Goal: Entertainment & Leisure: Browse casually

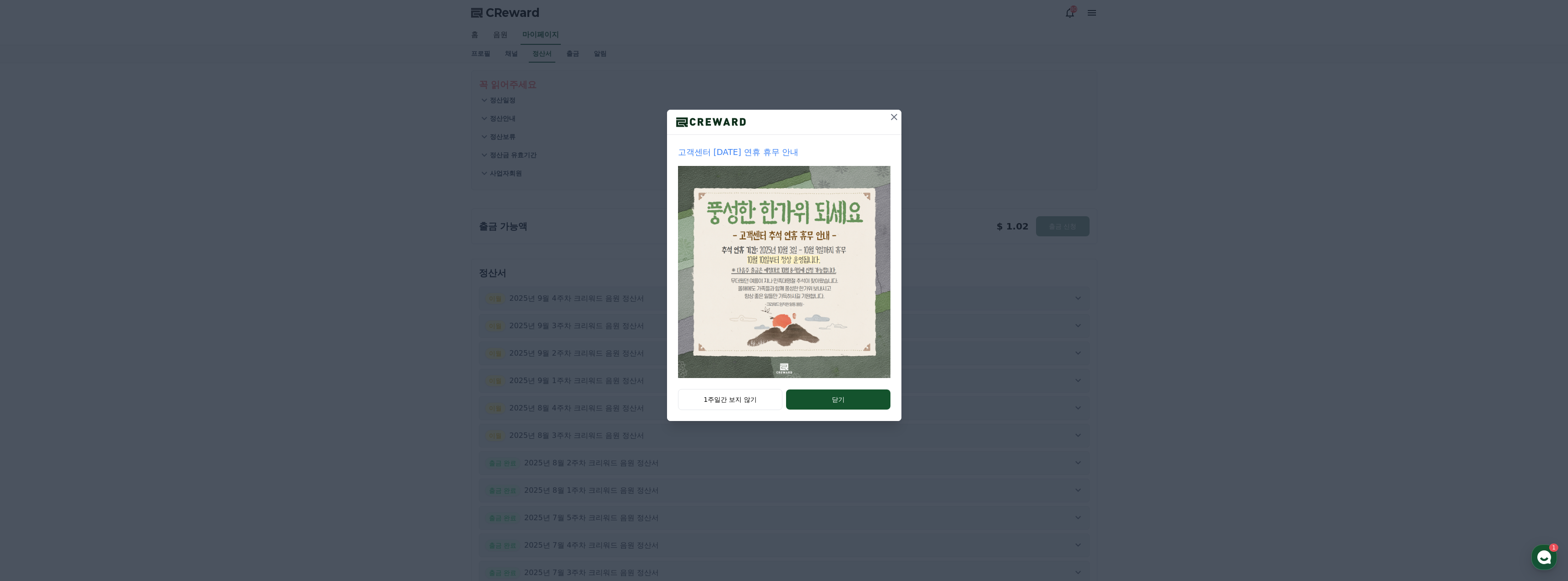
click at [895, 120] on icon at bounding box center [894, 117] width 11 height 11
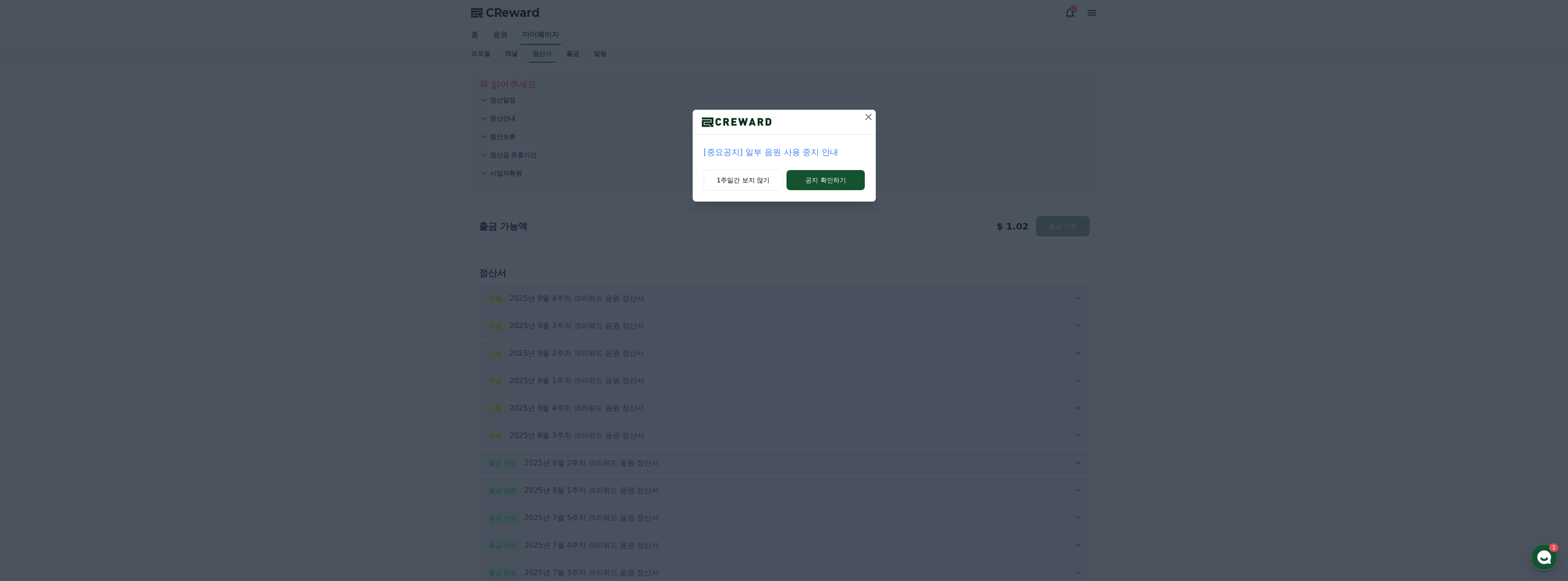
click at [863, 118] on icon at bounding box center [868, 117] width 11 height 11
click at [870, 112] on icon at bounding box center [868, 117] width 11 height 11
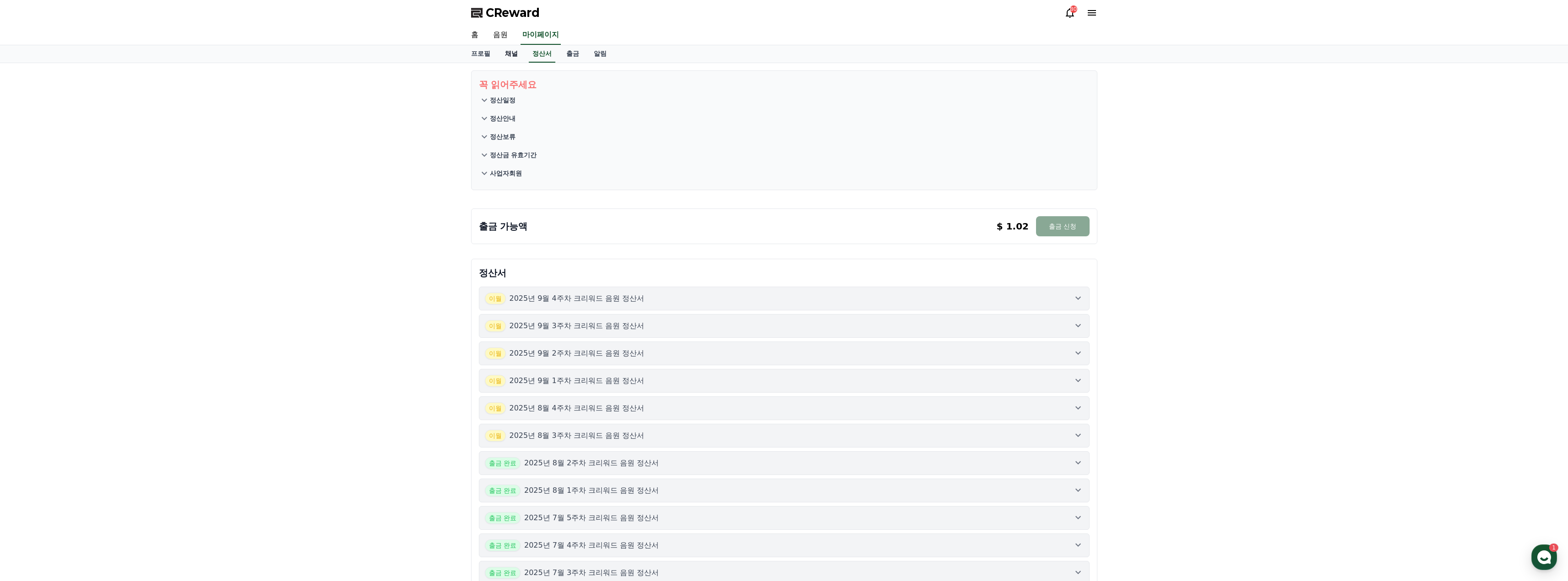
click at [513, 55] on link "채널" at bounding box center [512, 54] width 27 height 17
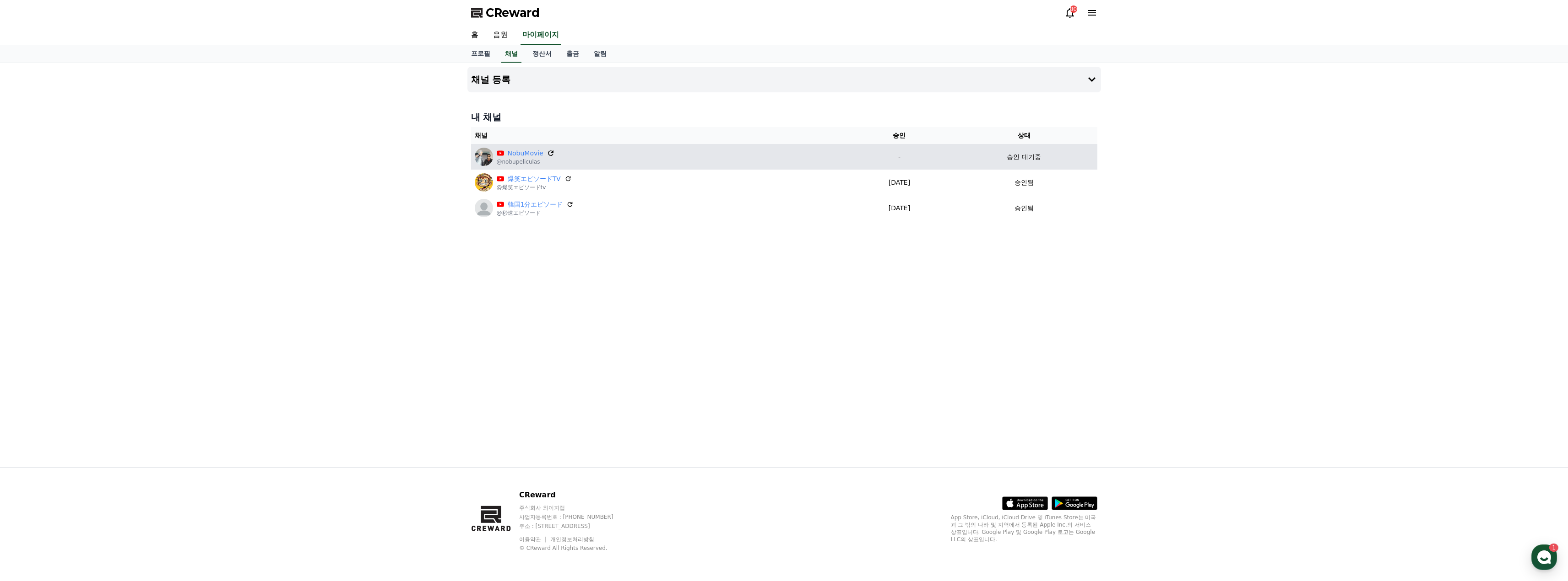
drag, startPoint x: 556, startPoint y: 152, endPoint x: 550, endPoint y: 153, distance: 6.1
click at [555, 152] on div "NobuMovie @nobupeliculas" at bounding box center [659, 157] width 370 height 18
click at [550, 153] on icon at bounding box center [550, 153] width 8 height 8
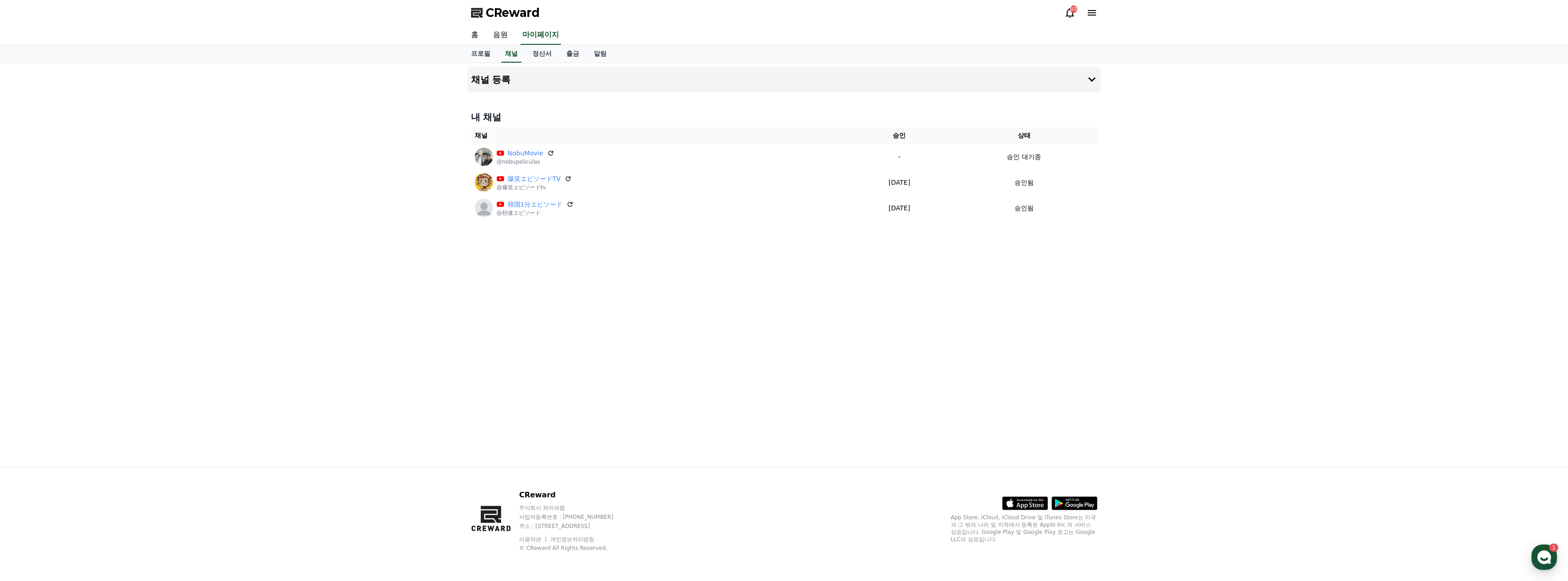
click at [1338, 260] on div "채널 등록 내 채널 채널 승인 상태 NobuMovie @nobupeliculas - 승인 대기중 爆笑エピソードTV @爆笑エピソードtv 2025…" at bounding box center [784, 265] width 1568 height 404
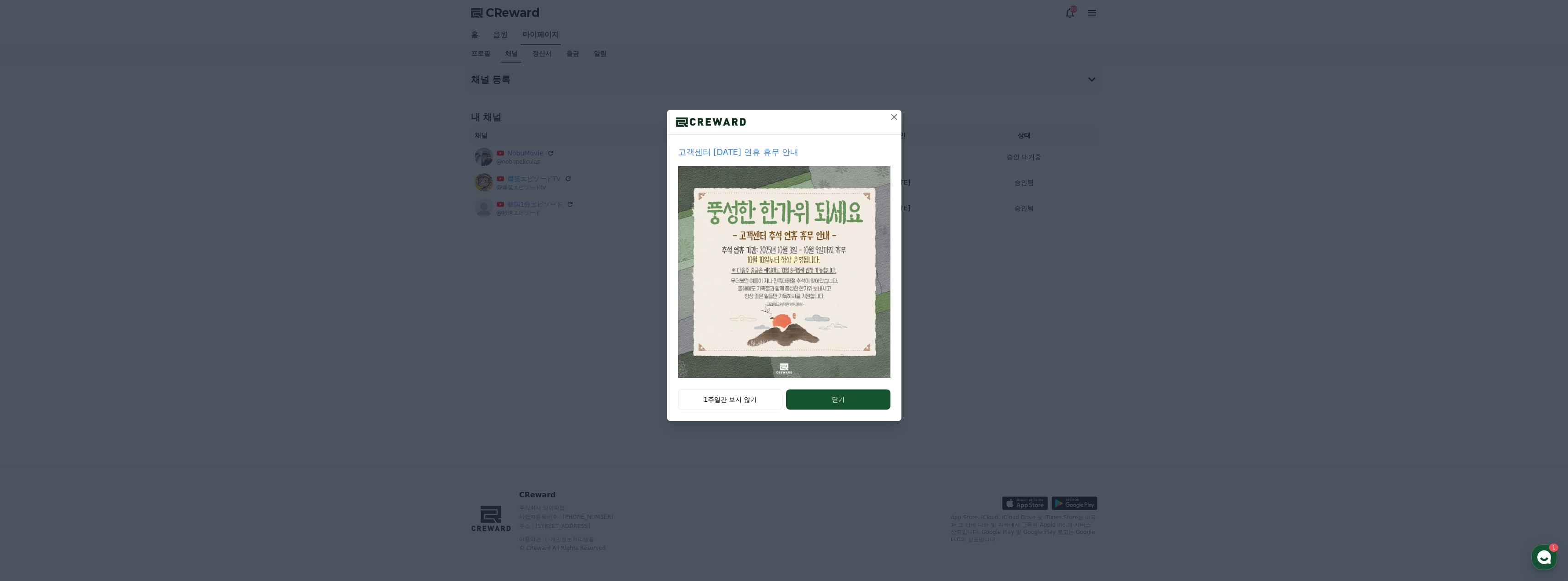
click at [897, 120] on icon at bounding box center [894, 117] width 11 height 11
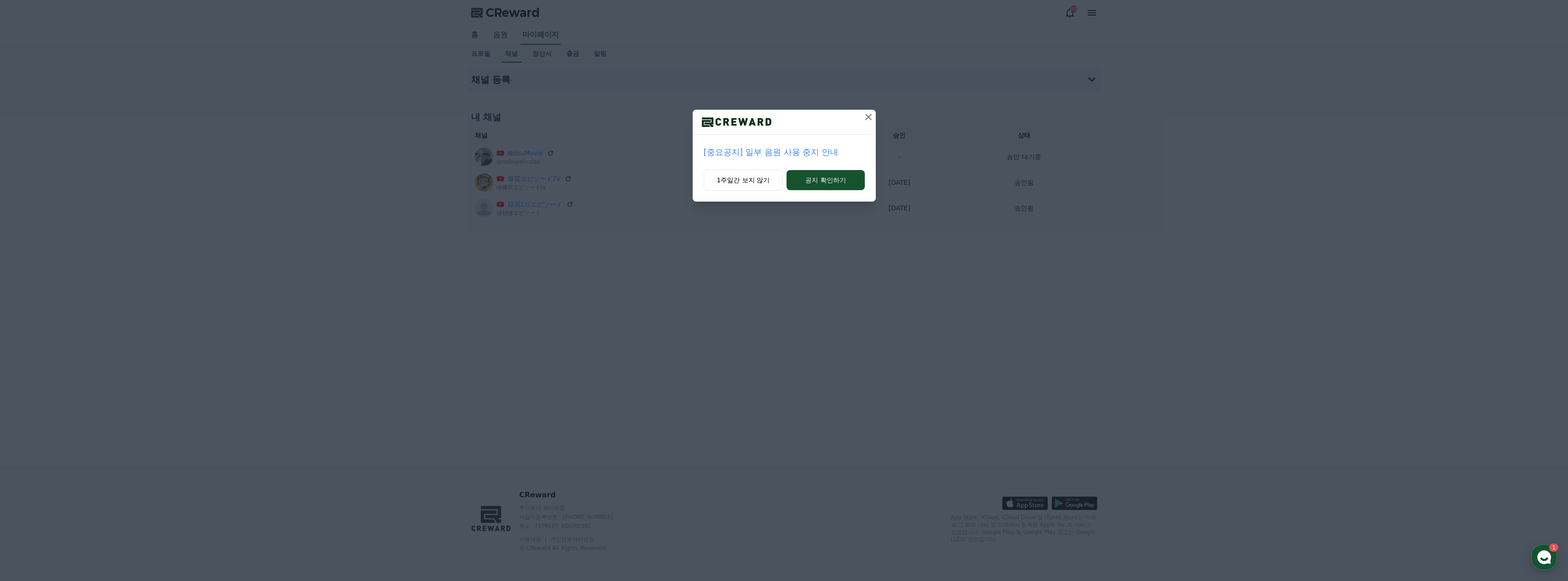
click at [870, 118] on icon at bounding box center [868, 117] width 11 height 11
drag, startPoint x: 1326, startPoint y: 120, endPoint x: 1323, endPoint y: 125, distance: 5.8
click at [1322, 125] on div "[정산] 9월 4주차 매주정산 출금 신청 안내 1주일간 보지 않기 공지 확인하기" at bounding box center [784, 108] width 1568 height 216
click at [870, 120] on icon at bounding box center [868, 117] width 11 height 11
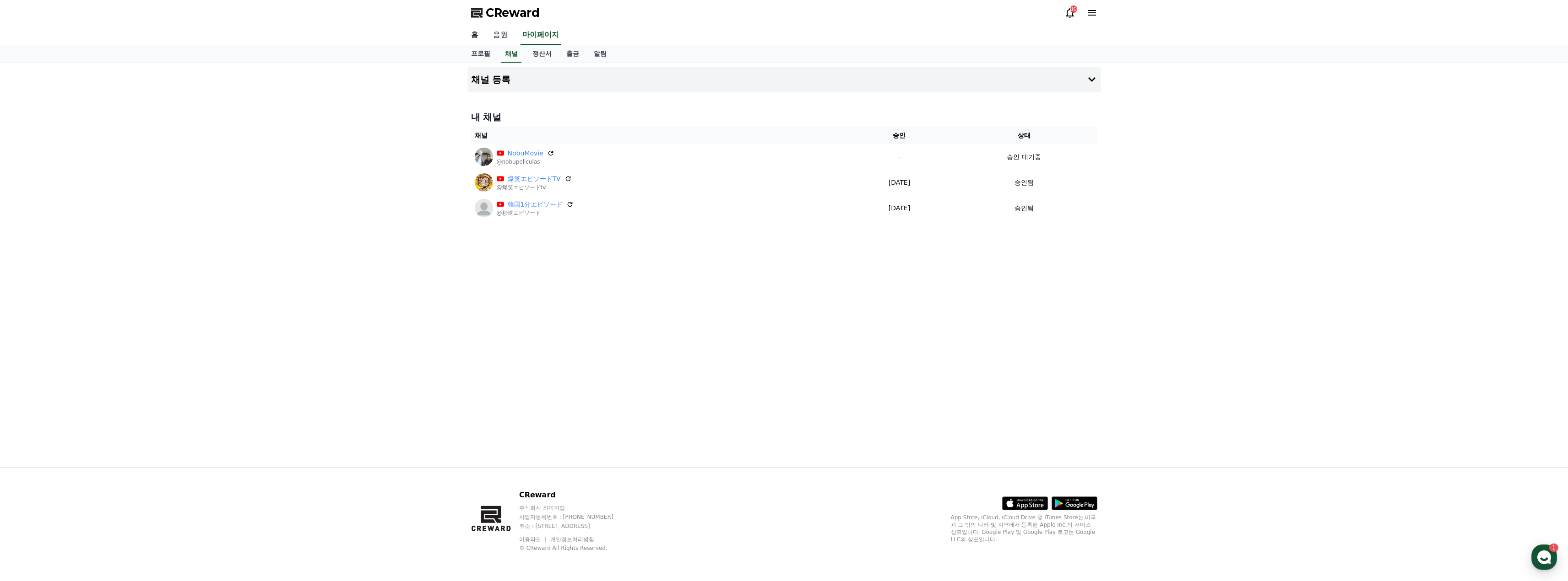
click at [499, 36] on link "음원" at bounding box center [500, 35] width 30 height 19
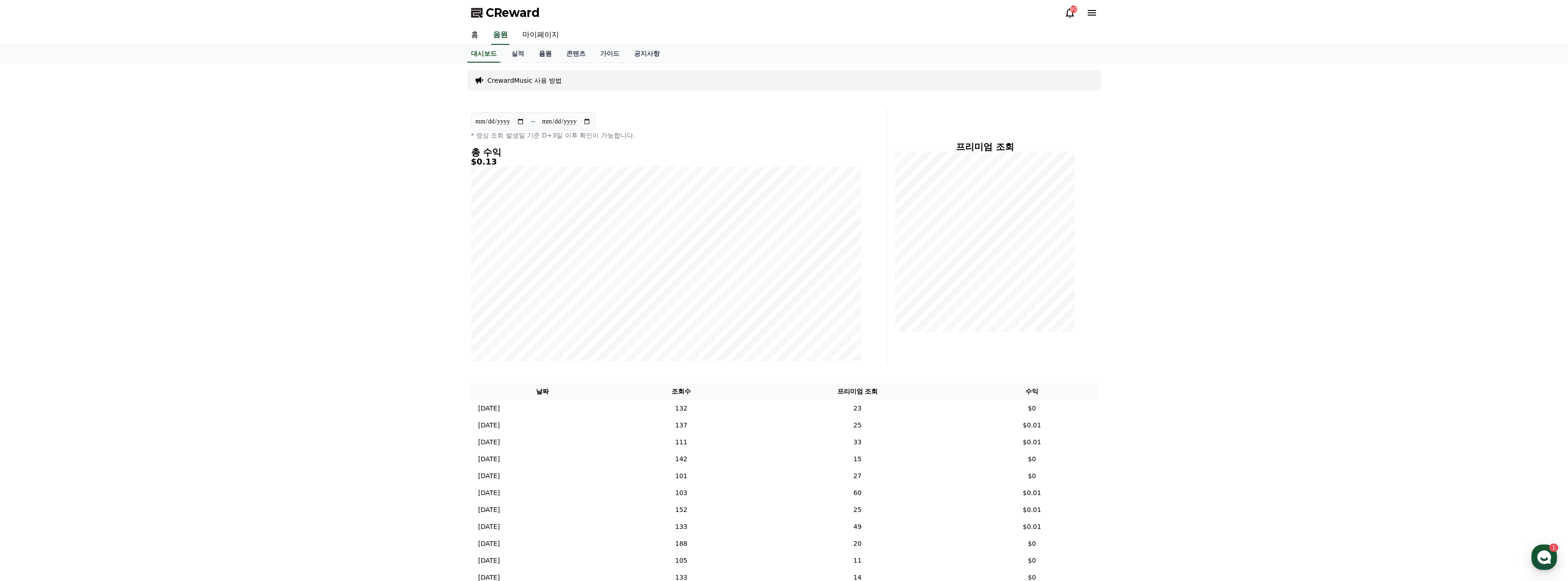
click at [543, 54] on link "음원" at bounding box center [545, 54] width 27 height 17
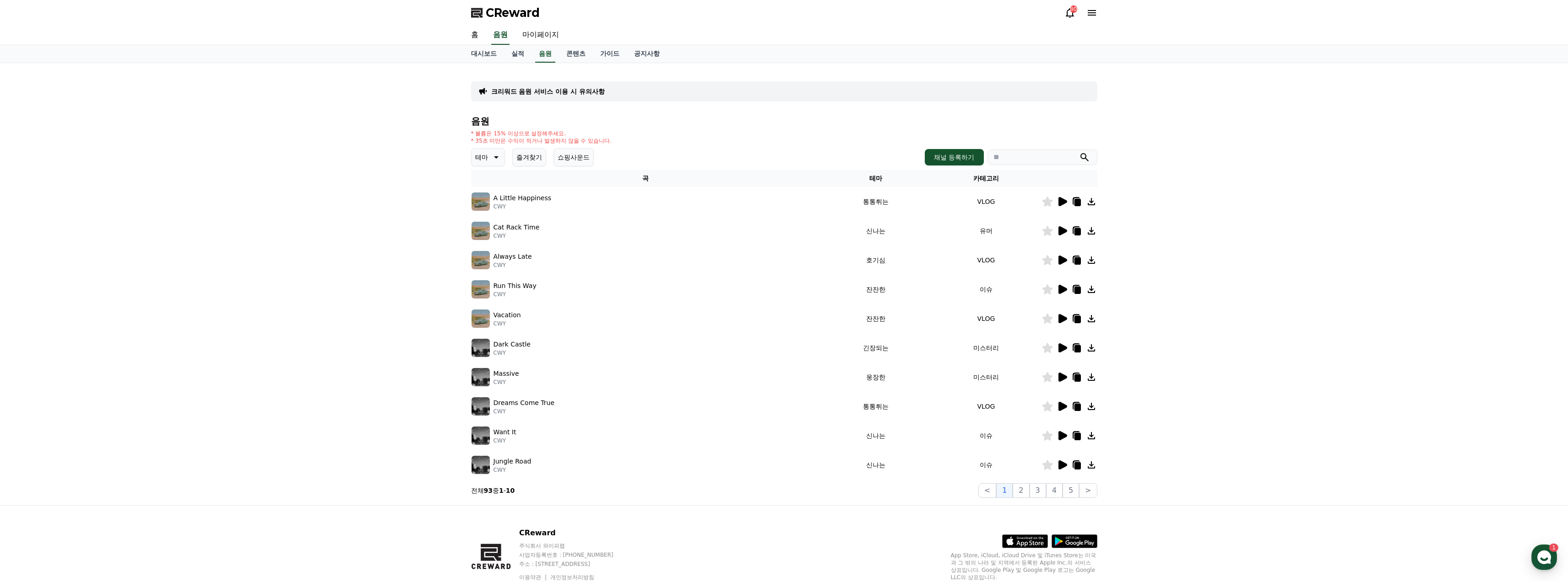
click at [1065, 203] on icon at bounding box center [1062, 202] width 8 height 9
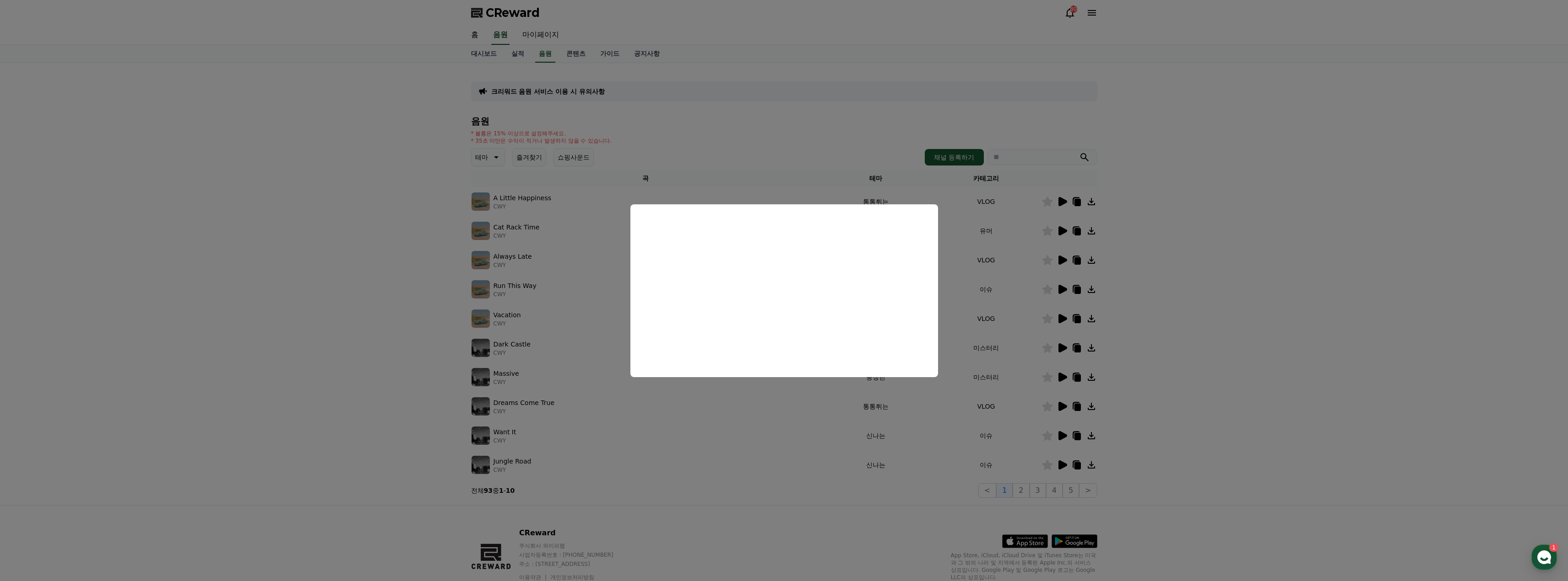
click at [1211, 250] on button "close modal" at bounding box center [784, 290] width 1568 height 581
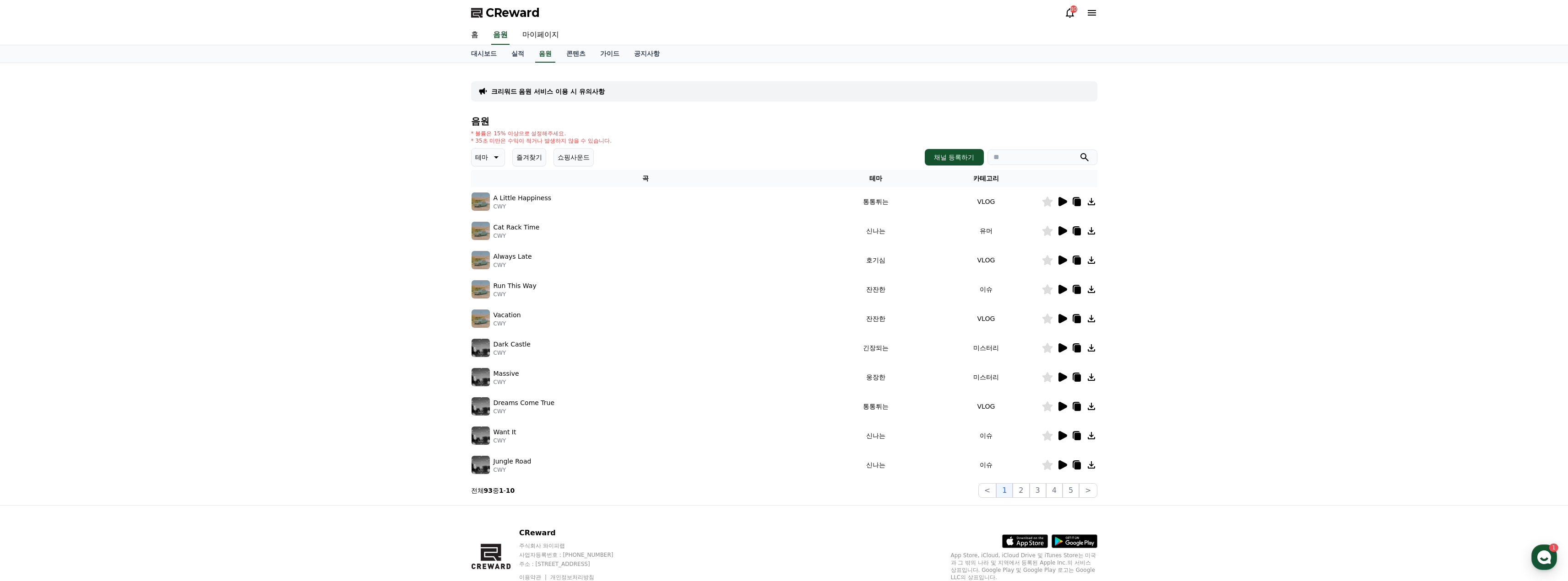
click at [1061, 228] on icon at bounding box center [1062, 231] width 8 height 9
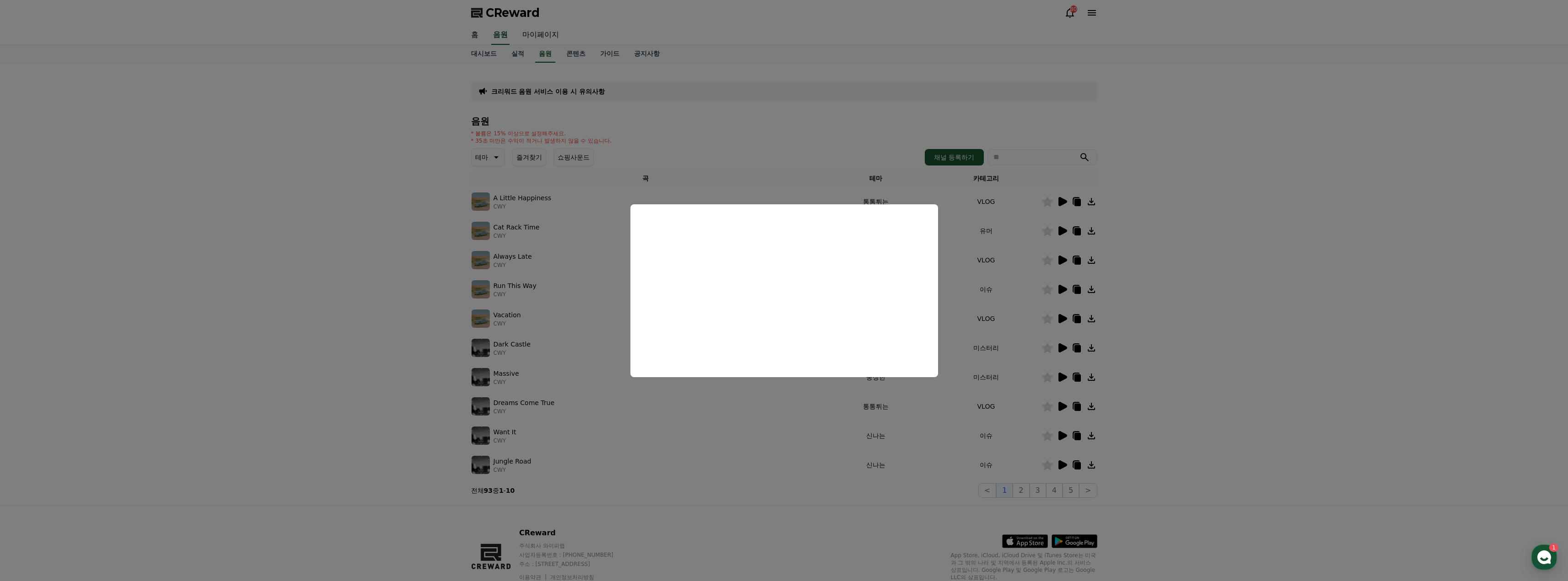
click at [1163, 256] on button "close modal" at bounding box center [784, 290] width 1568 height 581
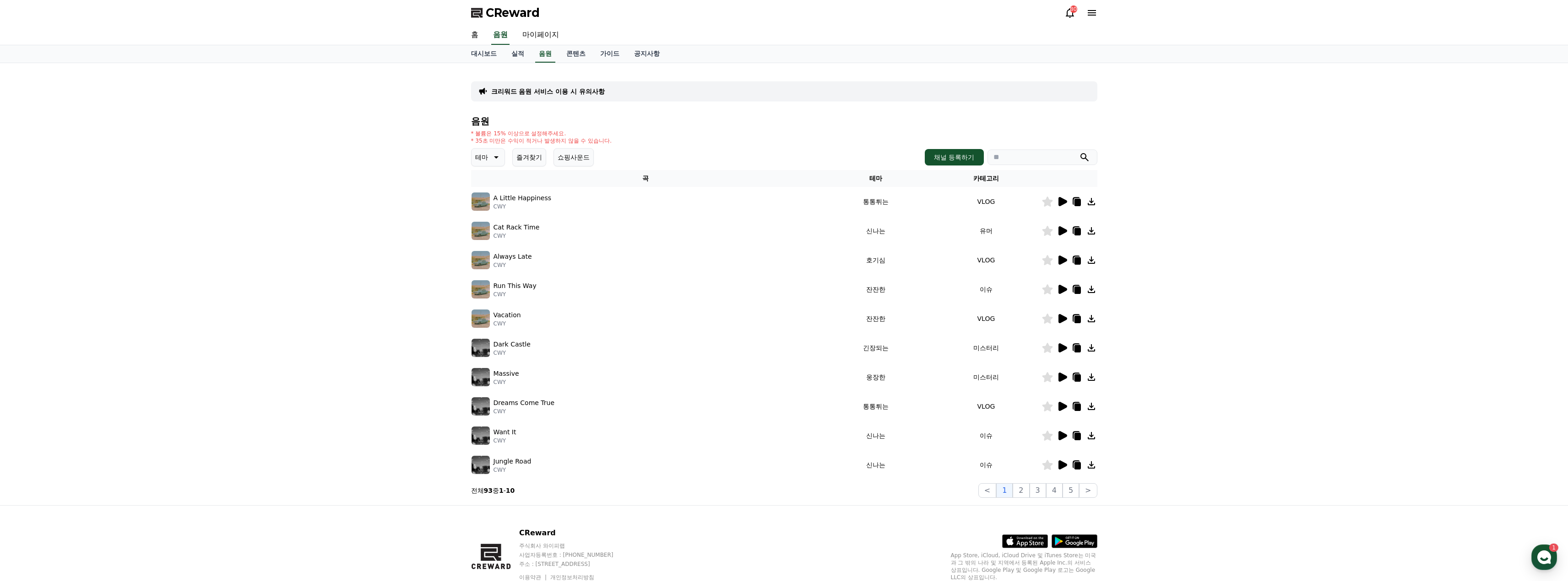
click at [1064, 229] on icon at bounding box center [1062, 231] width 11 height 11
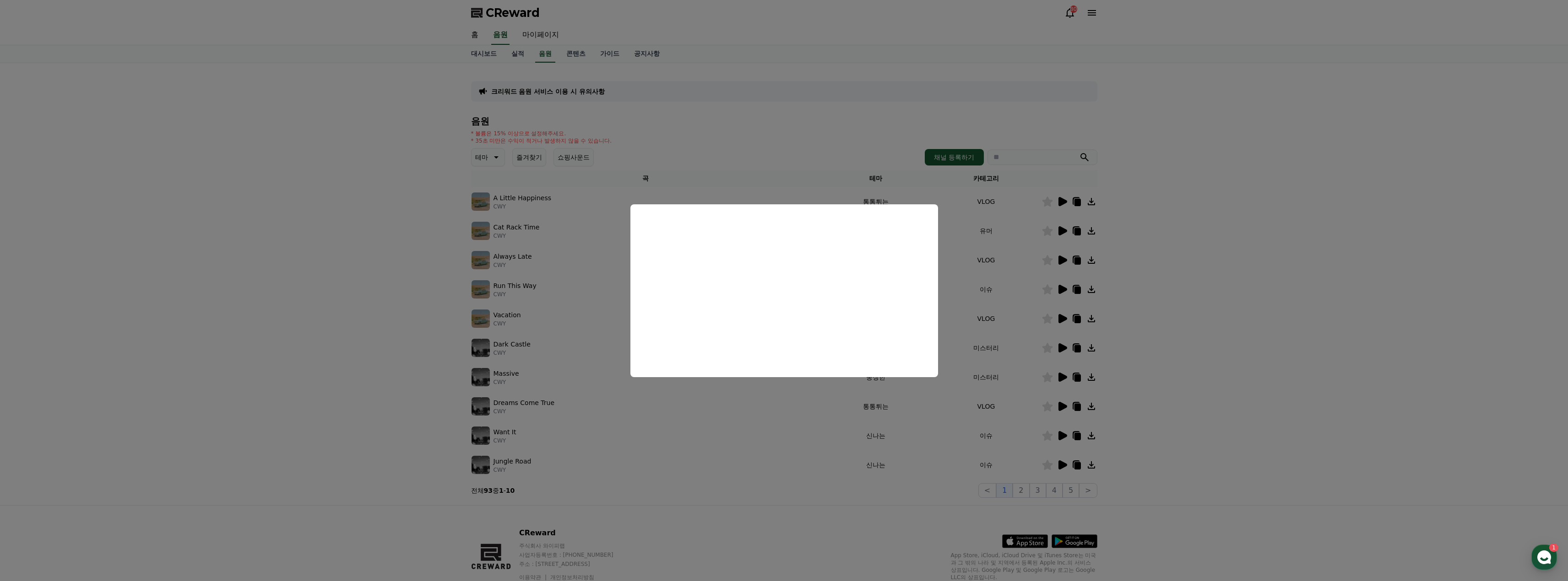
click at [1148, 261] on button "close modal" at bounding box center [784, 290] width 1568 height 581
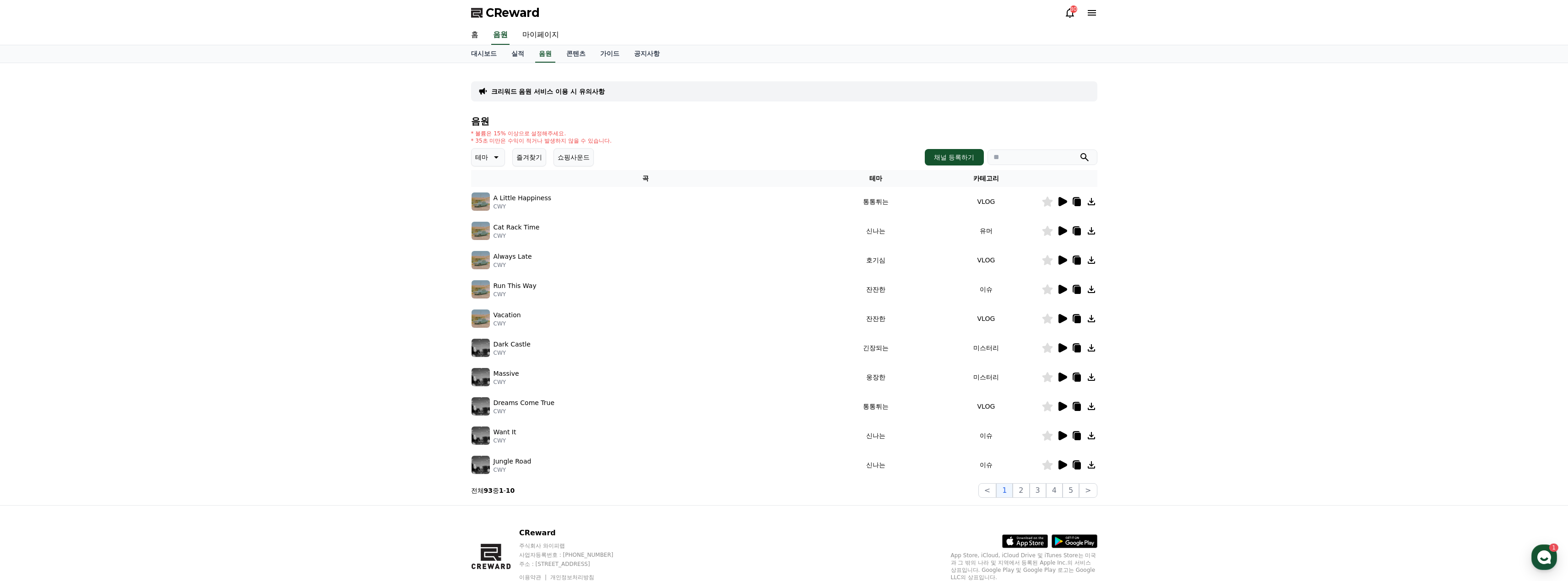
click at [1047, 231] on icon at bounding box center [1047, 230] width 11 height 10
click at [1064, 259] on icon at bounding box center [1062, 261] width 8 height 9
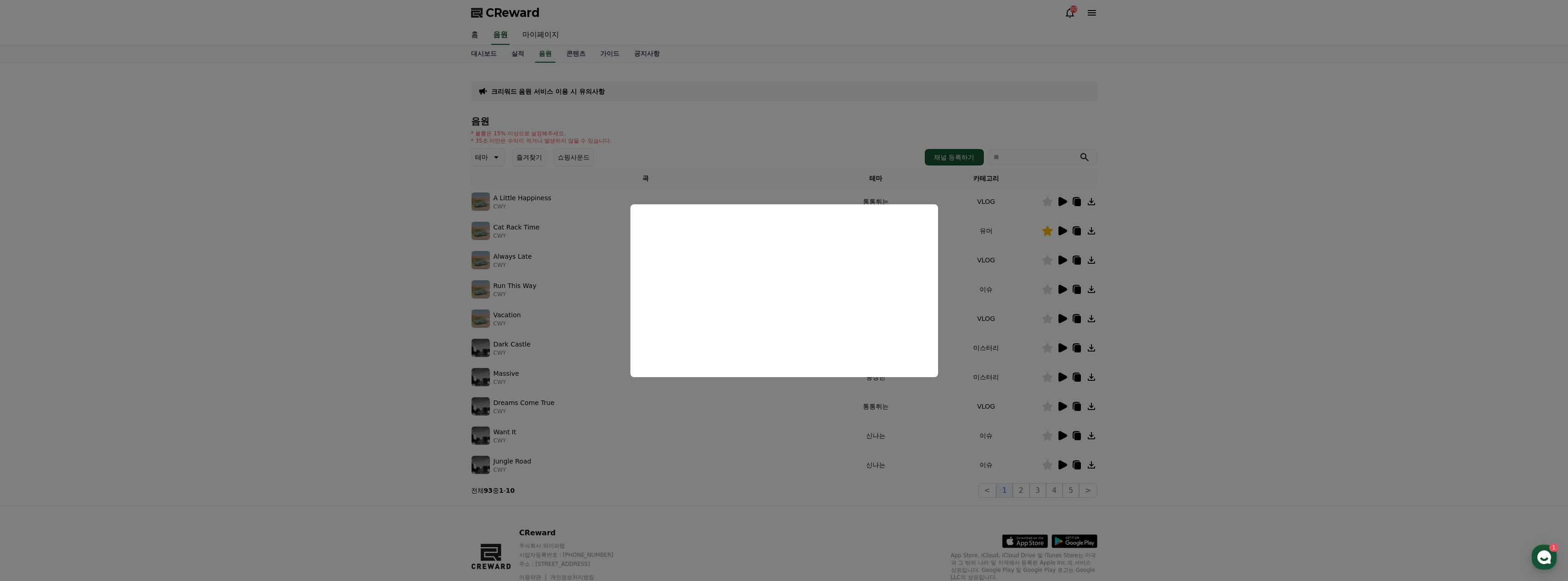
click at [1135, 280] on button "close modal" at bounding box center [784, 290] width 1568 height 581
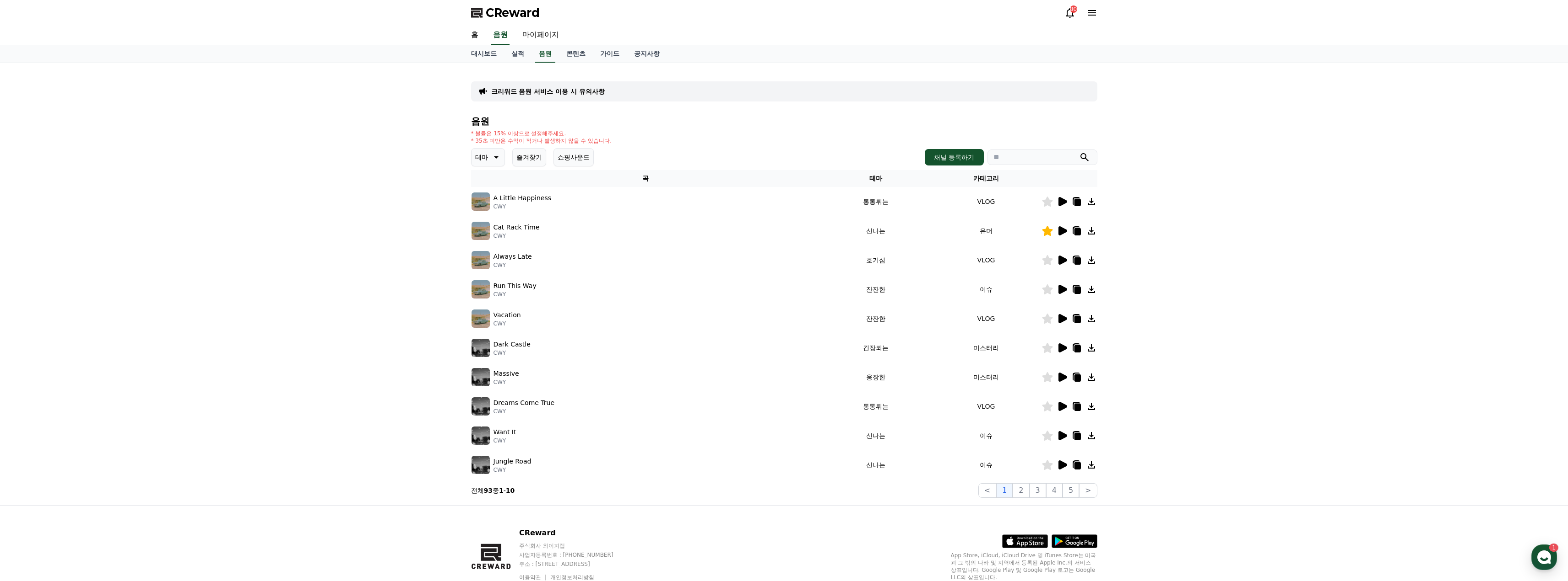
click at [485, 156] on p "테마" at bounding box center [481, 157] width 13 height 13
click at [483, 183] on button "호기심" at bounding box center [485, 183] width 27 height 20
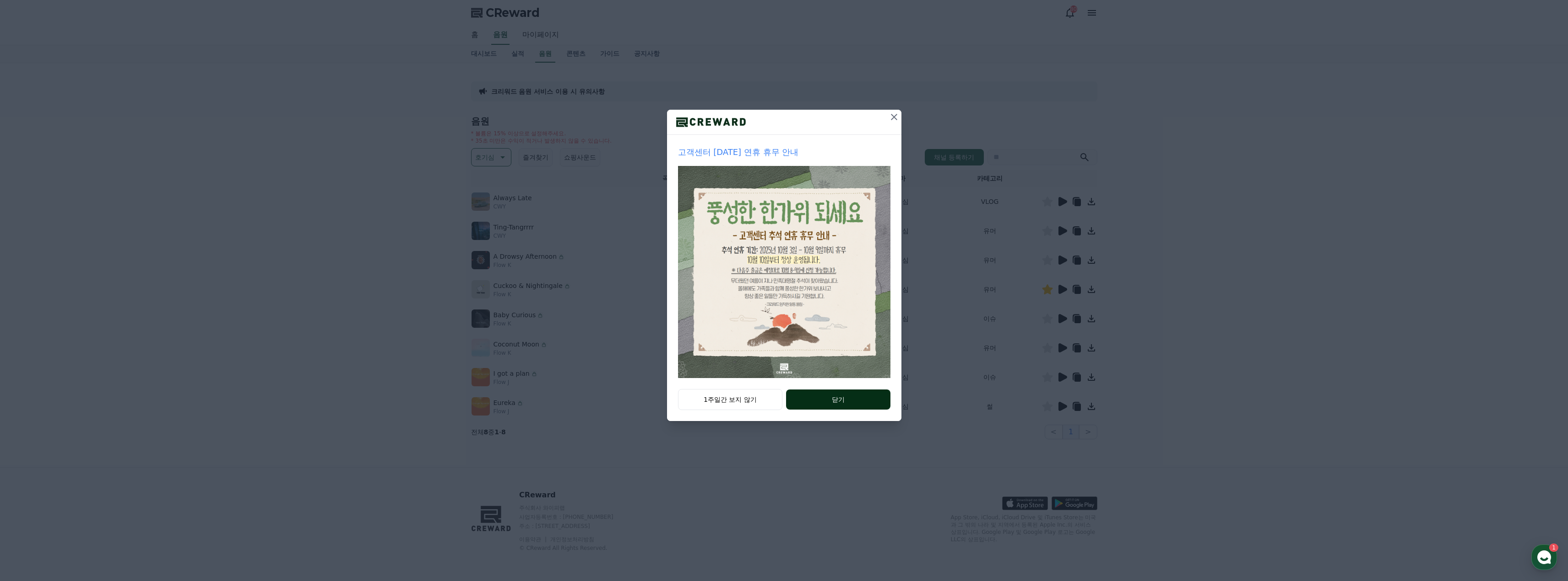
drag, startPoint x: 844, startPoint y: 390, endPoint x: 837, endPoint y: 391, distance: 7.1
click at [844, 390] on div "1주일간 보지 않기 닫기" at bounding box center [784, 405] width 234 height 32
click at [729, 404] on button "1주일간 보지 않기" at bounding box center [730, 399] width 105 height 21
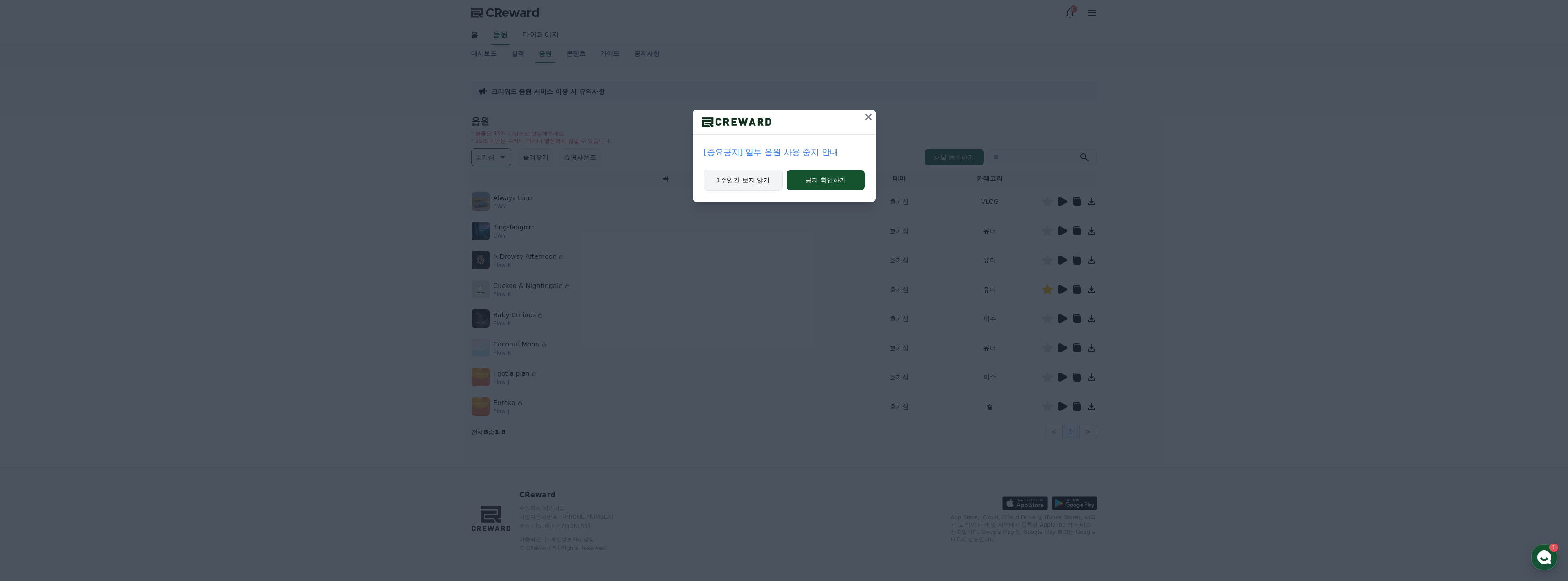
click at [742, 178] on button "1주일간 보지 않기" at bounding box center [743, 180] width 80 height 21
click at [756, 180] on button "1주일간 보지 않기" at bounding box center [743, 180] width 80 height 21
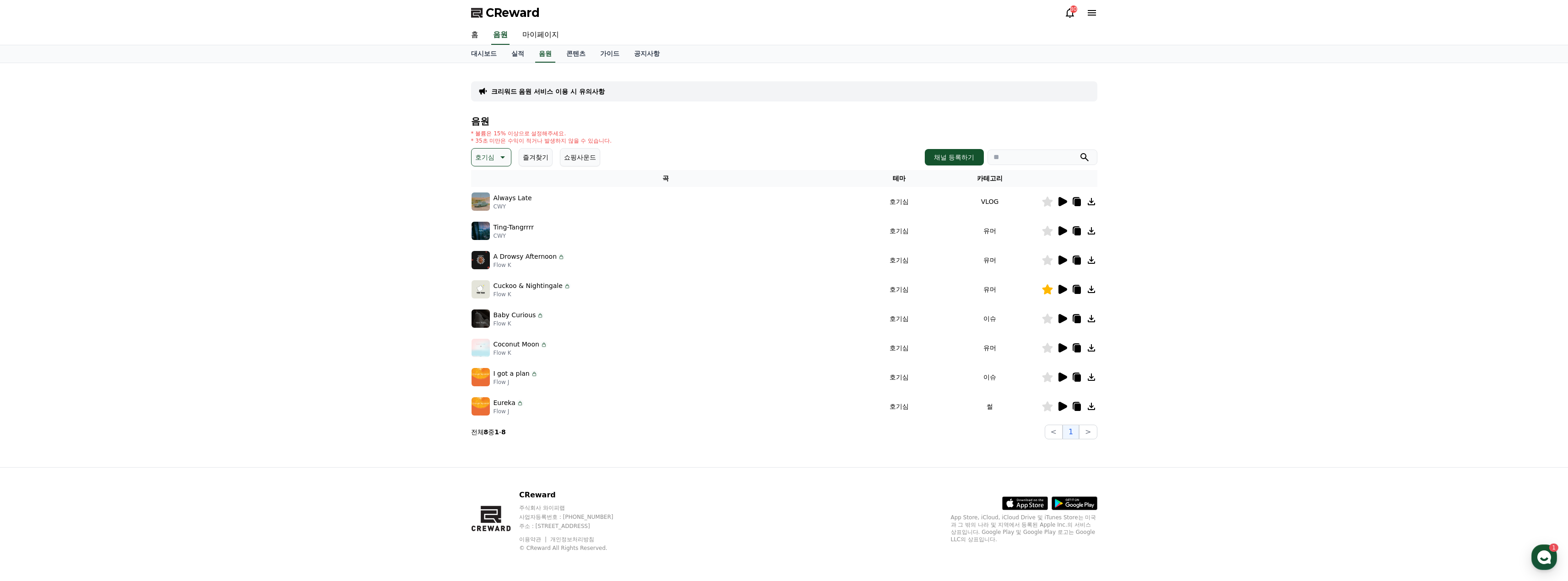
click at [1063, 203] on icon at bounding box center [1062, 202] width 8 height 9
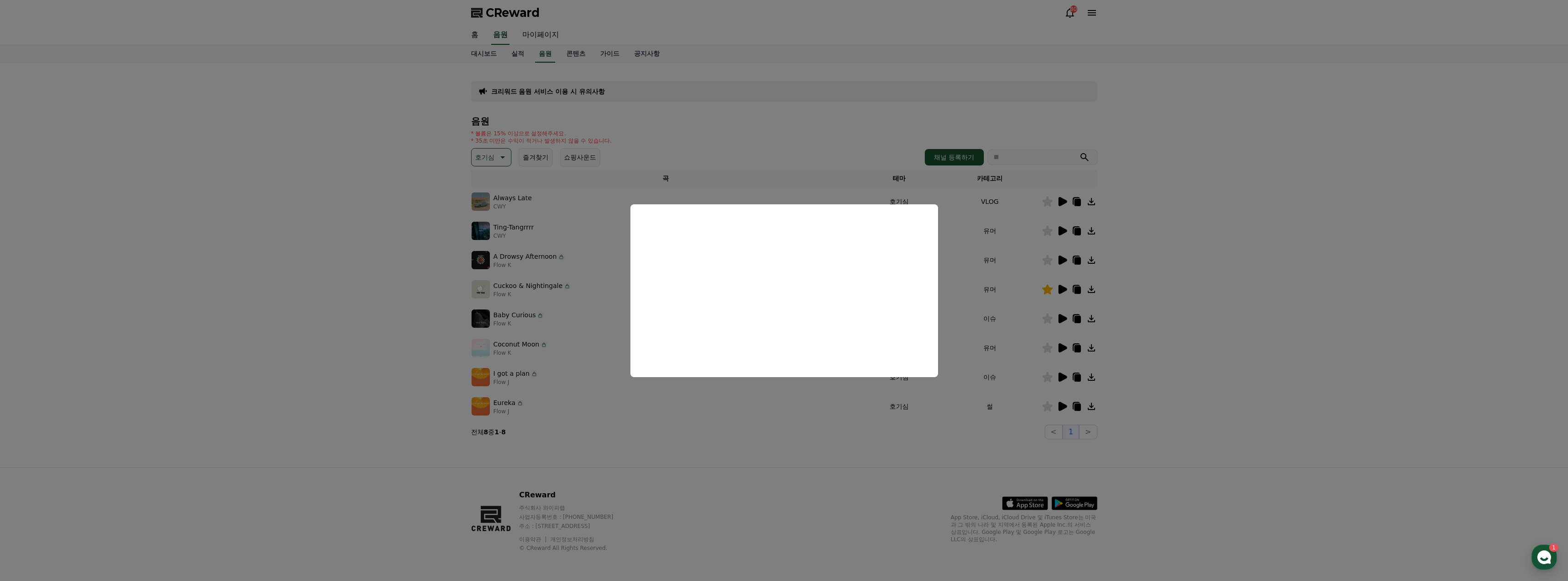
click at [1265, 284] on button "close modal" at bounding box center [784, 290] width 1568 height 581
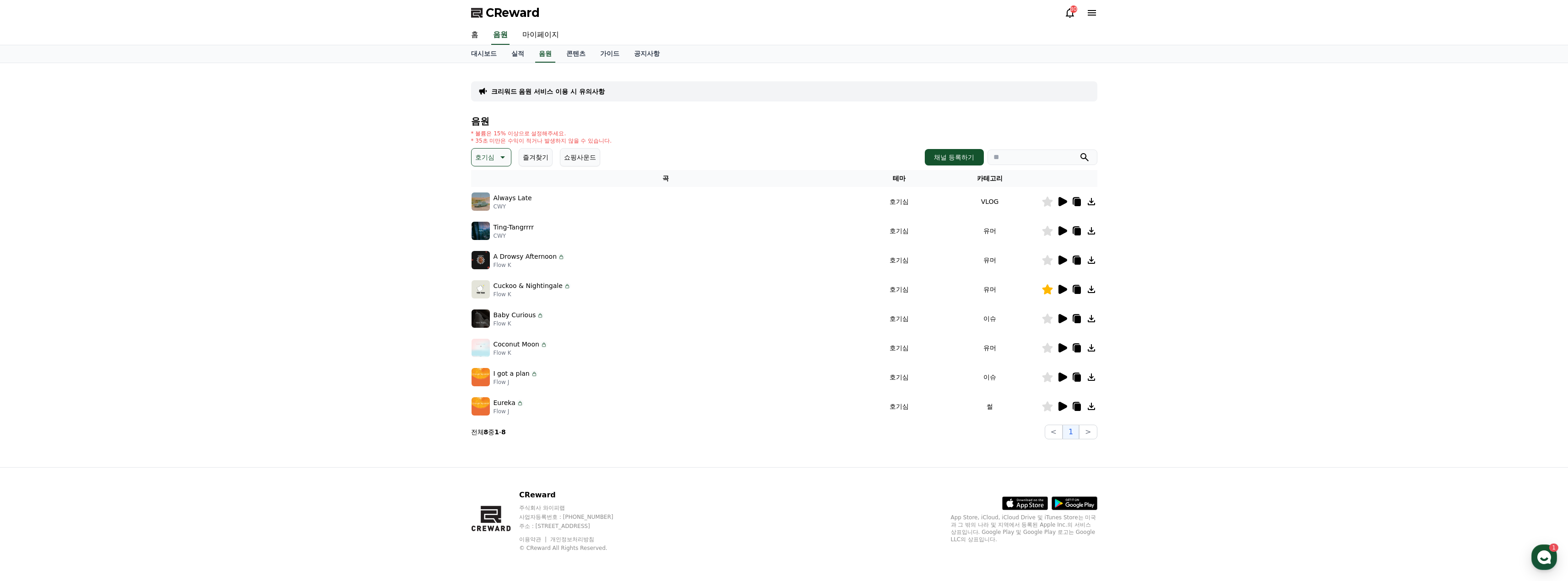
click at [1056, 230] on div at bounding box center [1069, 231] width 55 height 11
click at [1063, 229] on icon at bounding box center [1062, 231] width 8 height 9
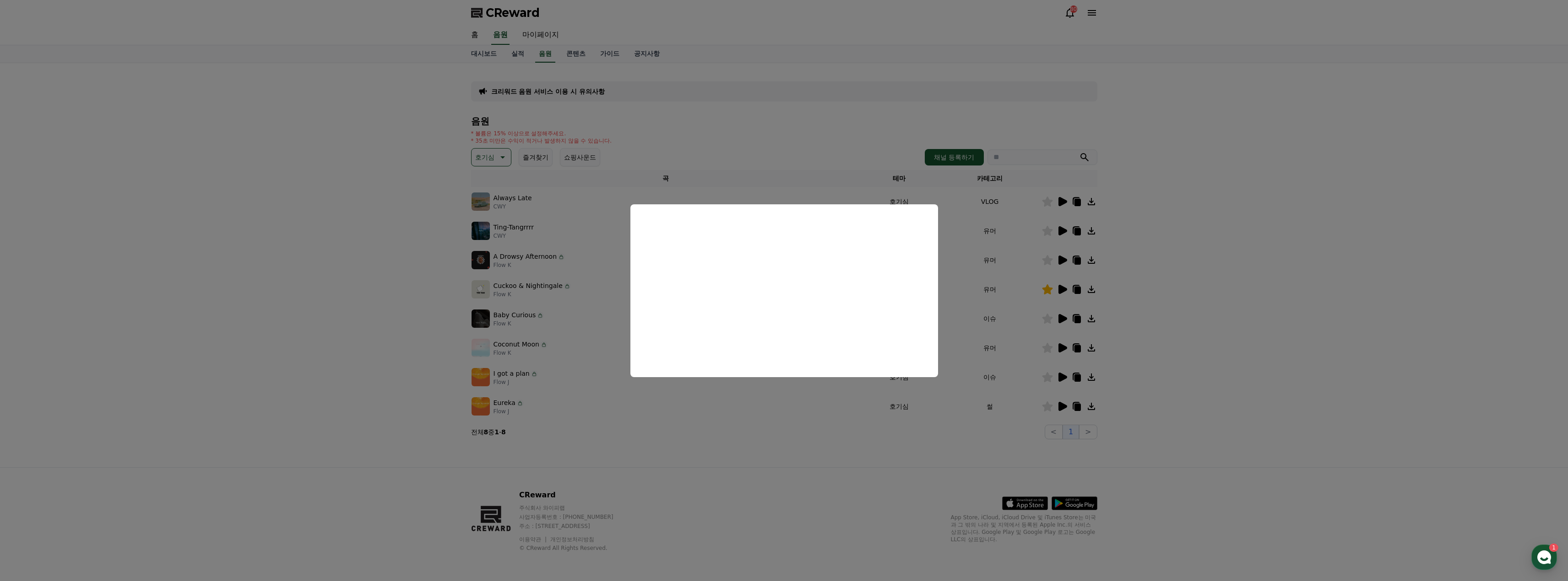
click at [1180, 276] on button "close modal" at bounding box center [784, 290] width 1568 height 581
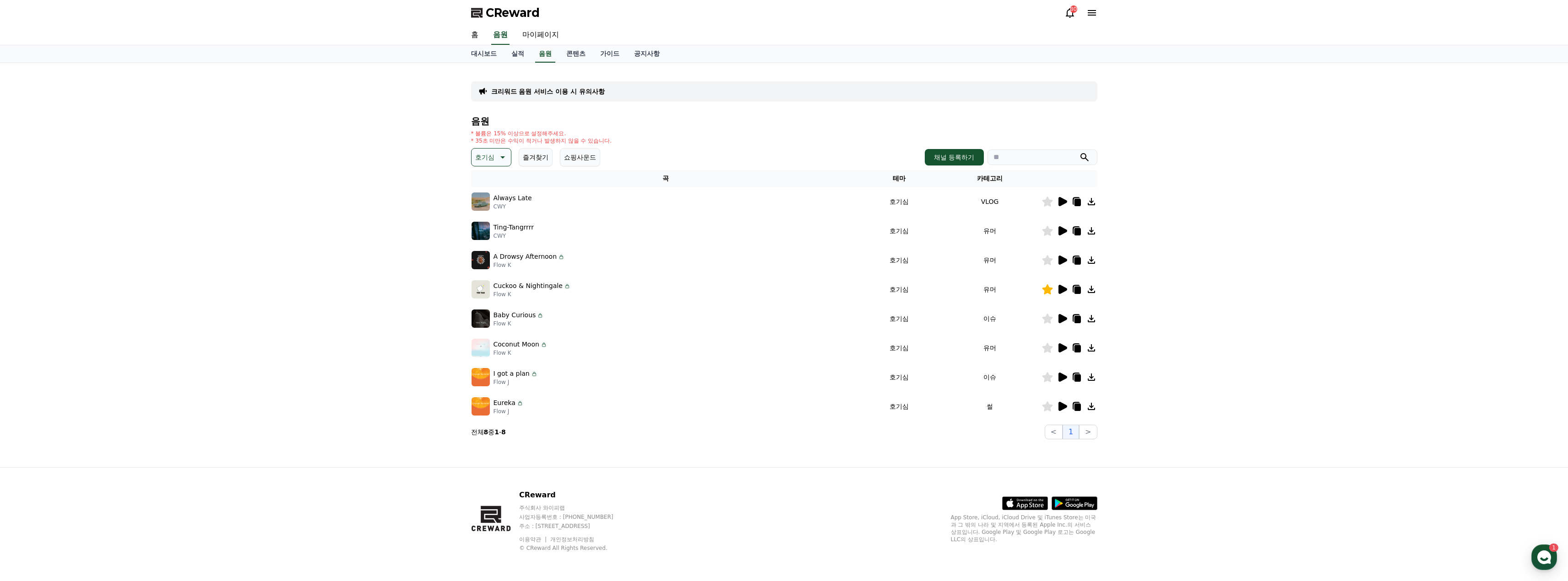
click at [1063, 261] on icon at bounding box center [1062, 261] width 8 height 9
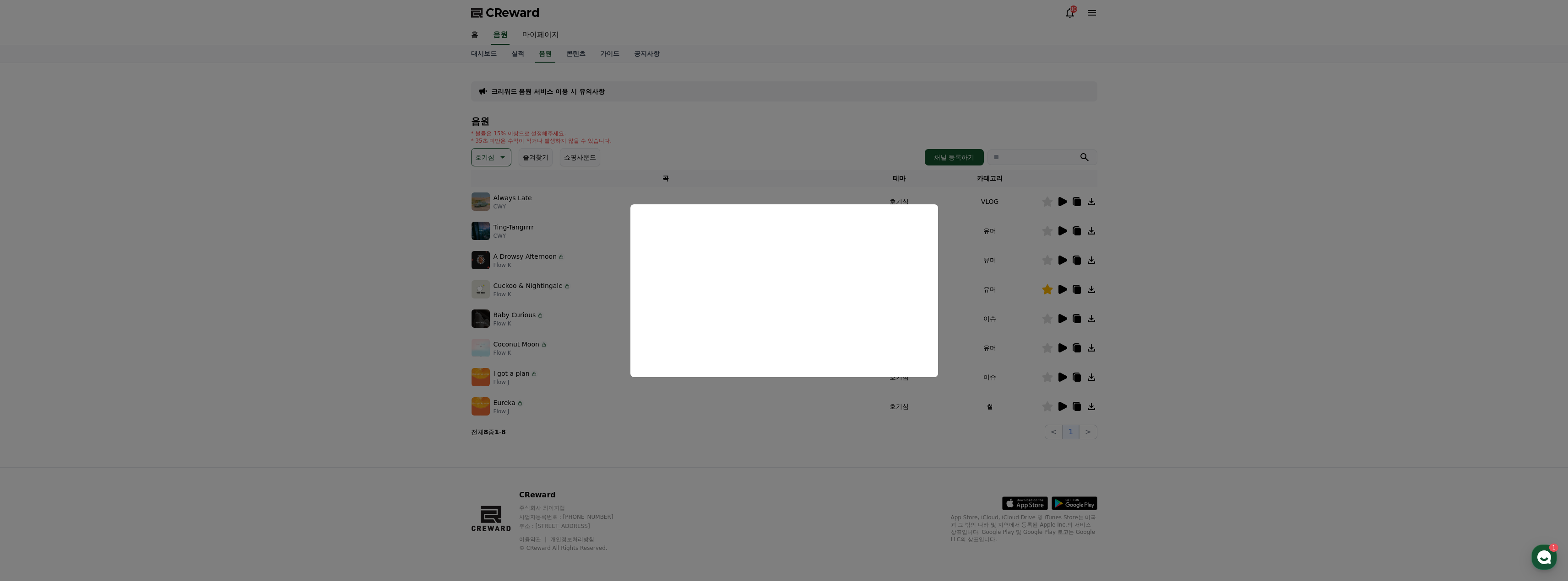
click at [1147, 290] on button "close modal" at bounding box center [784, 290] width 1568 height 581
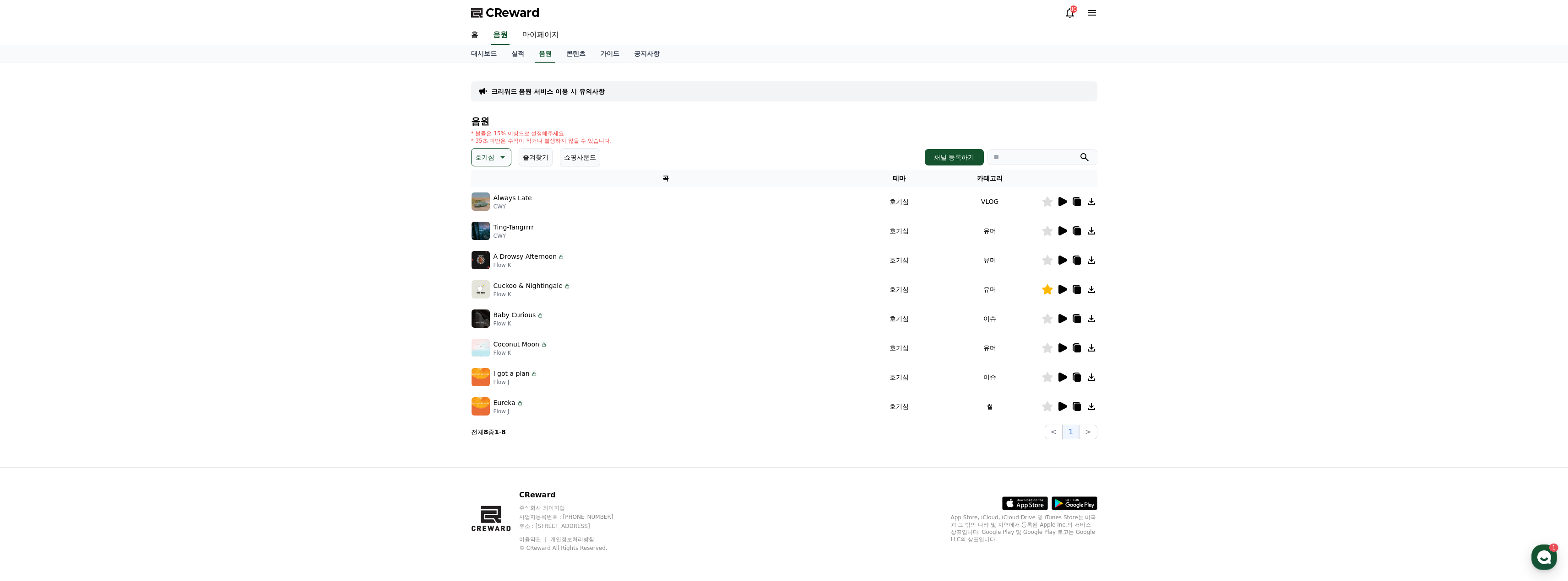
click at [1063, 349] on icon at bounding box center [1062, 348] width 8 height 9
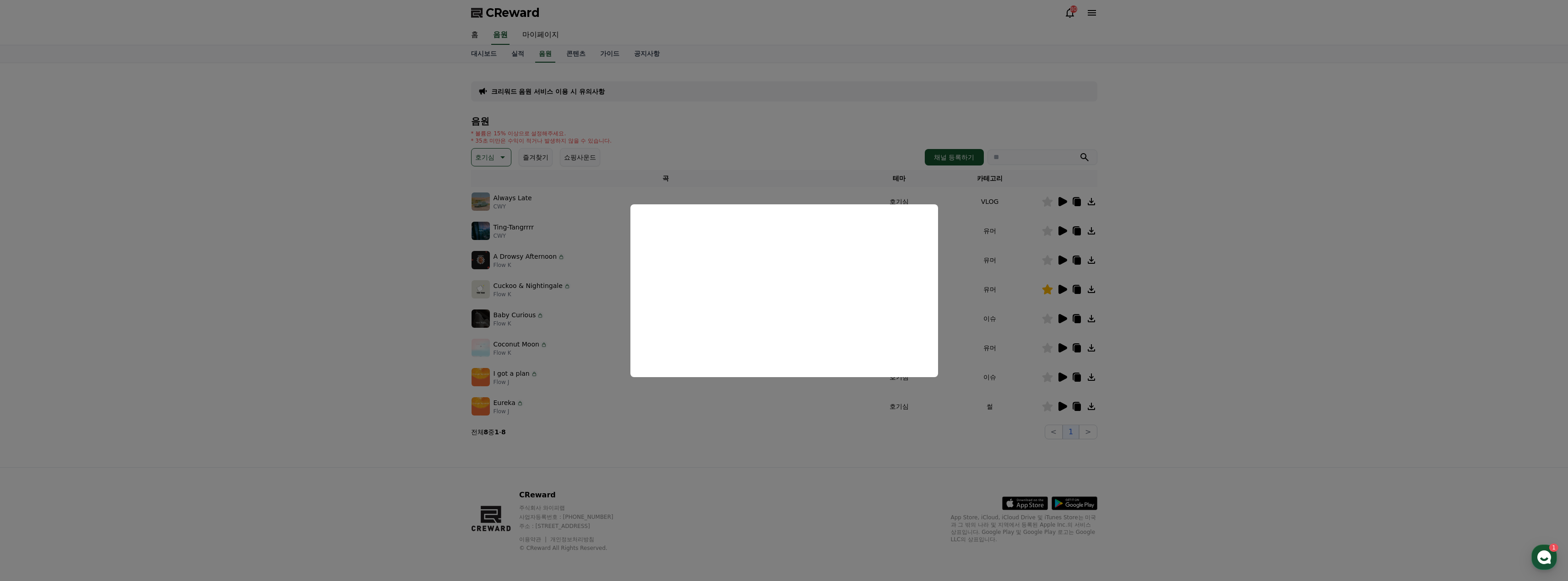
click at [1192, 334] on button "close modal" at bounding box center [784, 290] width 1568 height 581
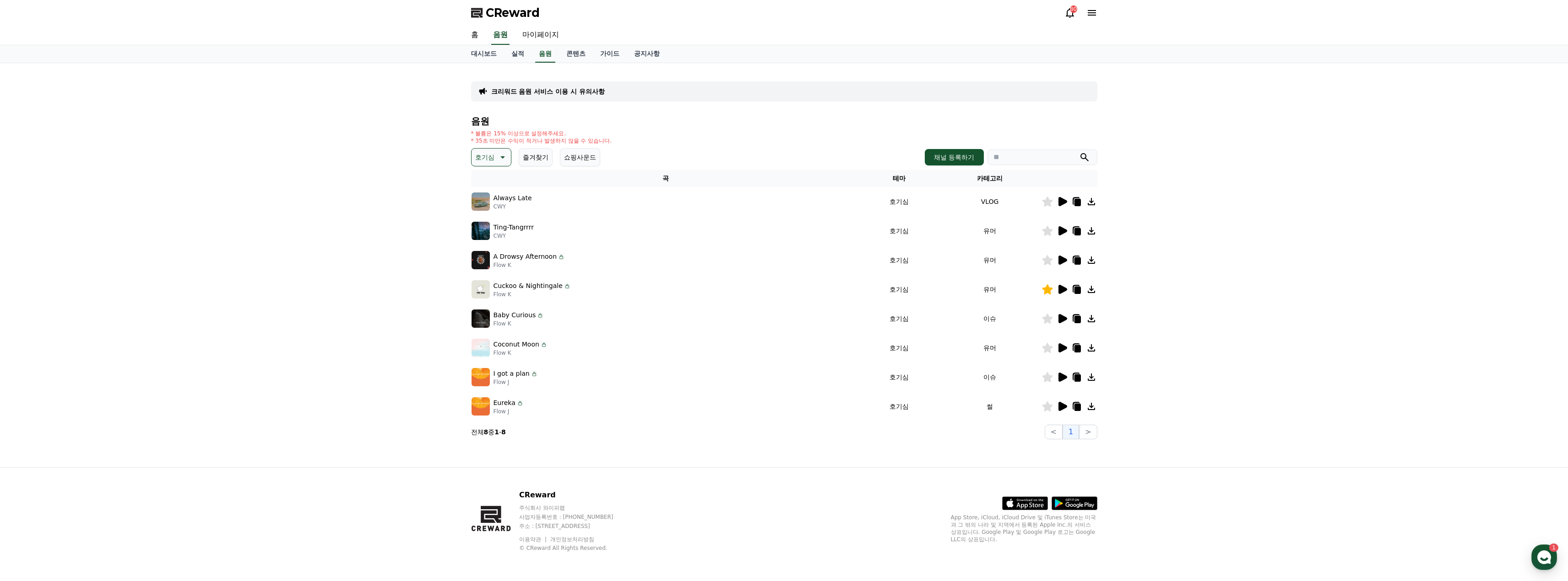
click at [1063, 349] on icon at bounding box center [1062, 348] width 8 height 9
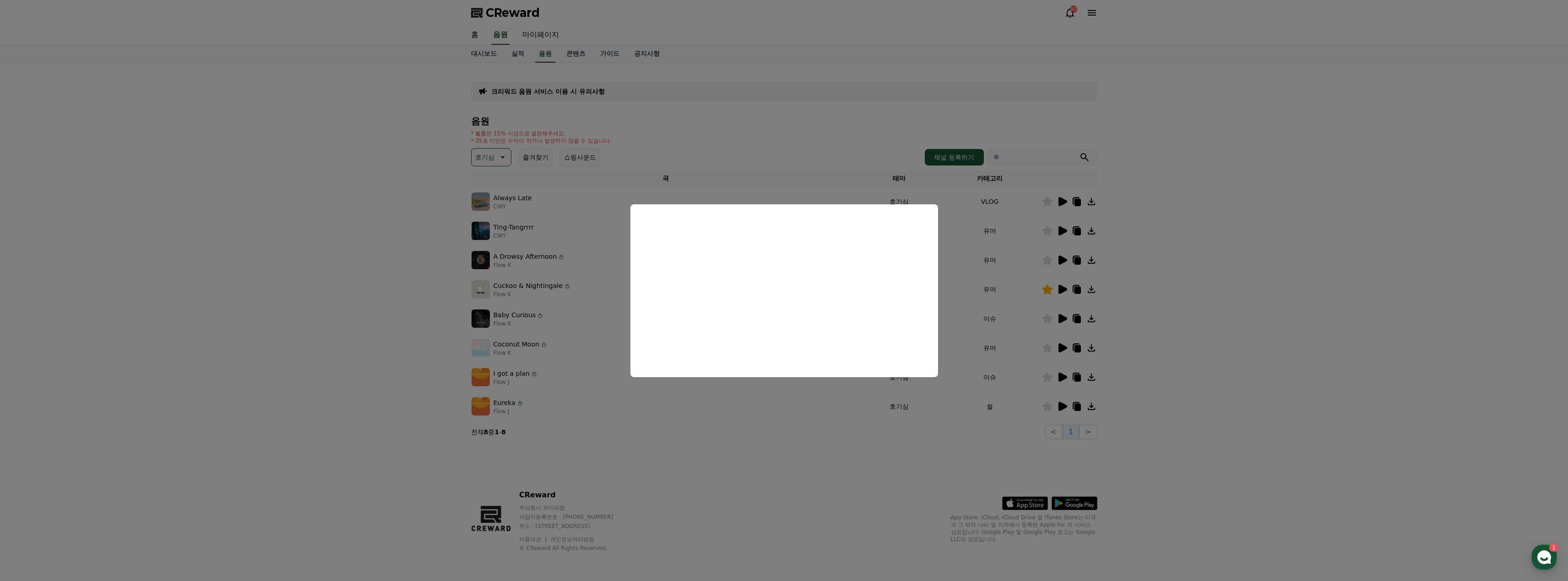
click at [1213, 371] on button "close modal" at bounding box center [784, 290] width 1568 height 581
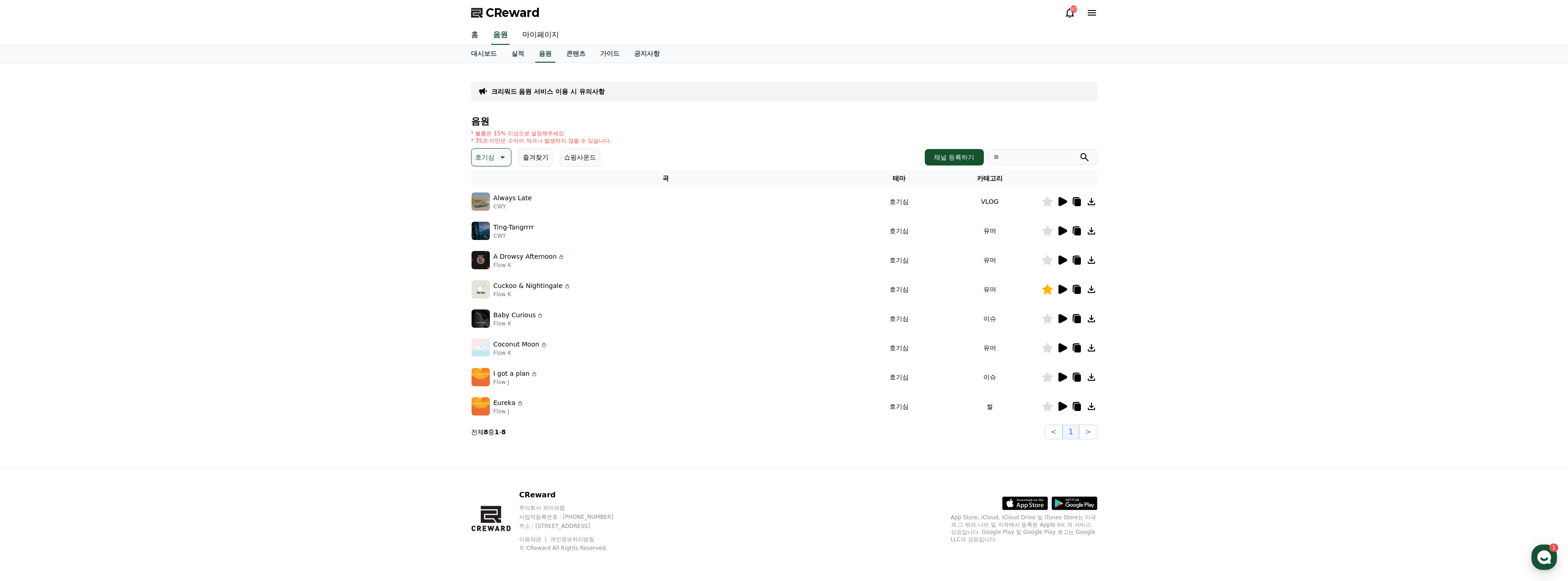
click at [488, 157] on p "호기심" at bounding box center [484, 157] width 19 height 13
click at [482, 258] on button "코믹한" at bounding box center [485, 257] width 27 height 20
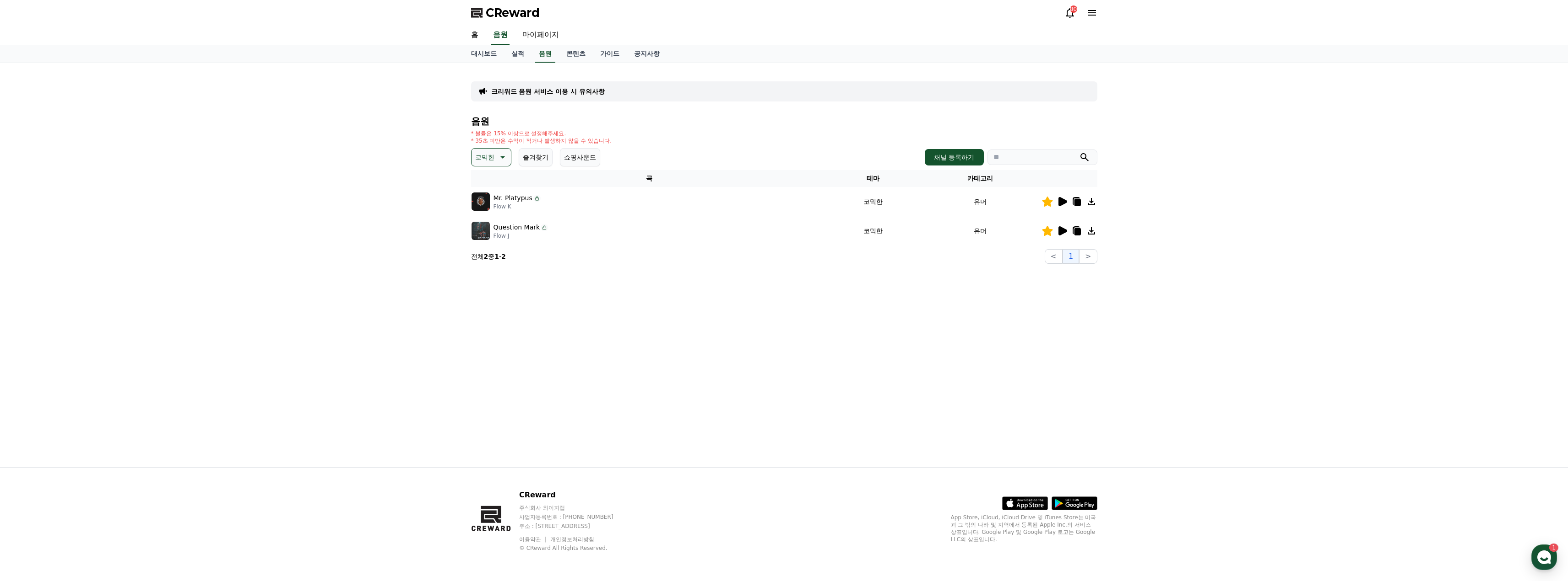
click at [499, 153] on icon at bounding box center [502, 157] width 11 height 11
click at [487, 180] on button "전체" at bounding box center [482, 182] width 20 height 20
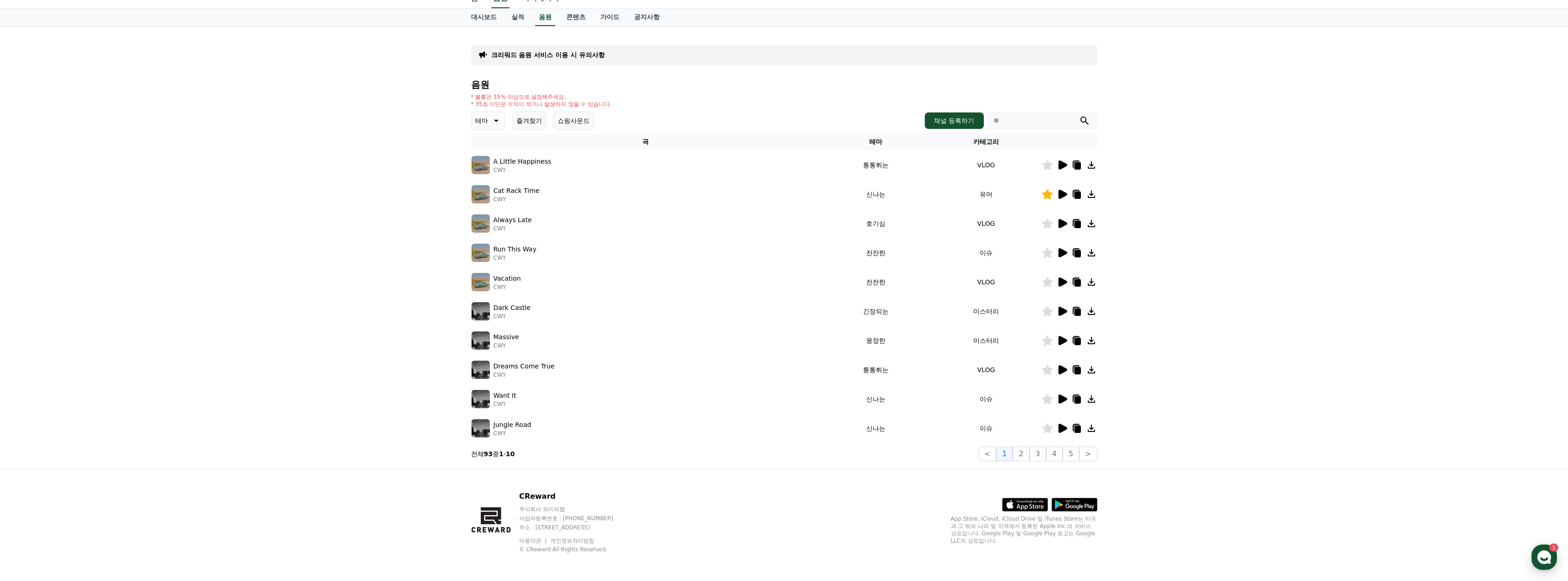
scroll to position [38, 0]
click at [1022, 456] on button "2" at bounding box center [1021, 453] width 17 height 14
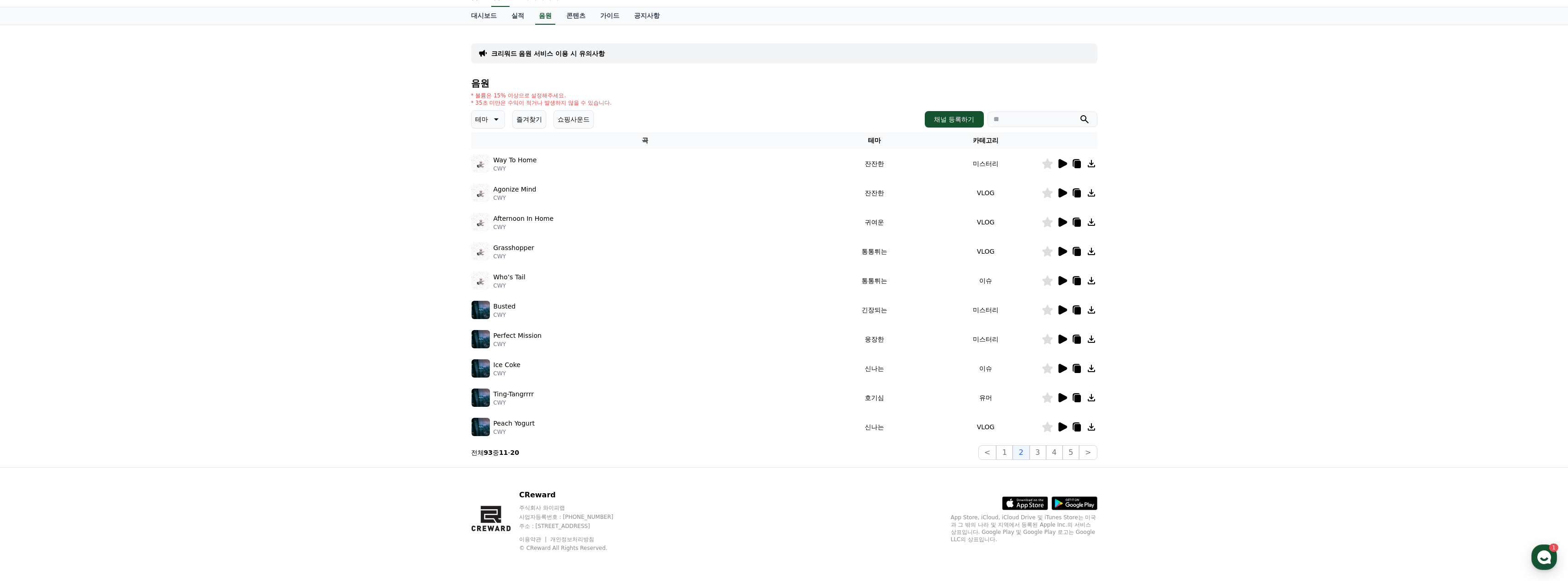
click at [1063, 223] on icon at bounding box center [1062, 223] width 8 height 9
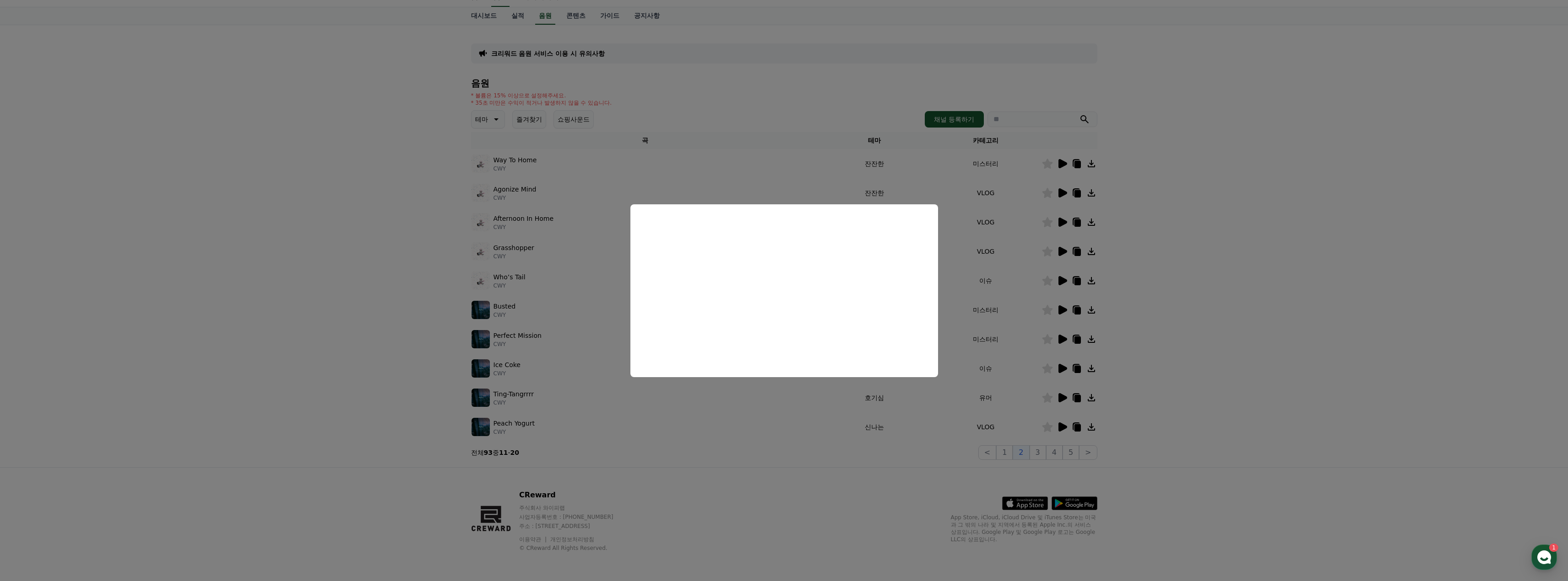
click at [1150, 201] on button "close modal" at bounding box center [784, 290] width 1568 height 581
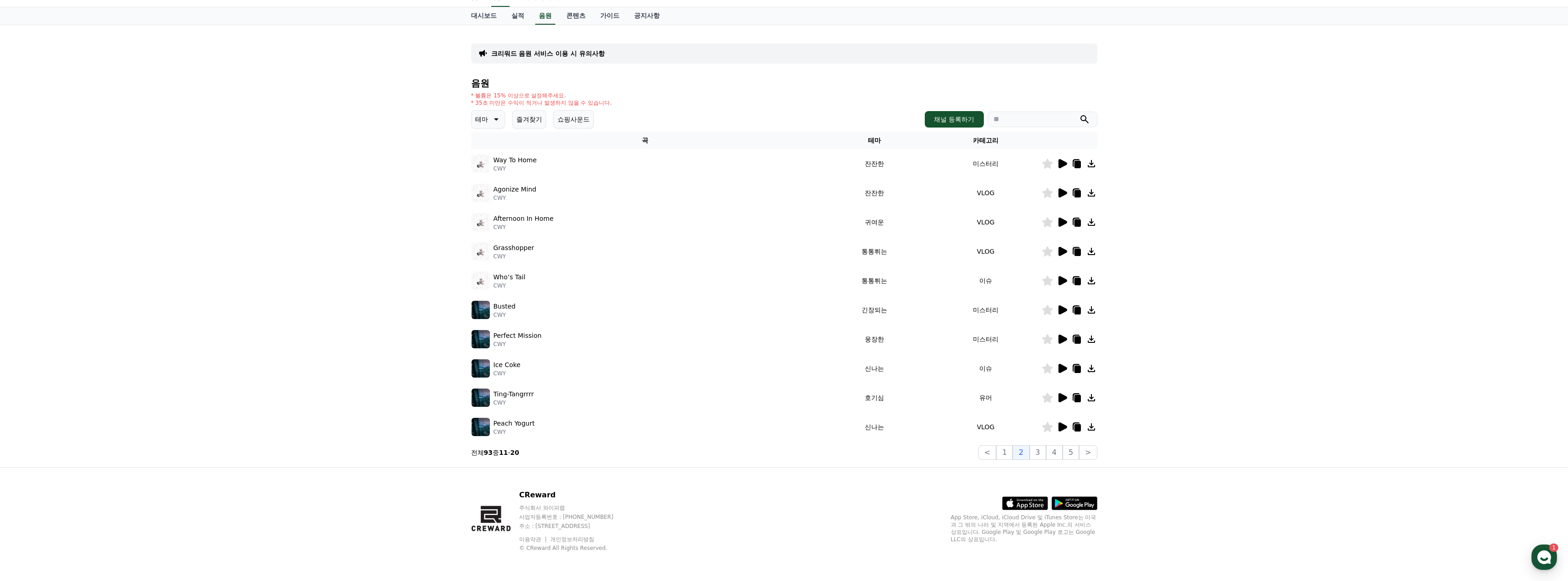
click at [1059, 191] on icon at bounding box center [1062, 193] width 8 height 9
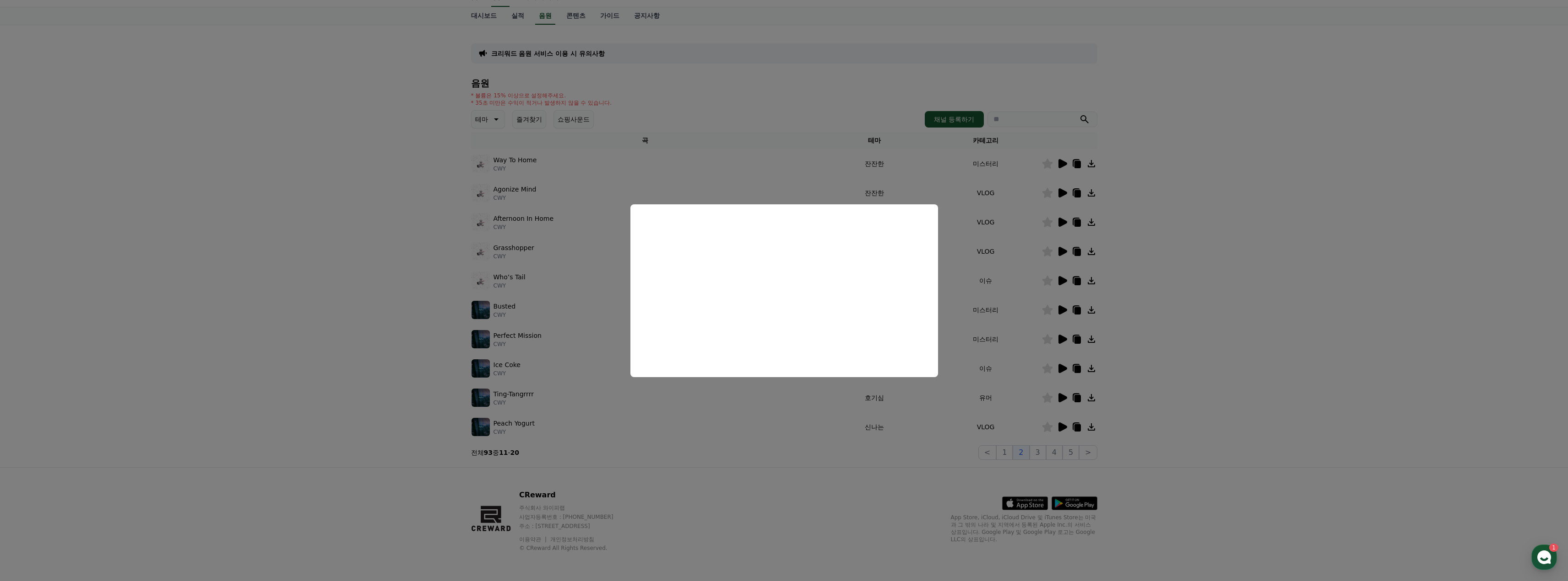
click at [1167, 238] on button "close modal" at bounding box center [784, 290] width 1568 height 581
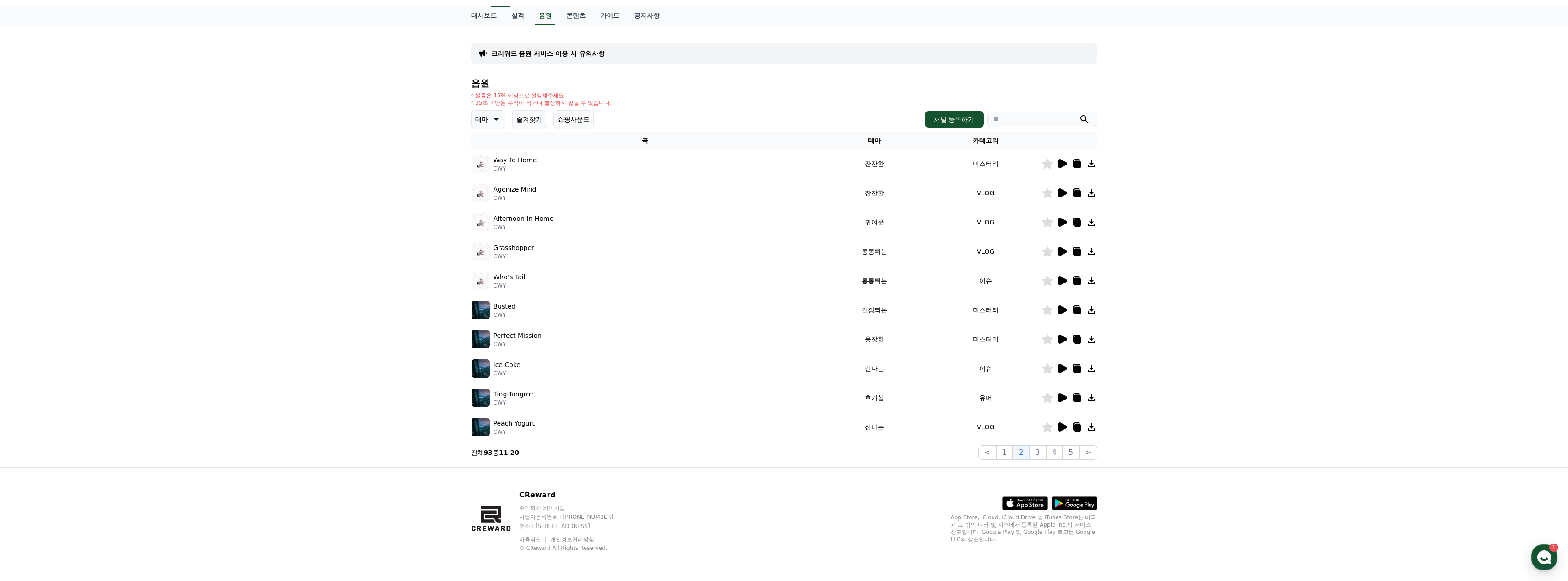
click at [1061, 397] on icon at bounding box center [1062, 398] width 8 height 9
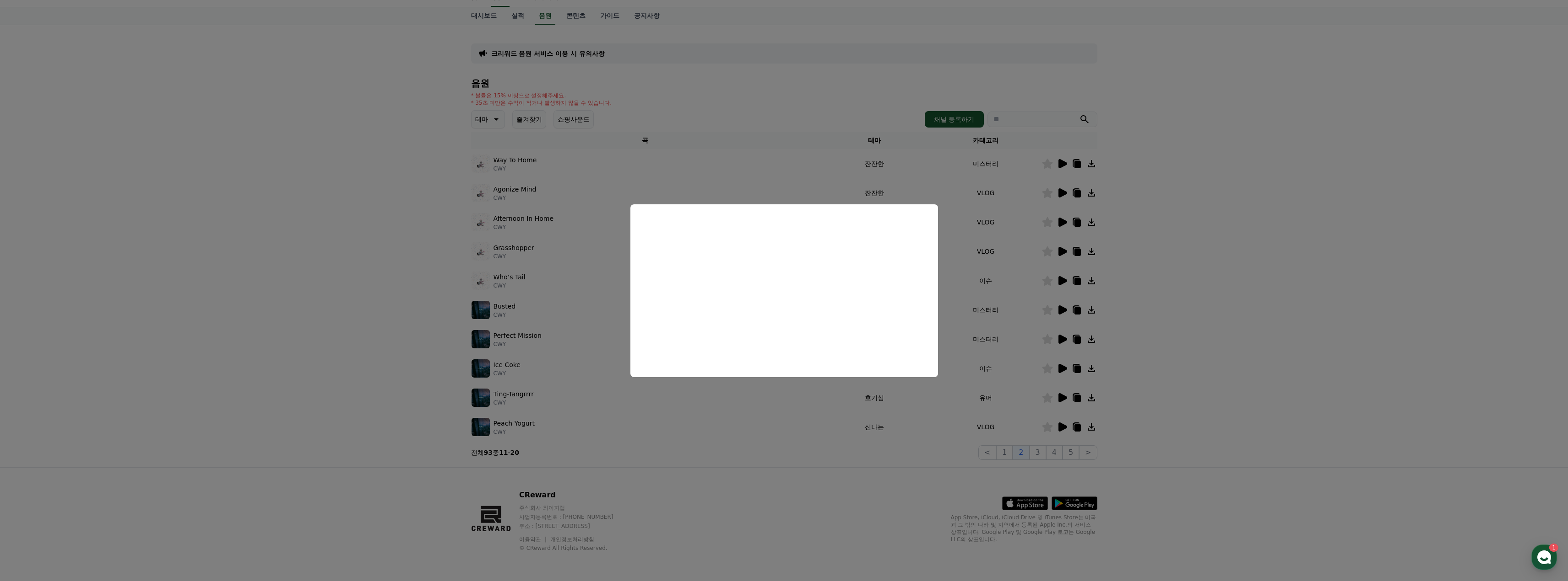
click at [1212, 300] on button "close modal" at bounding box center [784, 290] width 1568 height 581
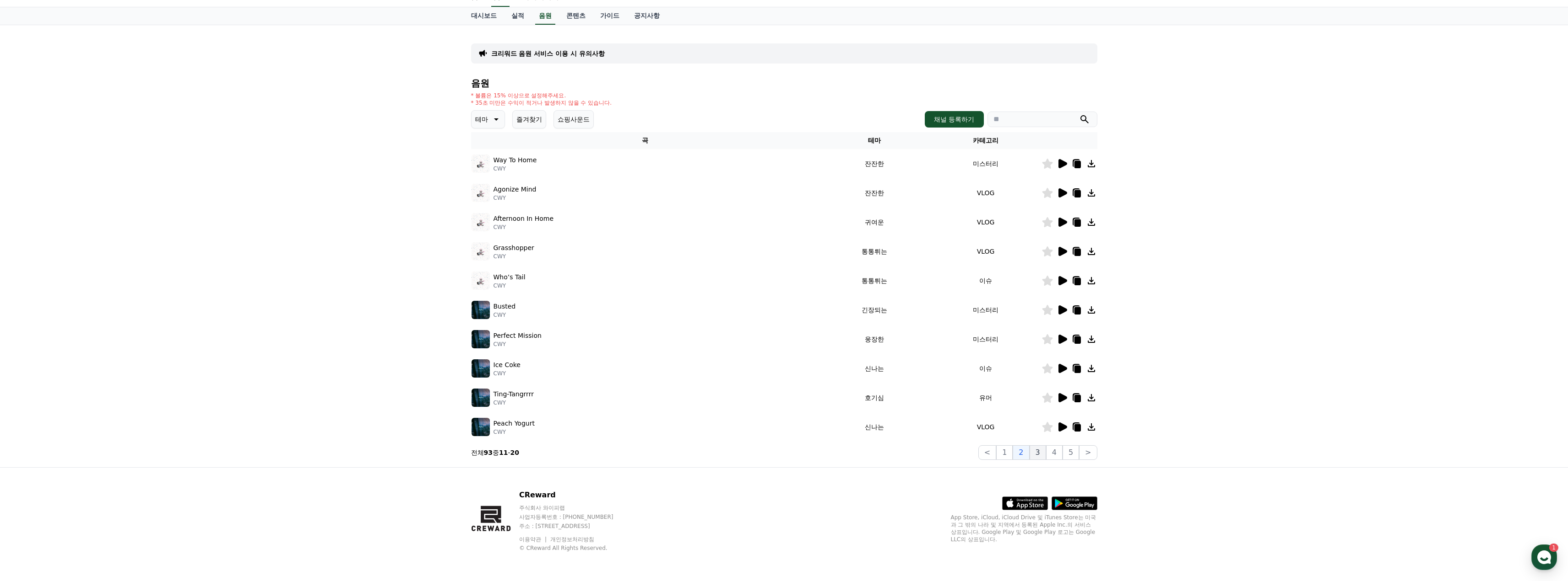
click at [1041, 456] on button "3" at bounding box center [1037, 453] width 17 height 14
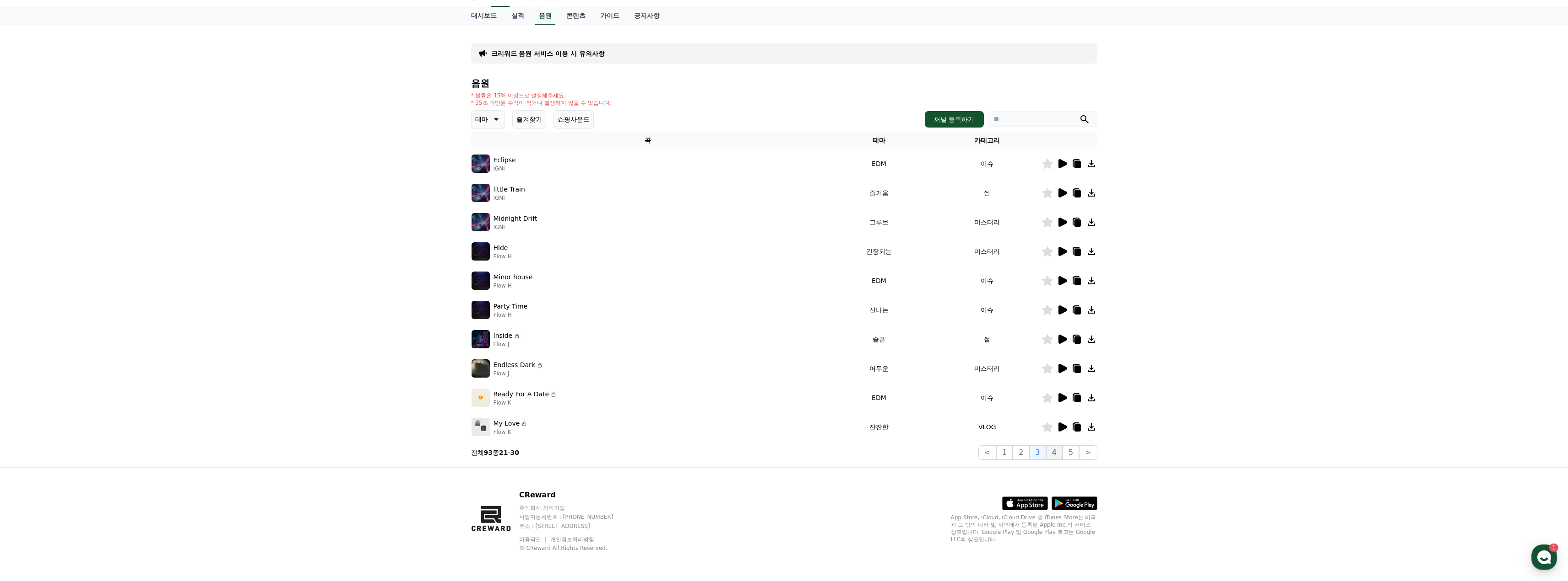
click at [1054, 456] on button "4" at bounding box center [1054, 453] width 17 height 14
click at [1065, 194] on icon at bounding box center [1062, 193] width 8 height 9
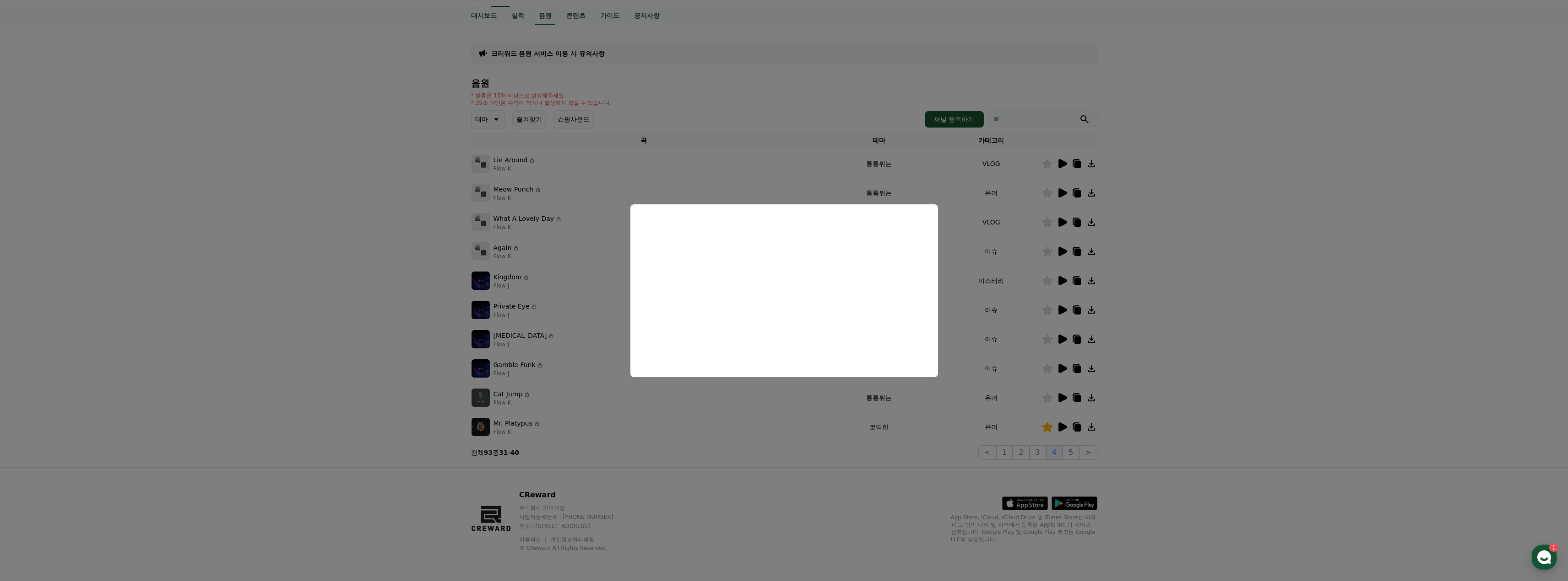
click at [1201, 270] on button "close modal" at bounding box center [784, 290] width 1568 height 581
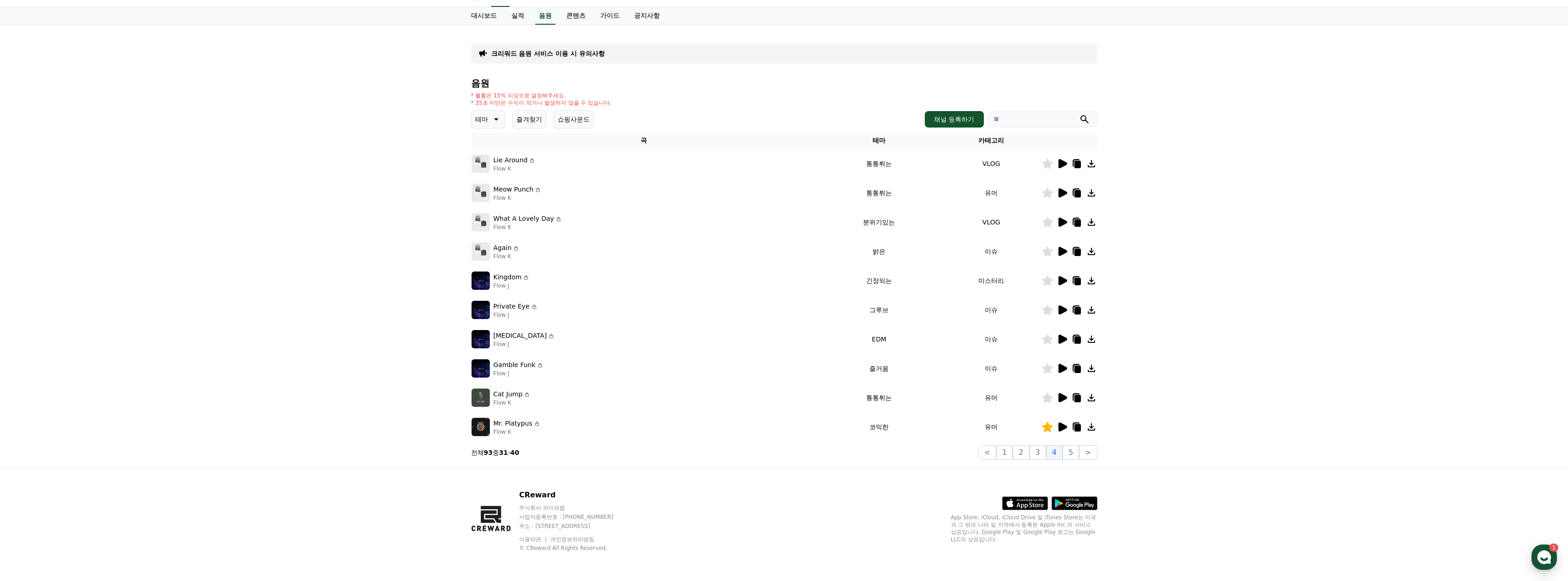
click at [1063, 399] on icon at bounding box center [1062, 398] width 8 height 9
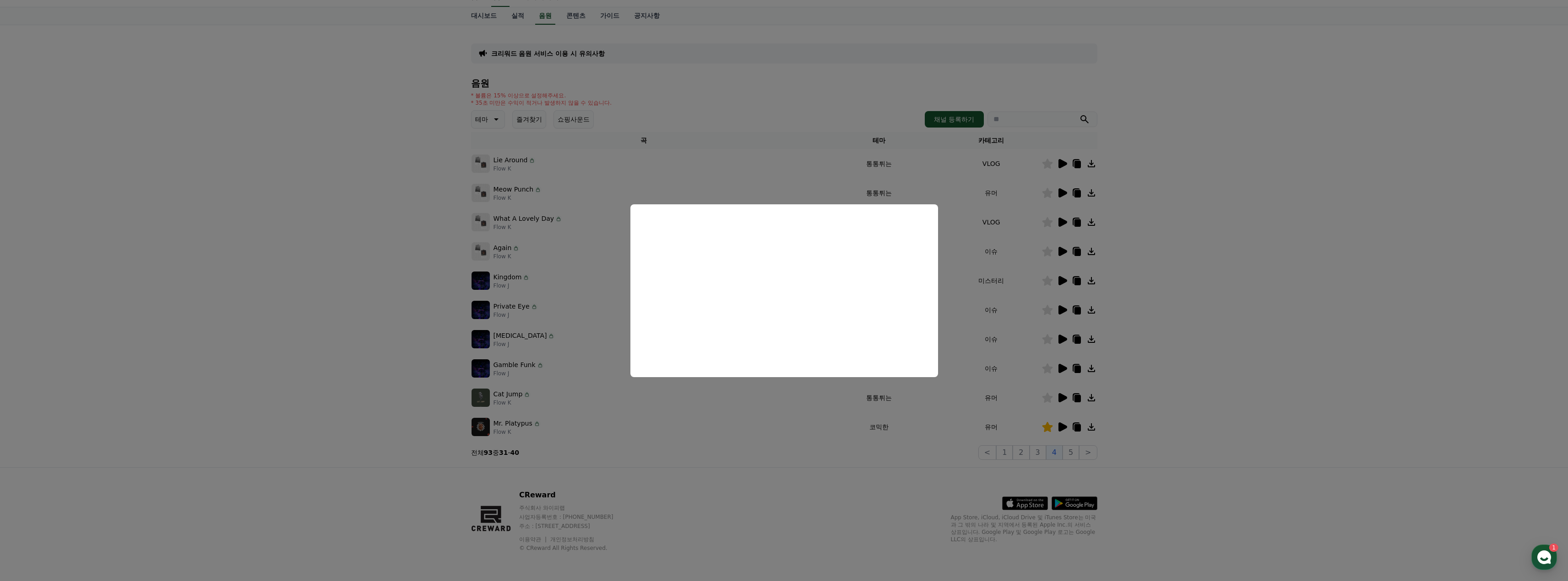
click at [1166, 447] on button "close modal" at bounding box center [784, 290] width 1568 height 581
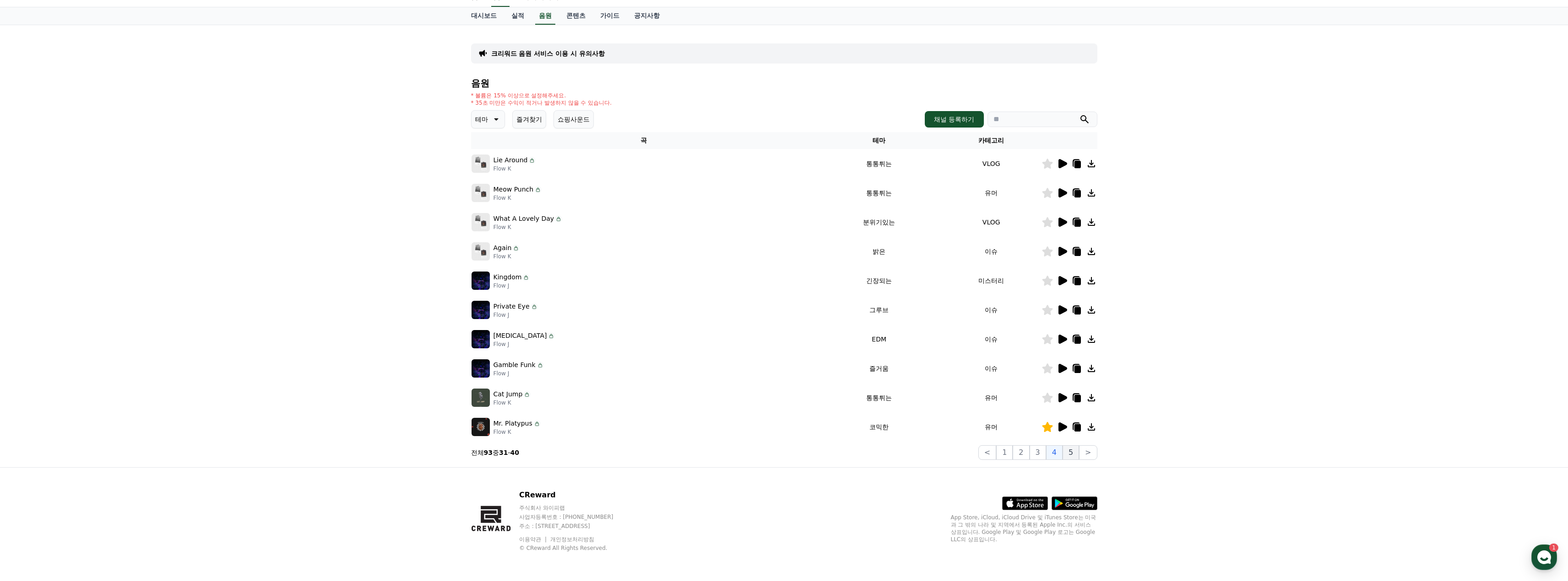
click at [1066, 454] on button "5" at bounding box center [1071, 453] width 17 height 14
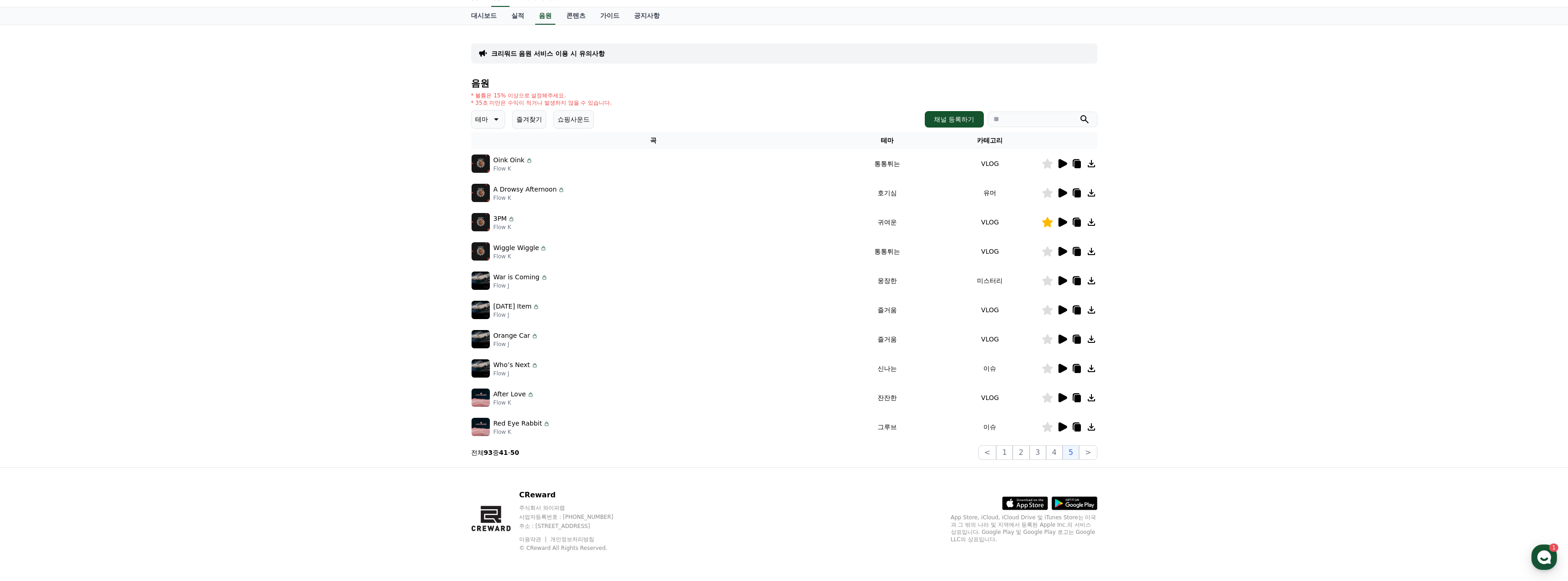
click at [1064, 194] on icon at bounding box center [1062, 193] width 8 height 9
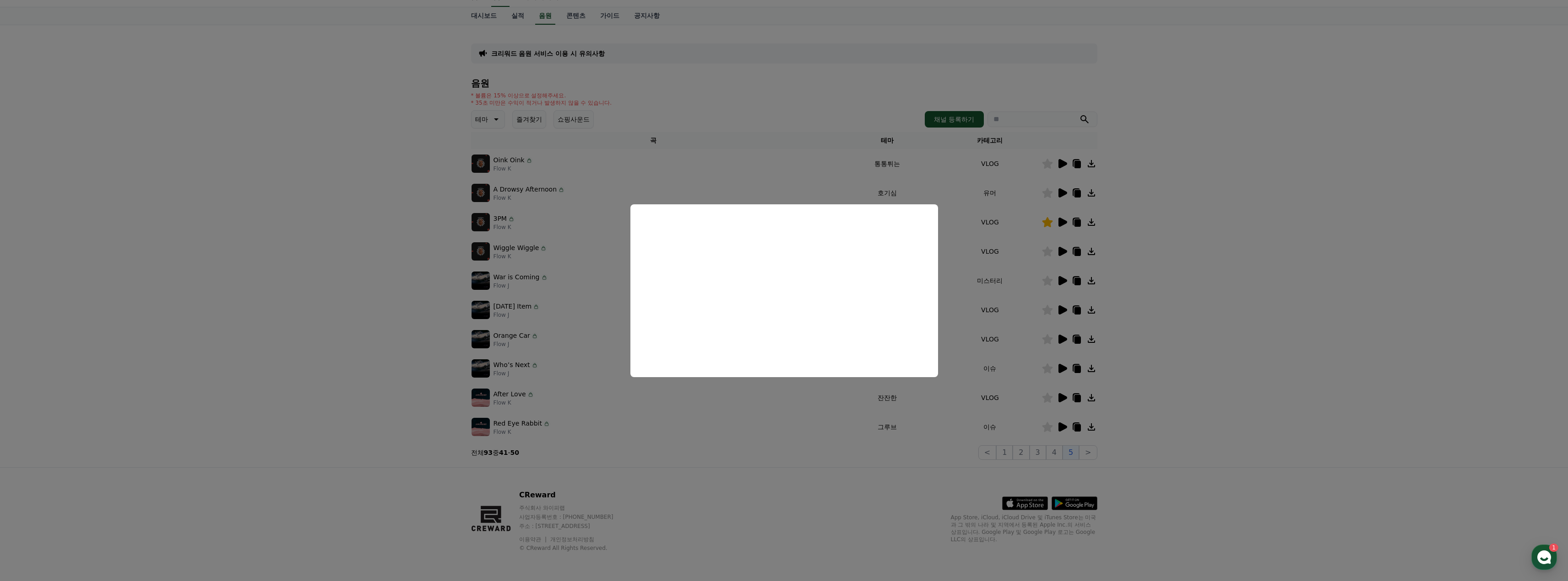
click at [1183, 293] on button "close modal" at bounding box center [784, 290] width 1568 height 581
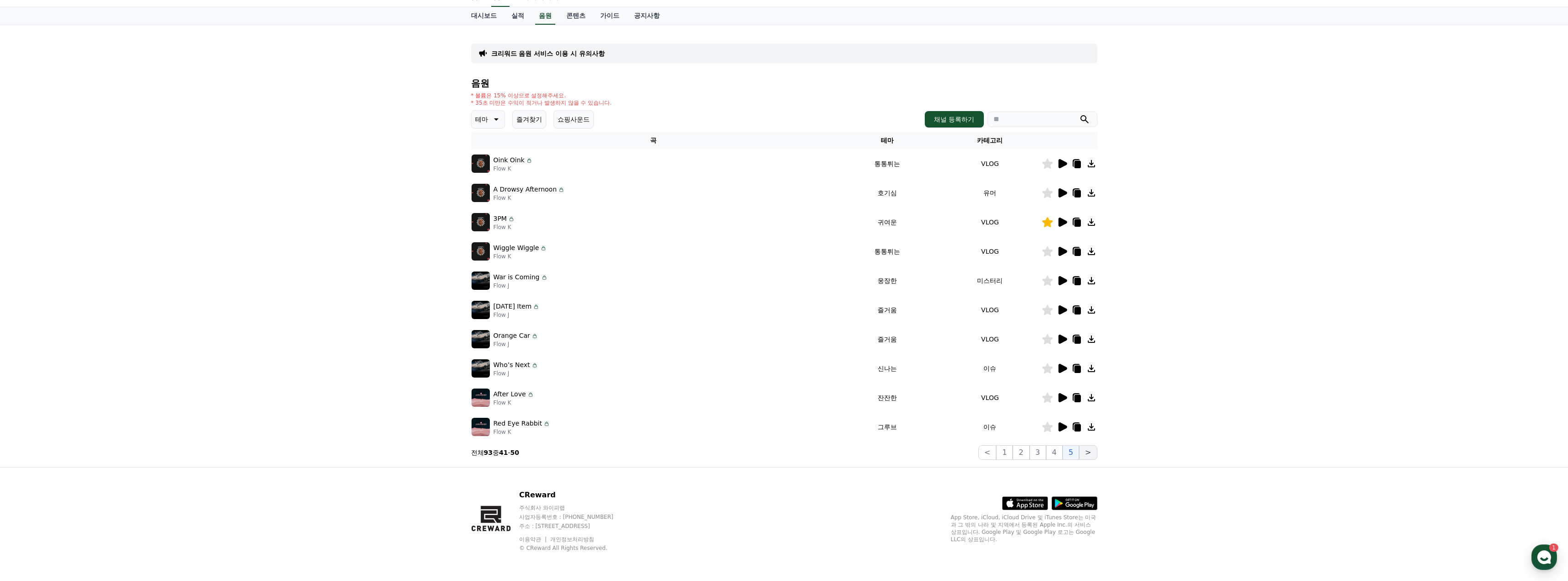
click at [1085, 455] on button ">" at bounding box center [1087, 453] width 17 height 14
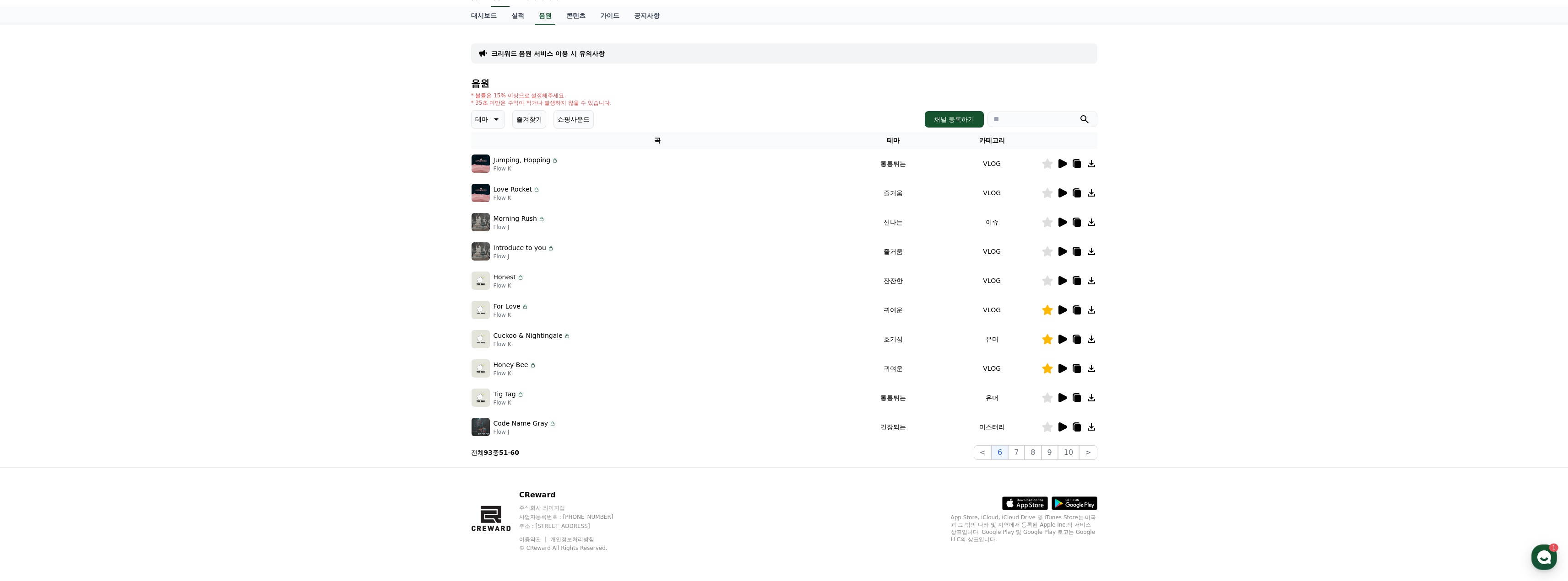
click at [1063, 396] on icon at bounding box center [1062, 398] width 8 height 9
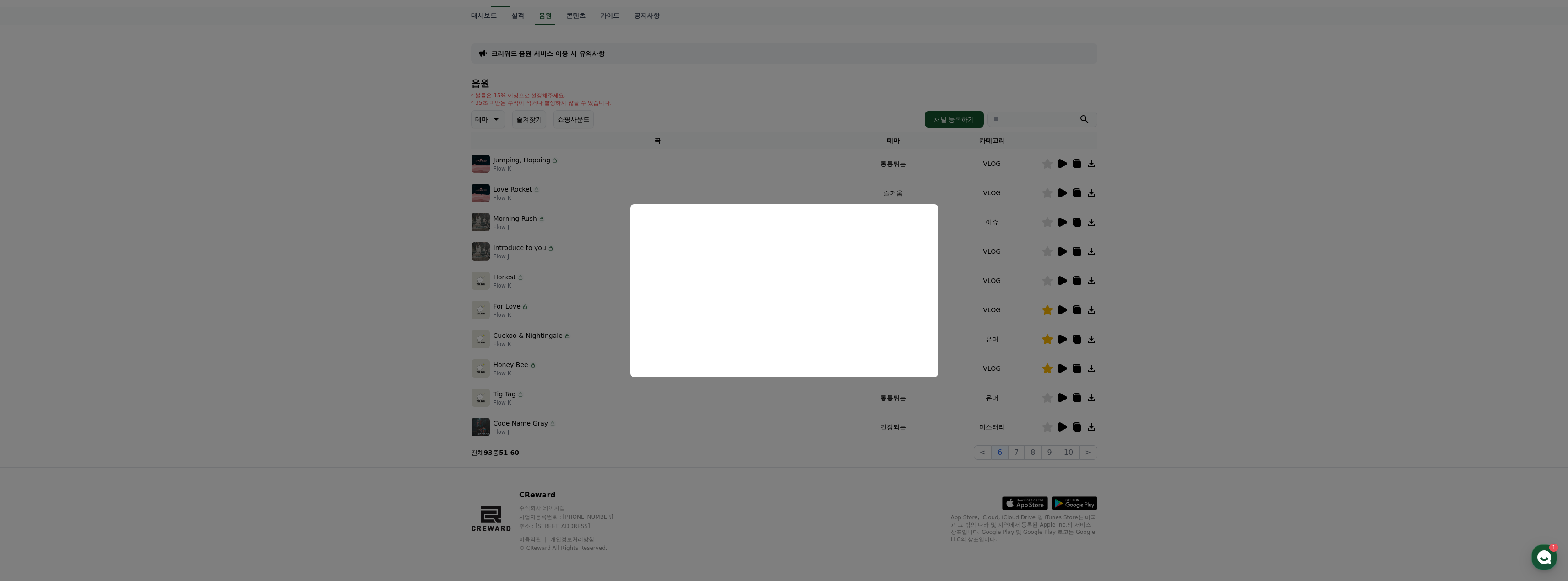
click at [1204, 319] on button "close modal" at bounding box center [784, 290] width 1568 height 581
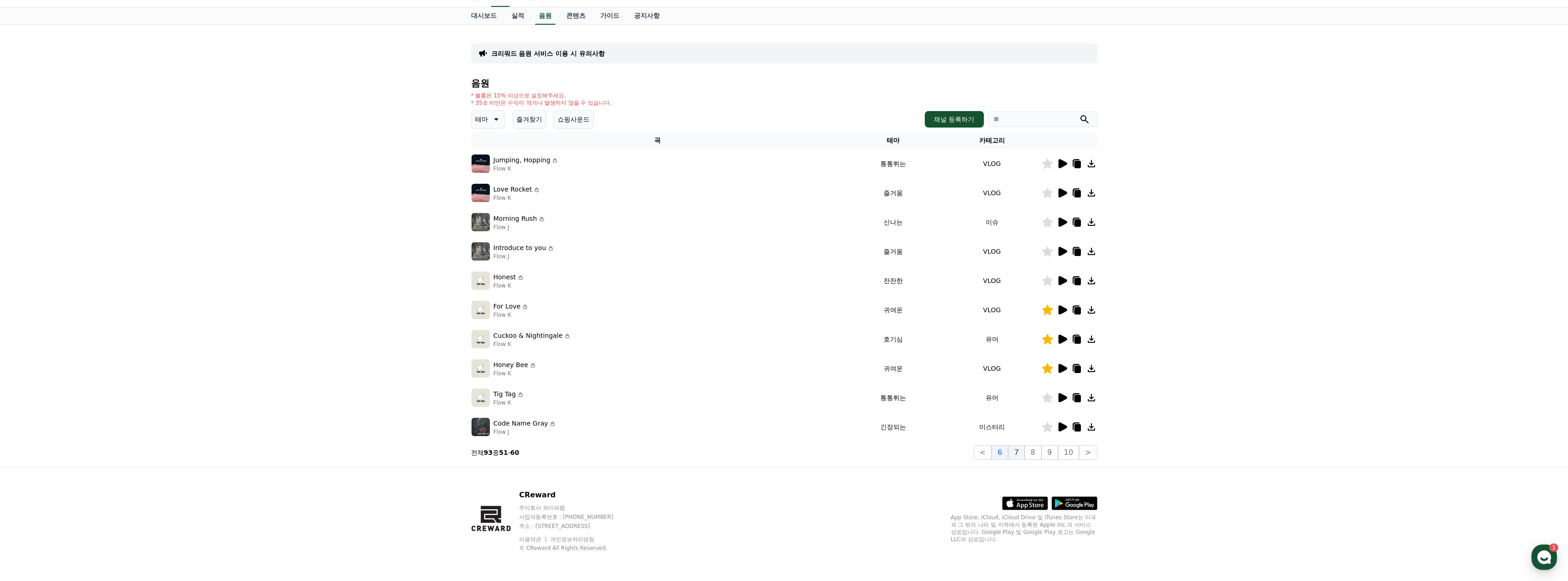
click at [1023, 453] on button "7" at bounding box center [1016, 453] width 17 height 14
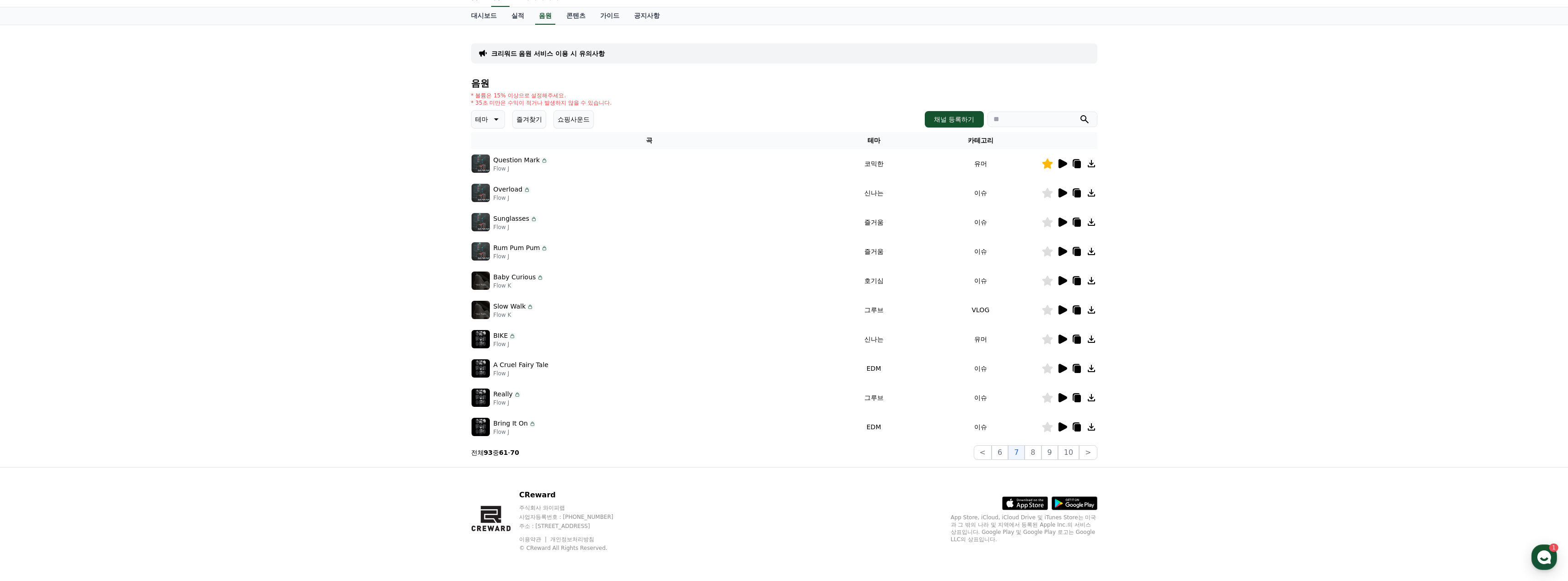
click at [1064, 159] on icon at bounding box center [1062, 163] width 11 height 11
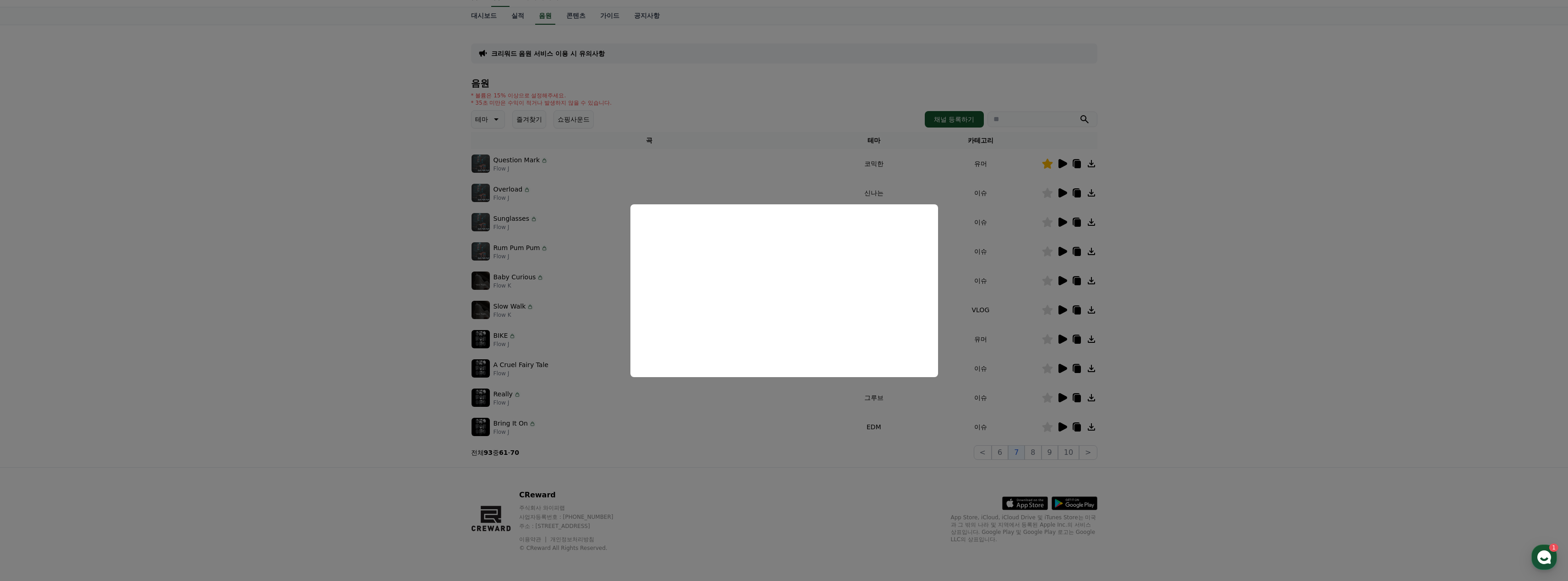
click at [1180, 324] on button "close modal" at bounding box center [784, 290] width 1568 height 581
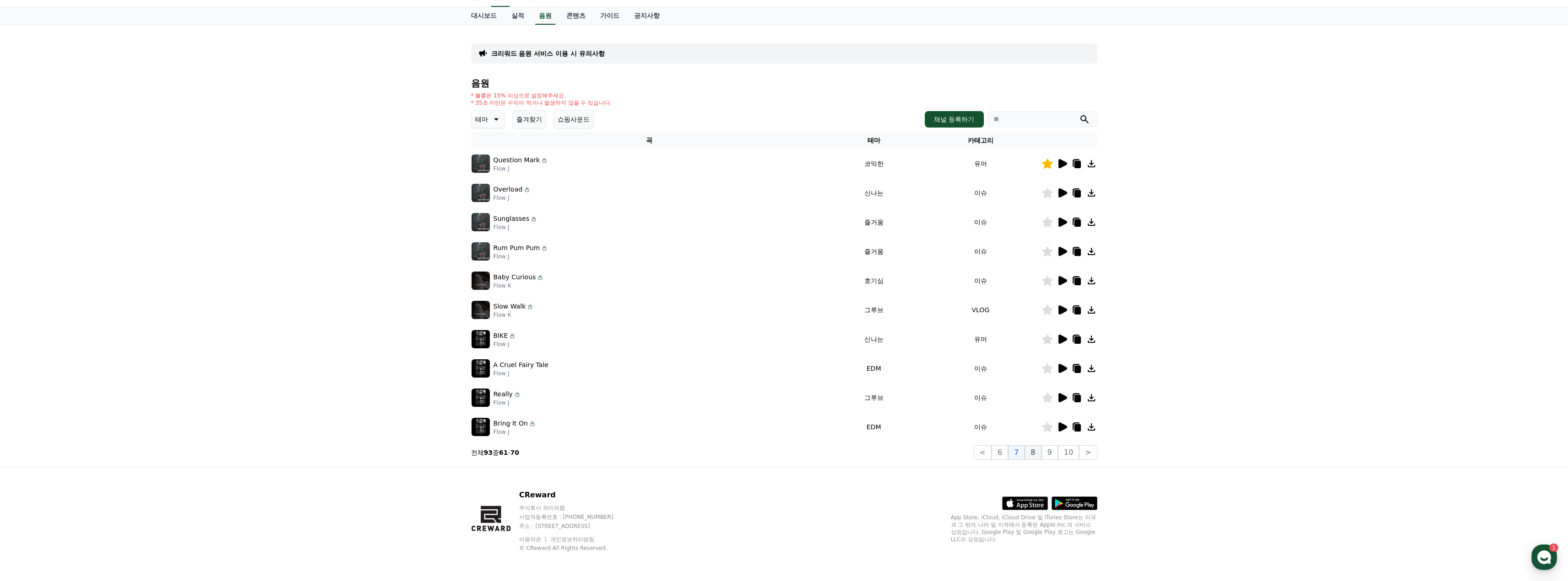
click at [1034, 454] on button "8" at bounding box center [1033, 453] width 17 height 14
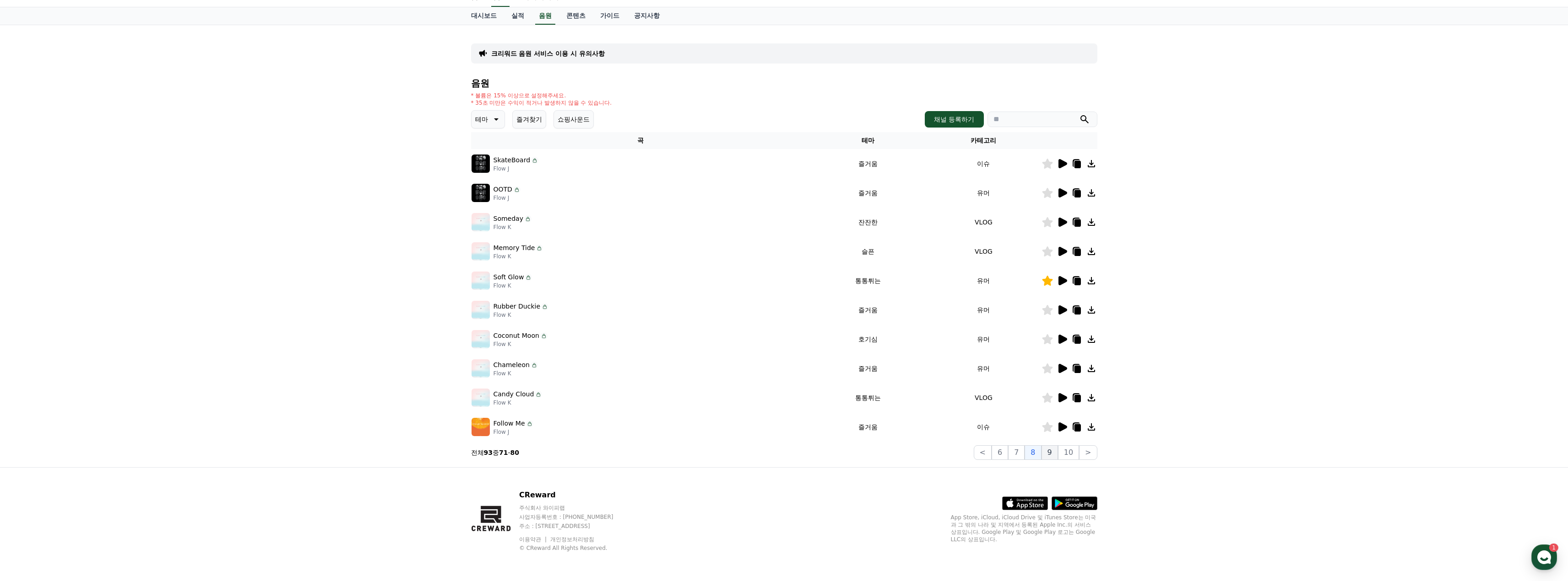
click at [1049, 453] on button "9" at bounding box center [1050, 453] width 17 height 14
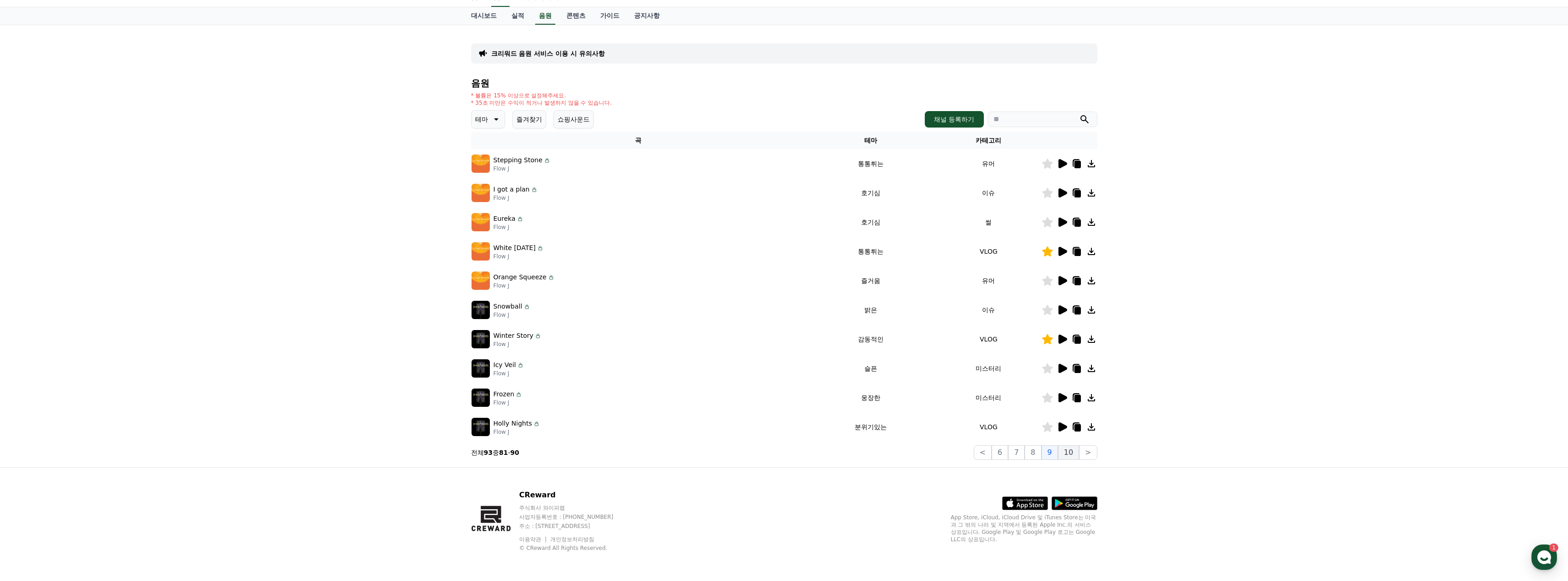
click at [1075, 456] on button "10" at bounding box center [1069, 453] width 21 height 14
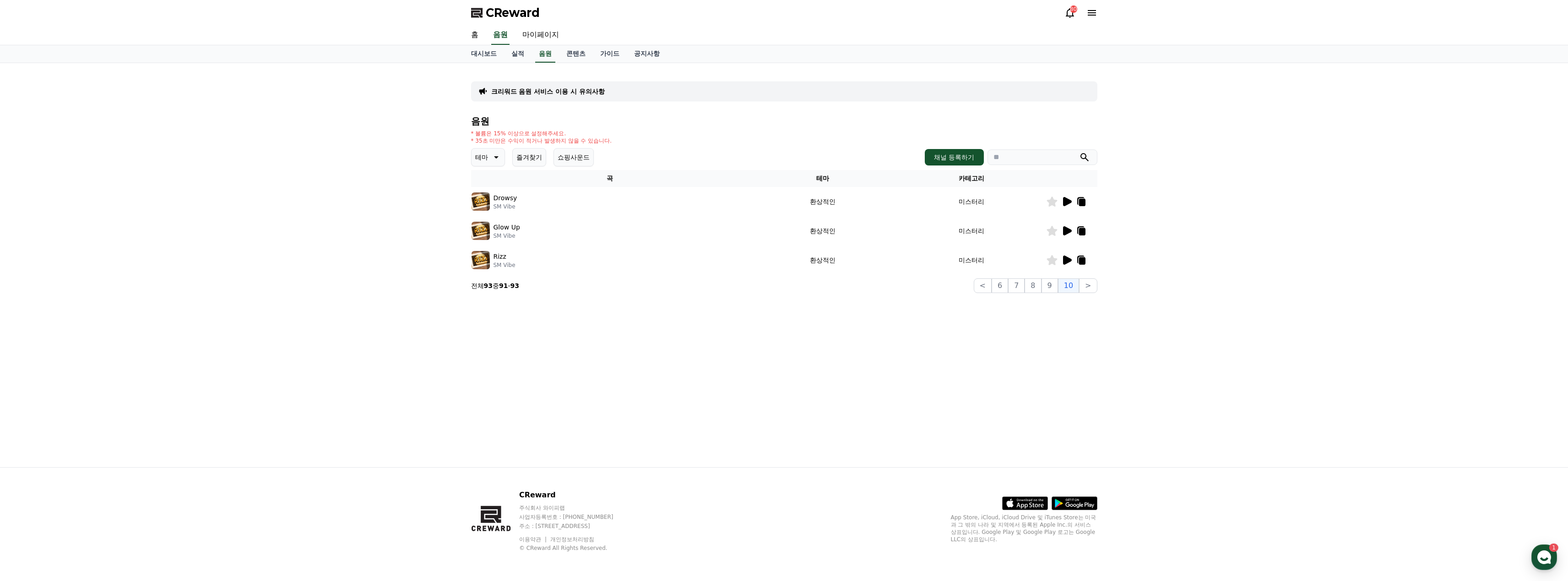
click at [1060, 200] on div at bounding box center [1072, 201] width 50 height 11
click at [1066, 198] on icon at bounding box center [1066, 202] width 8 height 9
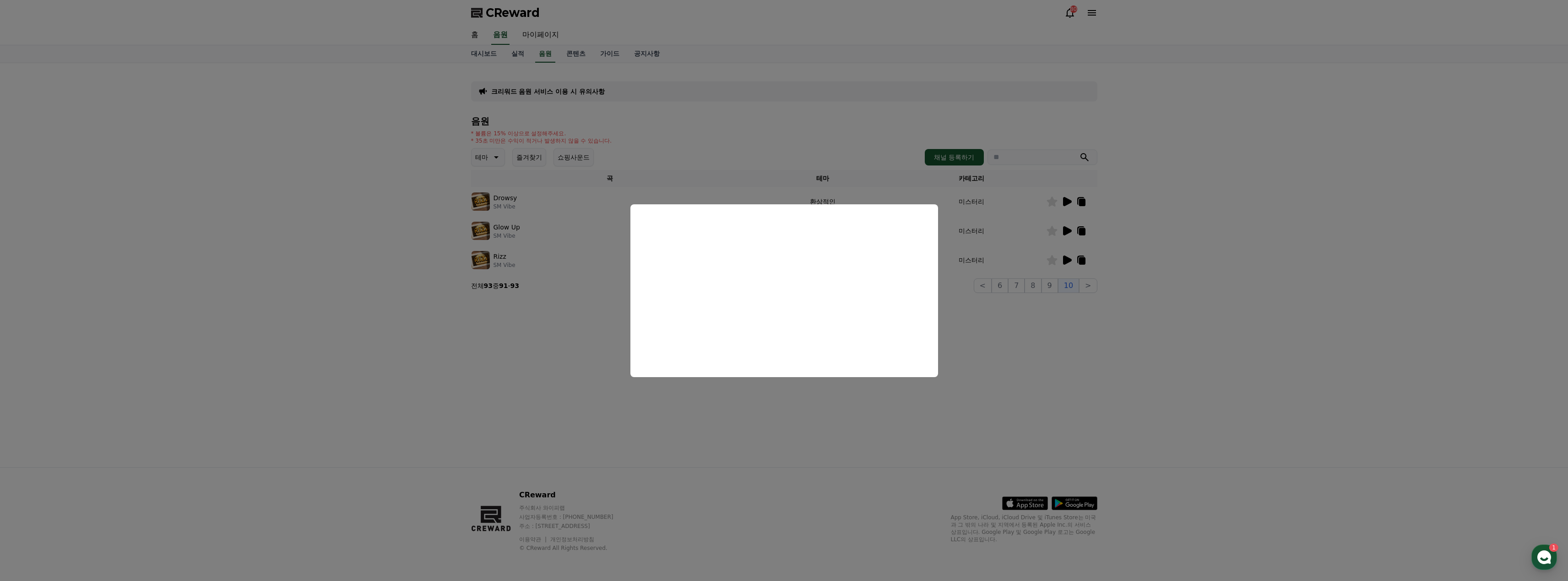
click at [1188, 243] on button "close modal" at bounding box center [784, 290] width 1568 height 581
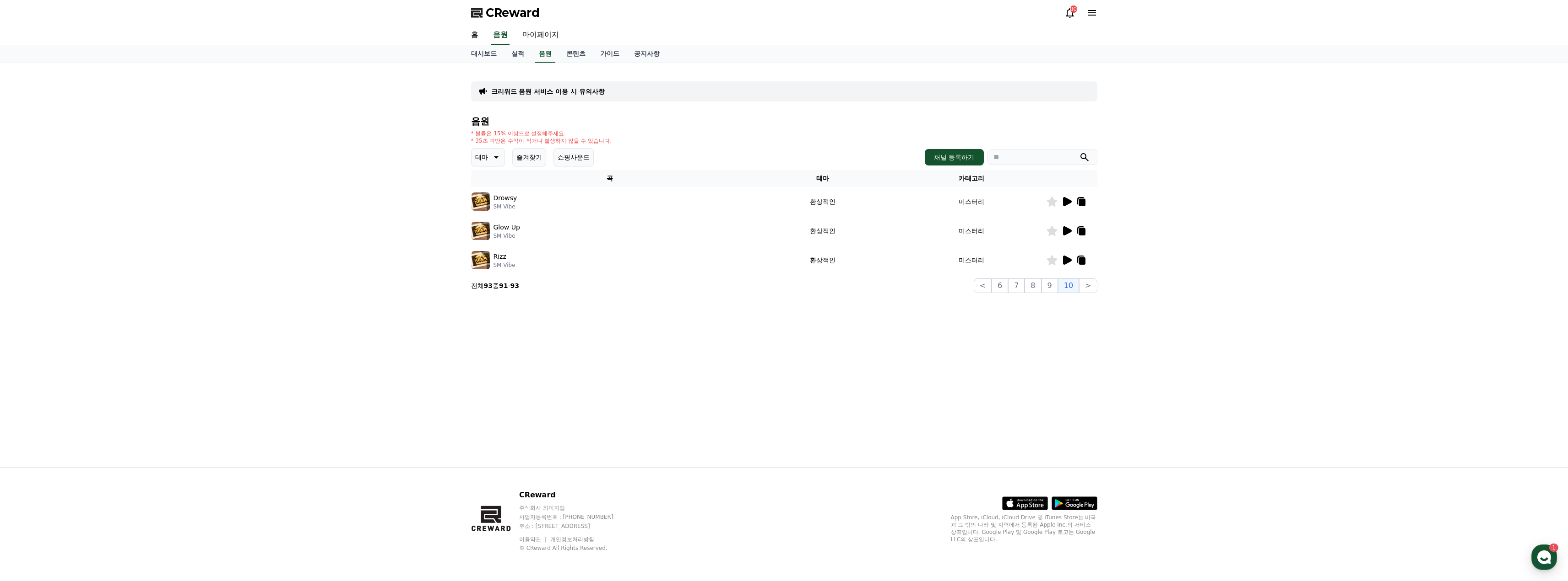
click at [1067, 229] on icon at bounding box center [1066, 231] width 8 height 9
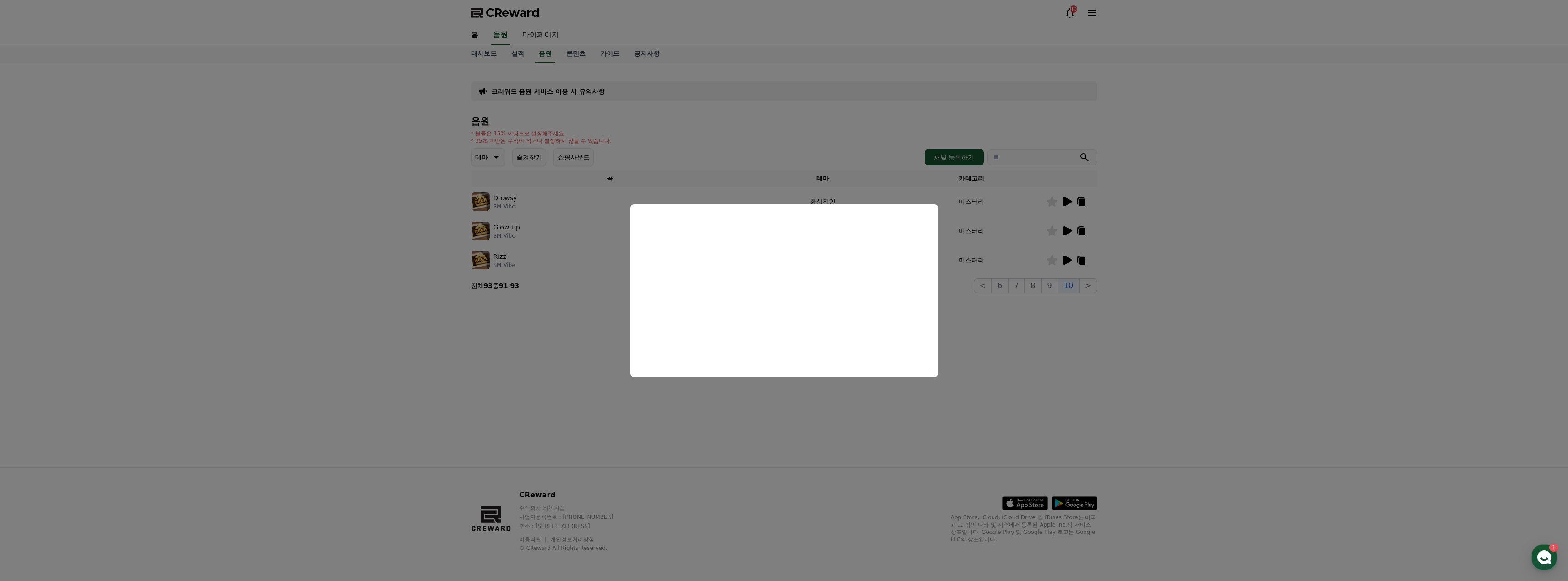
click at [1217, 289] on button "close modal" at bounding box center [784, 290] width 1568 height 581
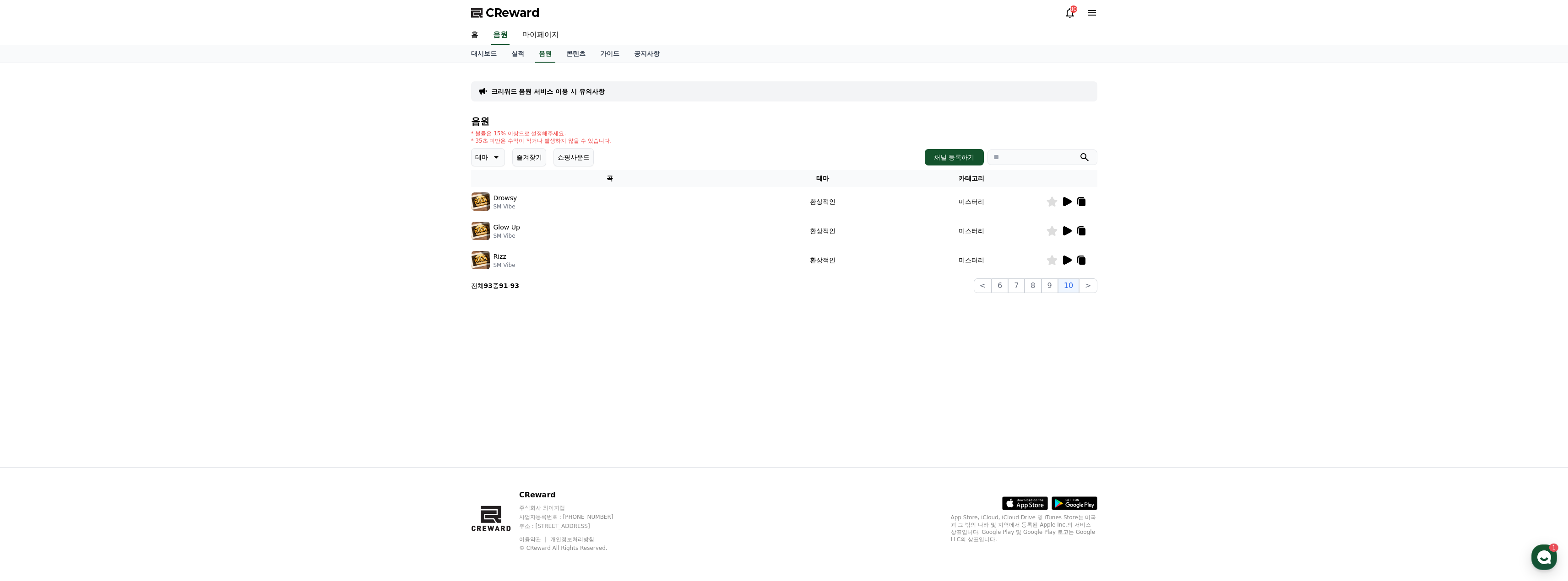
click at [1066, 258] on icon at bounding box center [1066, 261] width 8 height 9
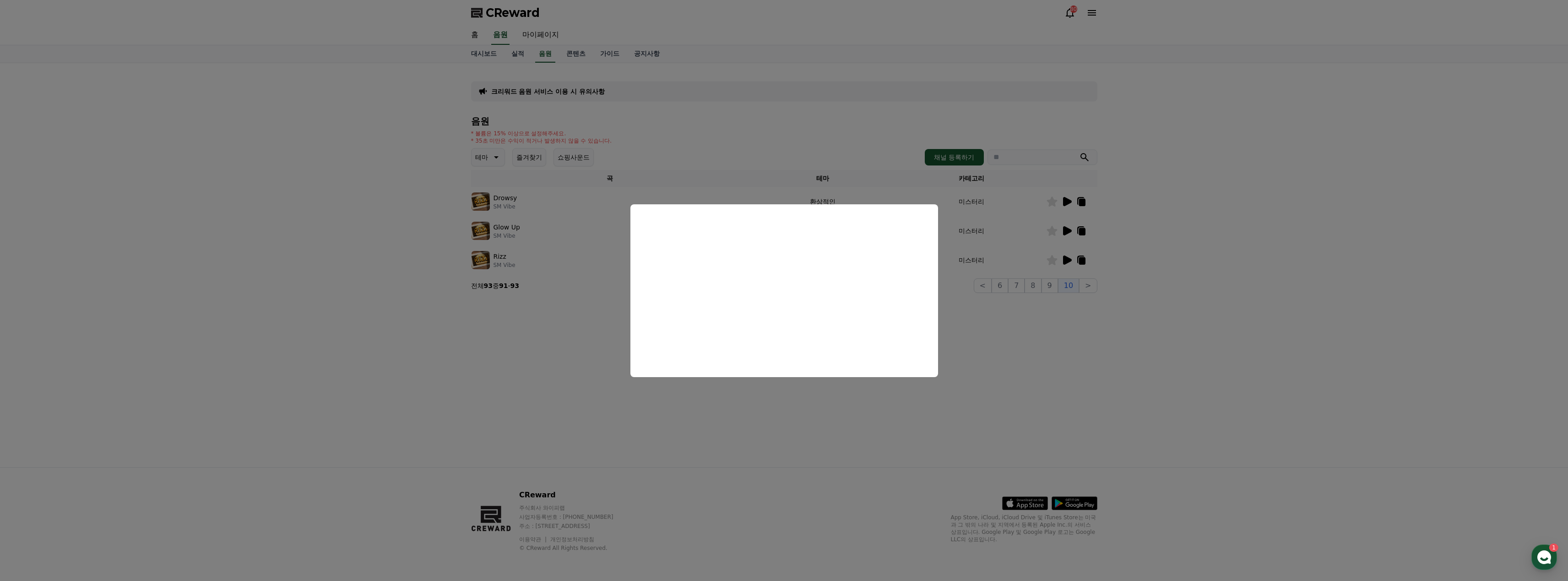
click at [1066, 319] on button "close modal" at bounding box center [784, 290] width 1568 height 581
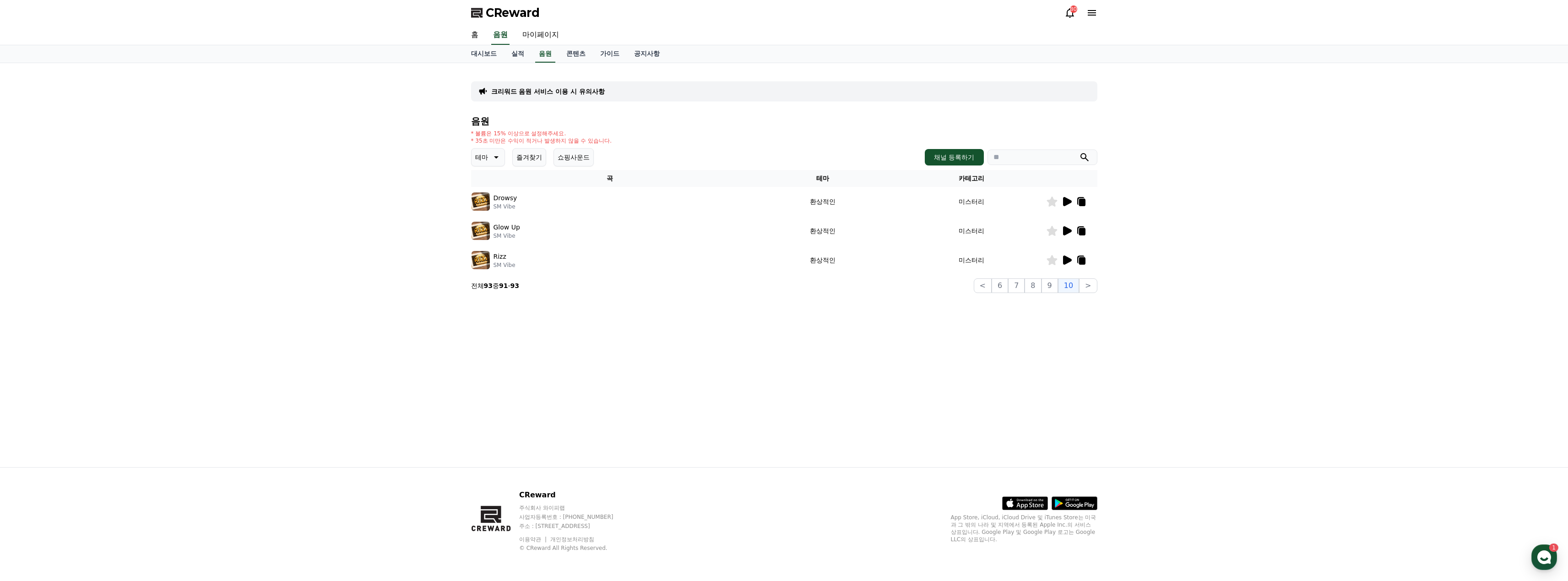
click at [1050, 264] on icon at bounding box center [1052, 260] width 11 height 10
click at [1050, 288] on button "9" at bounding box center [1050, 286] width 17 height 14
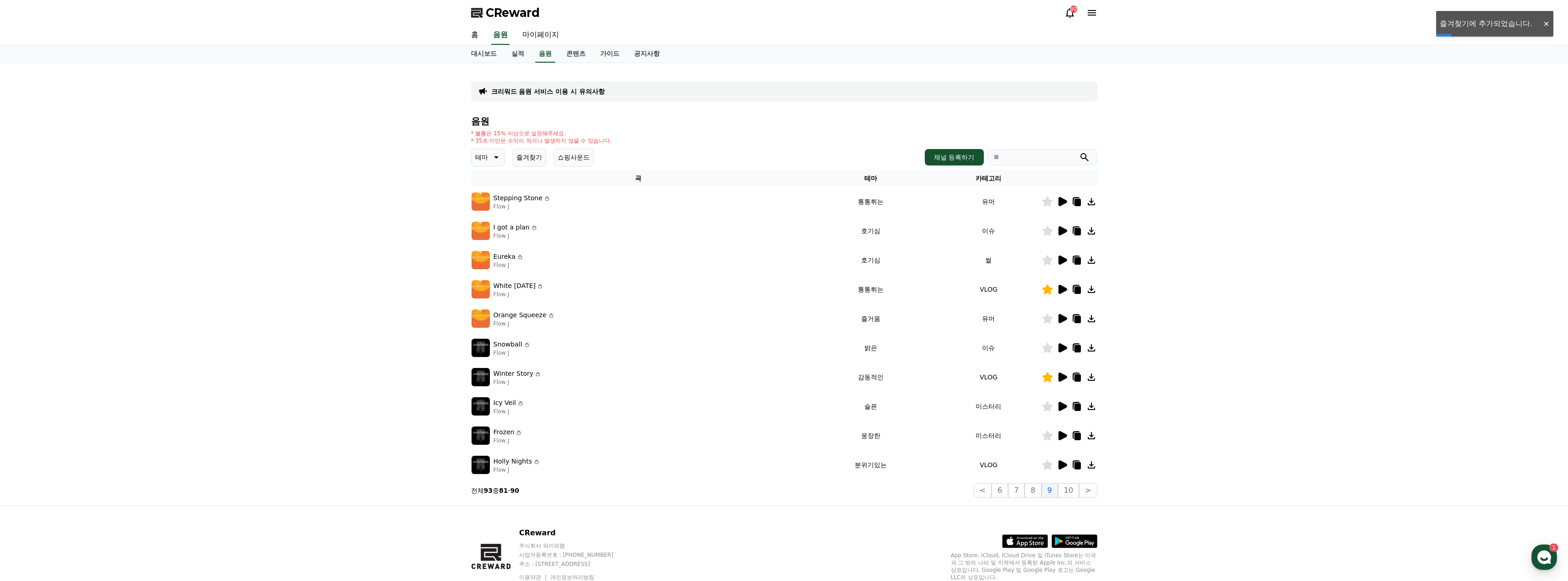
click at [1067, 463] on div at bounding box center [1069, 465] width 55 height 11
click at [1066, 463] on icon at bounding box center [1062, 465] width 11 height 11
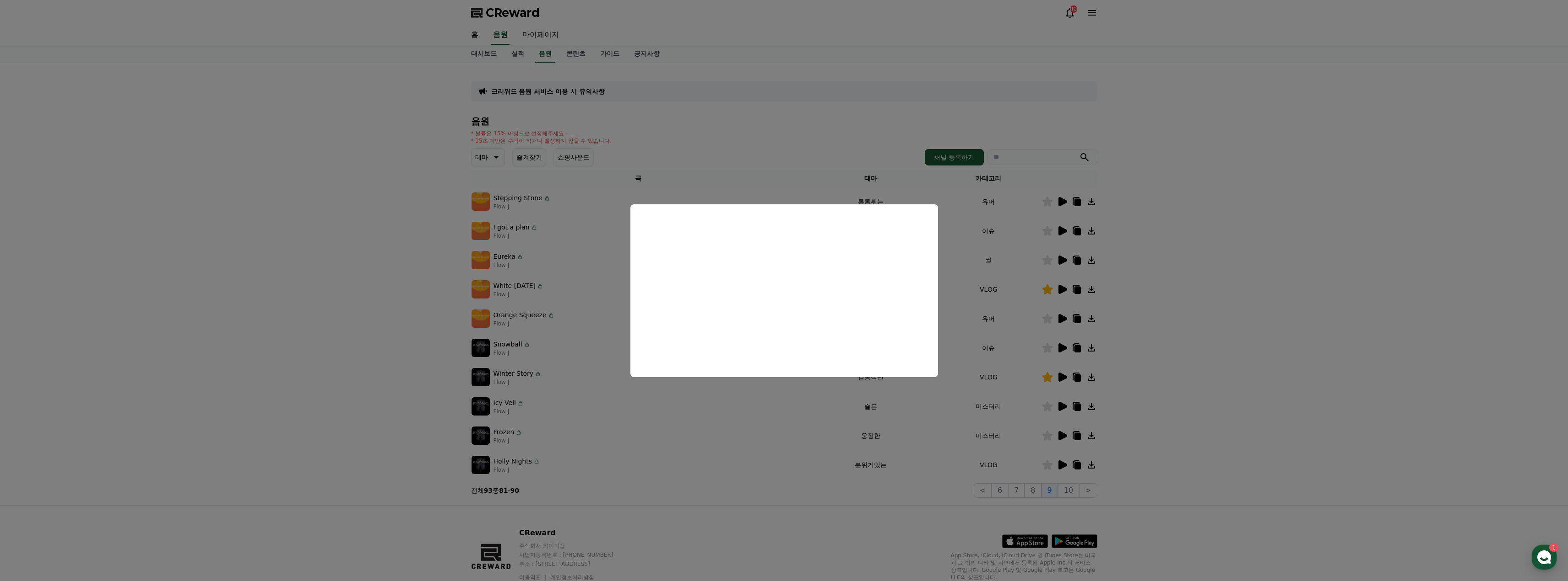
click at [1173, 328] on button "close modal" at bounding box center [784, 290] width 1568 height 581
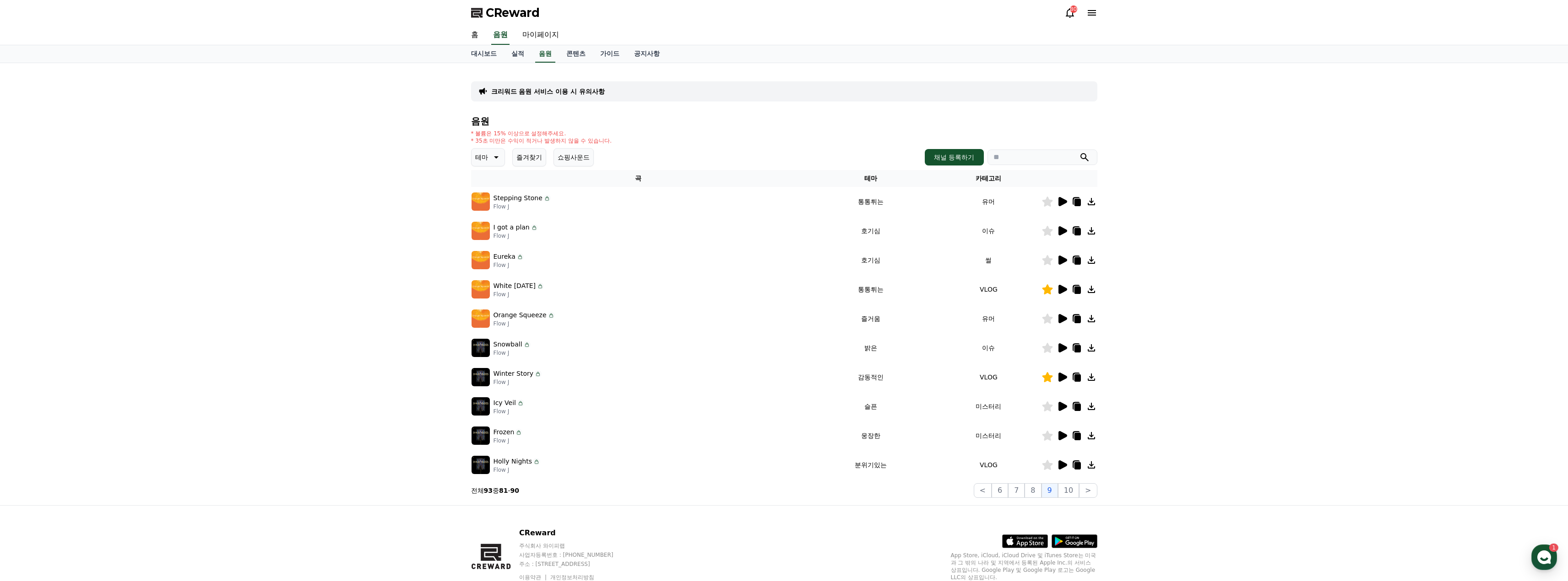
click at [1064, 263] on icon at bounding box center [1062, 261] width 8 height 9
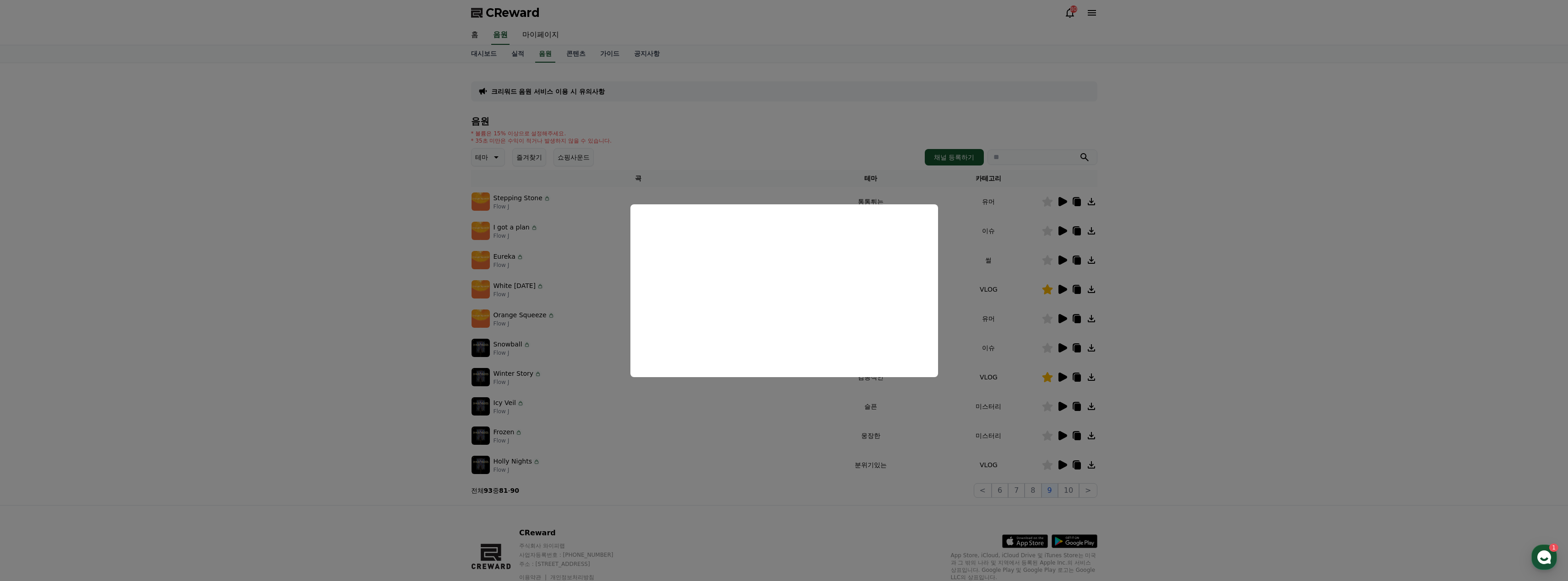
click at [1154, 349] on button "close modal" at bounding box center [784, 290] width 1568 height 581
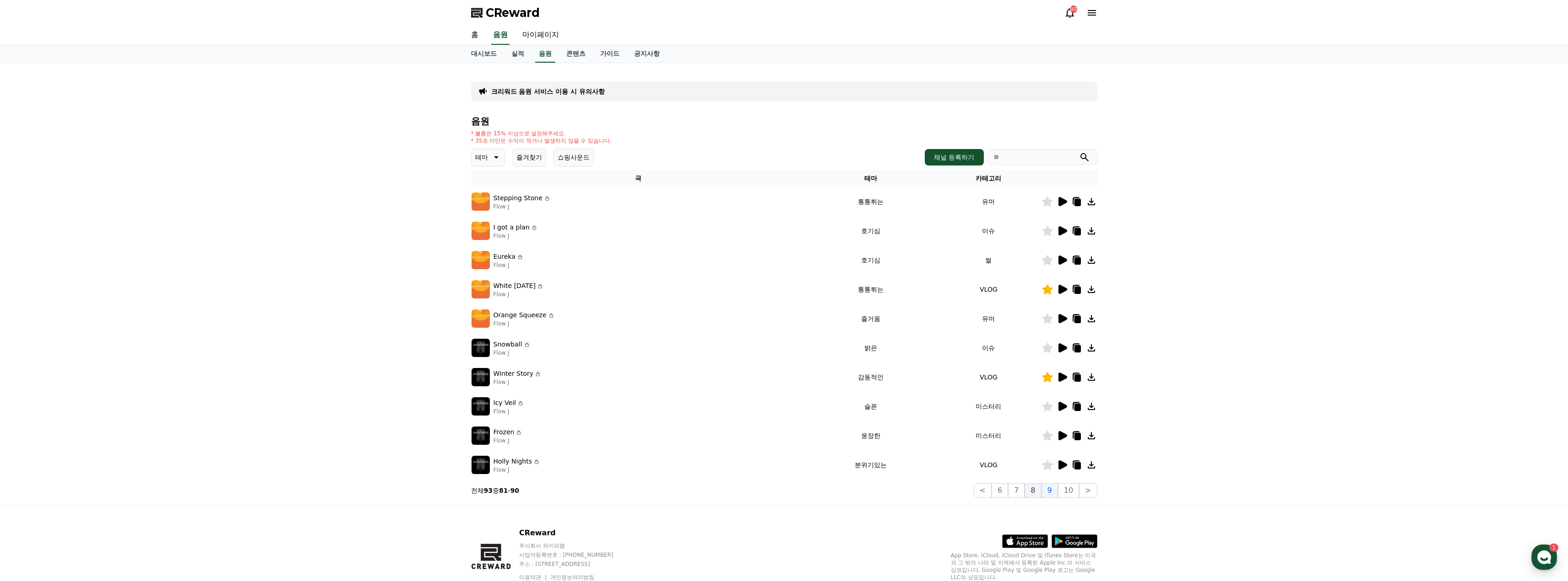
click at [1036, 491] on button "8" at bounding box center [1033, 491] width 17 height 14
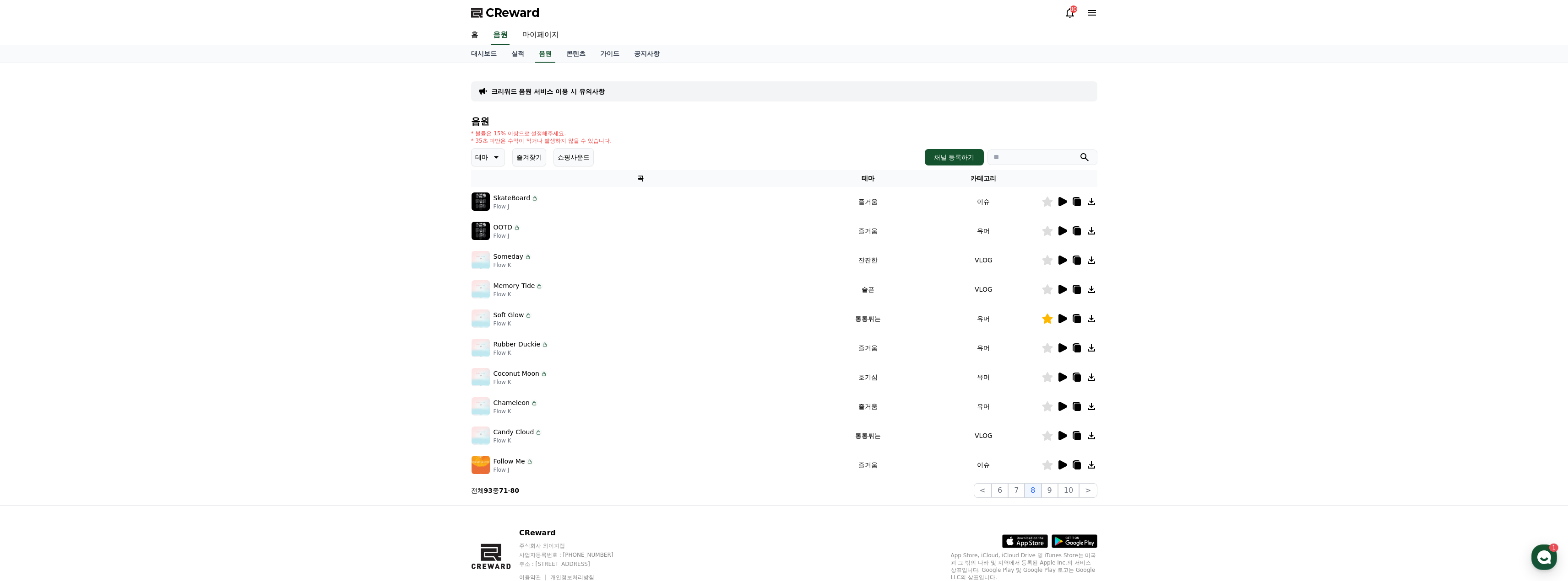
click at [1063, 406] on icon at bounding box center [1062, 406] width 8 height 9
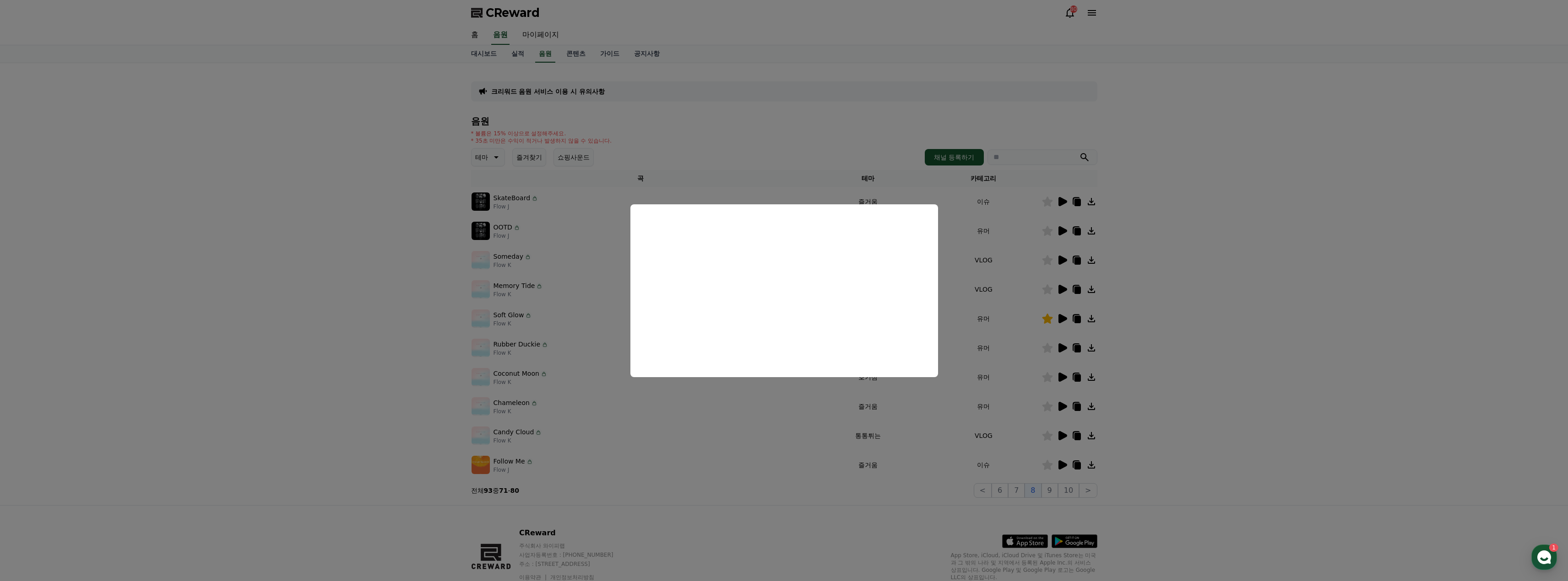
click at [1062, 374] on button "close modal" at bounding box center [784, 290] width 1568 height 581
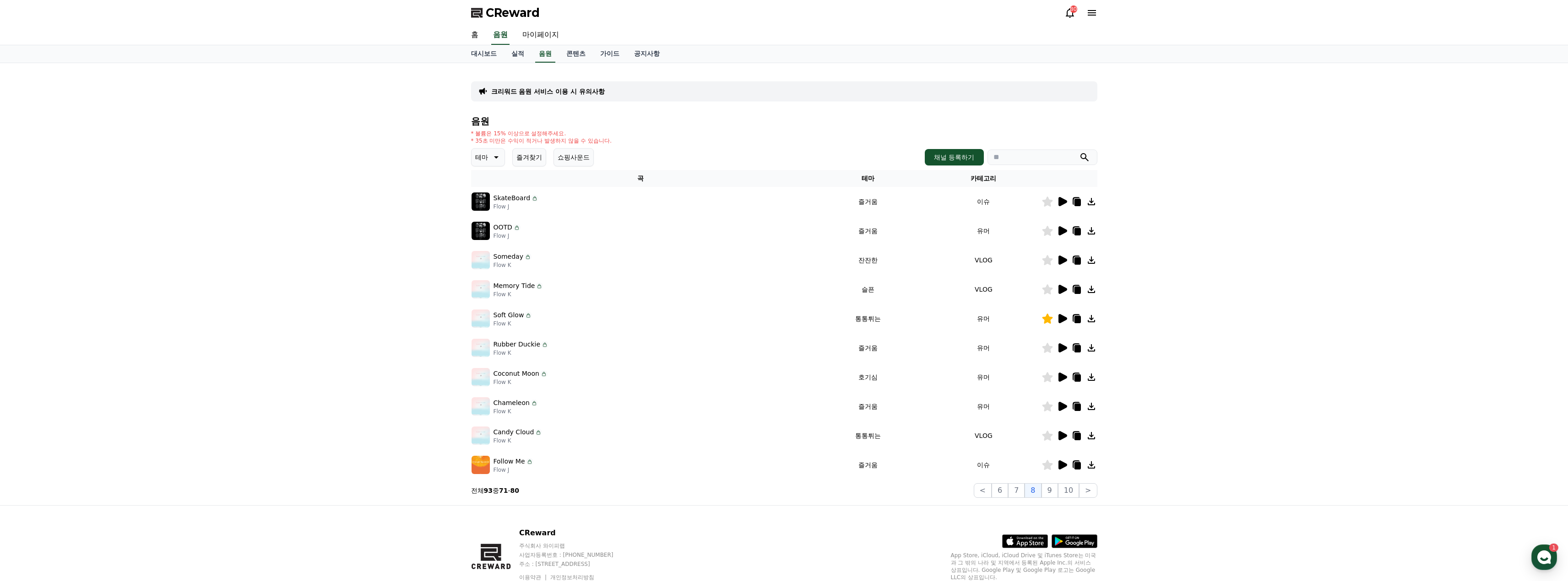
click at [1061, 379] on icon at bounding box center [1062, 377] width 8 height 9
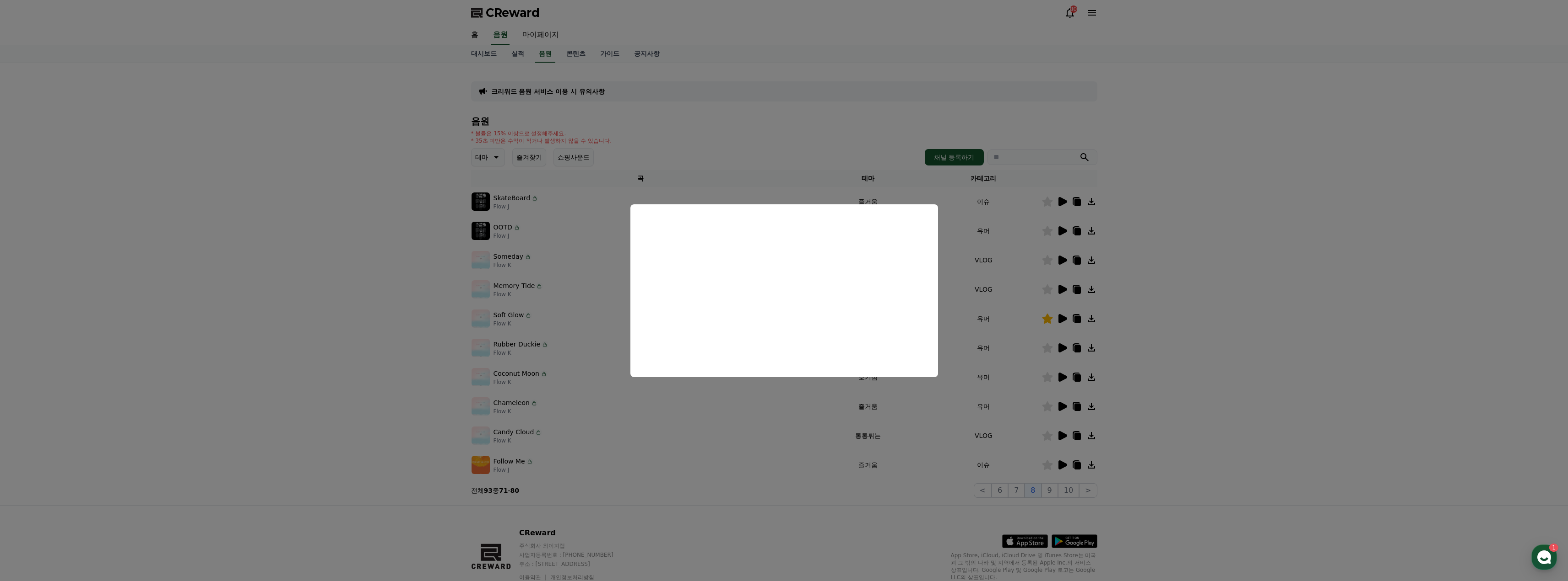
drag, startPoint x: 1238, startPoint y: 331, endPoint x: 1158, endPoint y: 347, distance: 81.6
click at [1239, 331] on button "close modal" at bounding box center [784, 290] width 1568 height 581
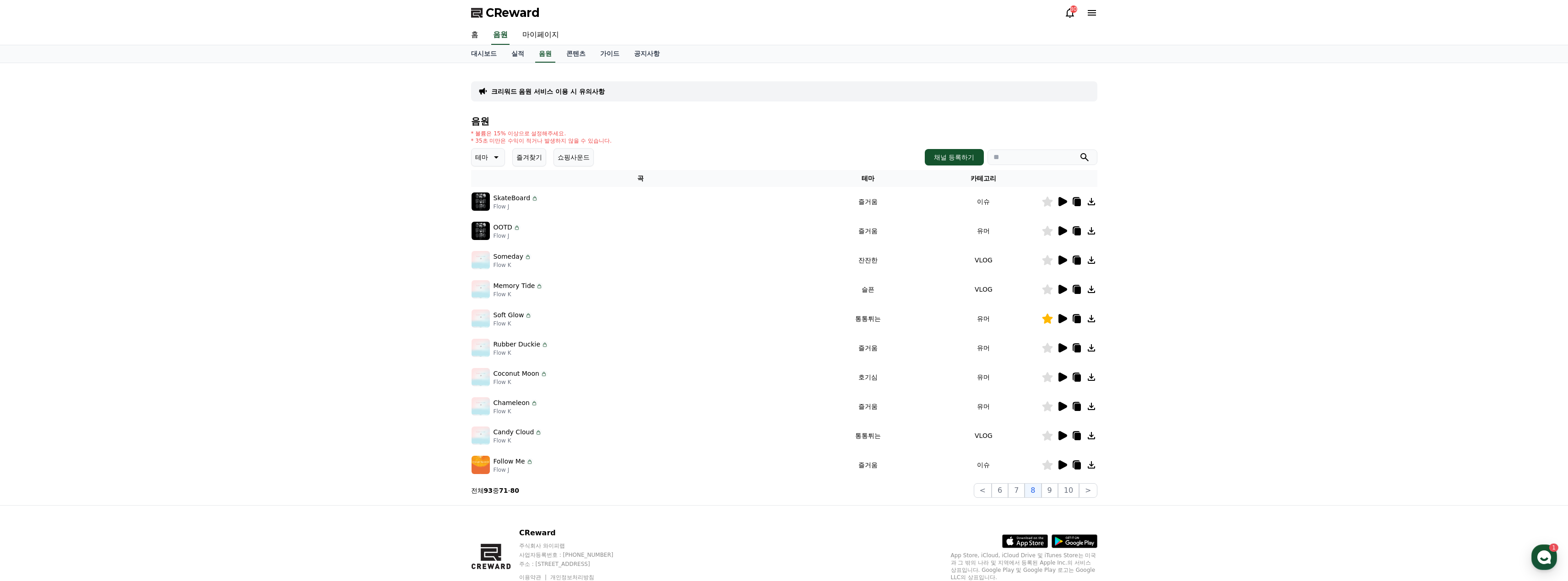
click at [1046, 380] on icon at bounding box center [1047, 377] width 11 height 10
click at [1062, 348] on icon at bounding box center [1062, 348] width 8 height 9
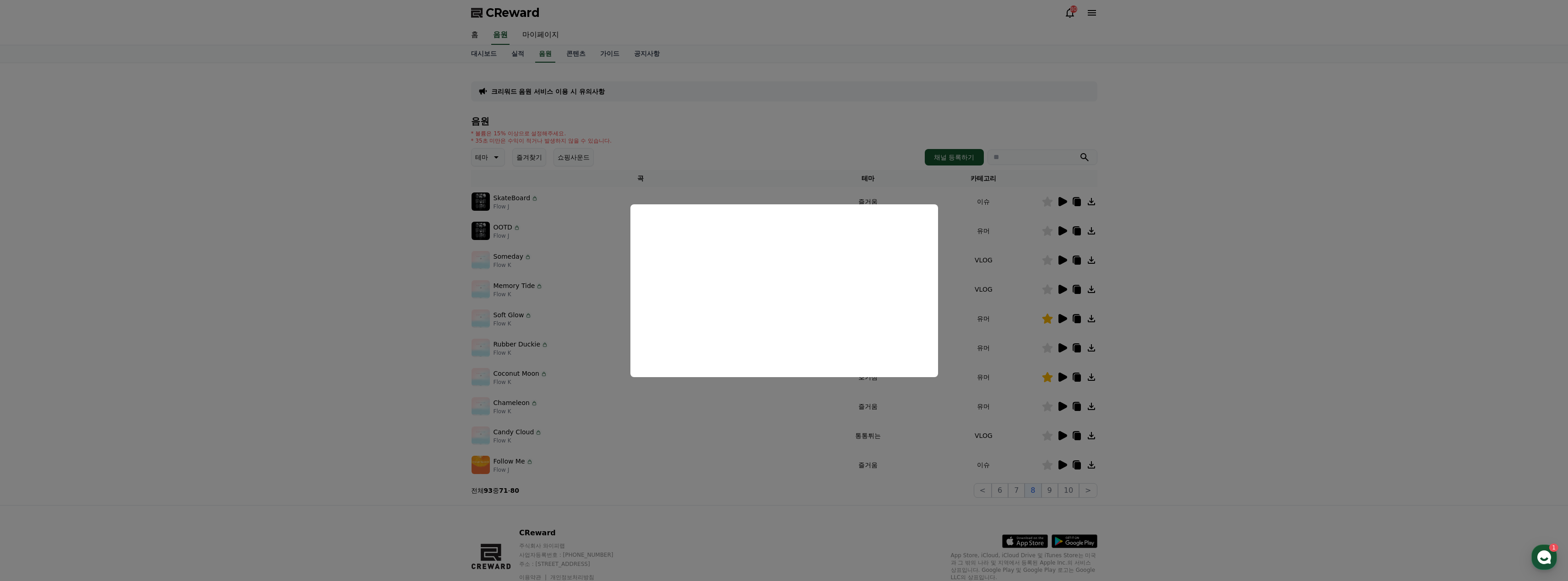
click at [1186, 372] on button "close modal" at bounding box center [784, 290] width 1568 height 581
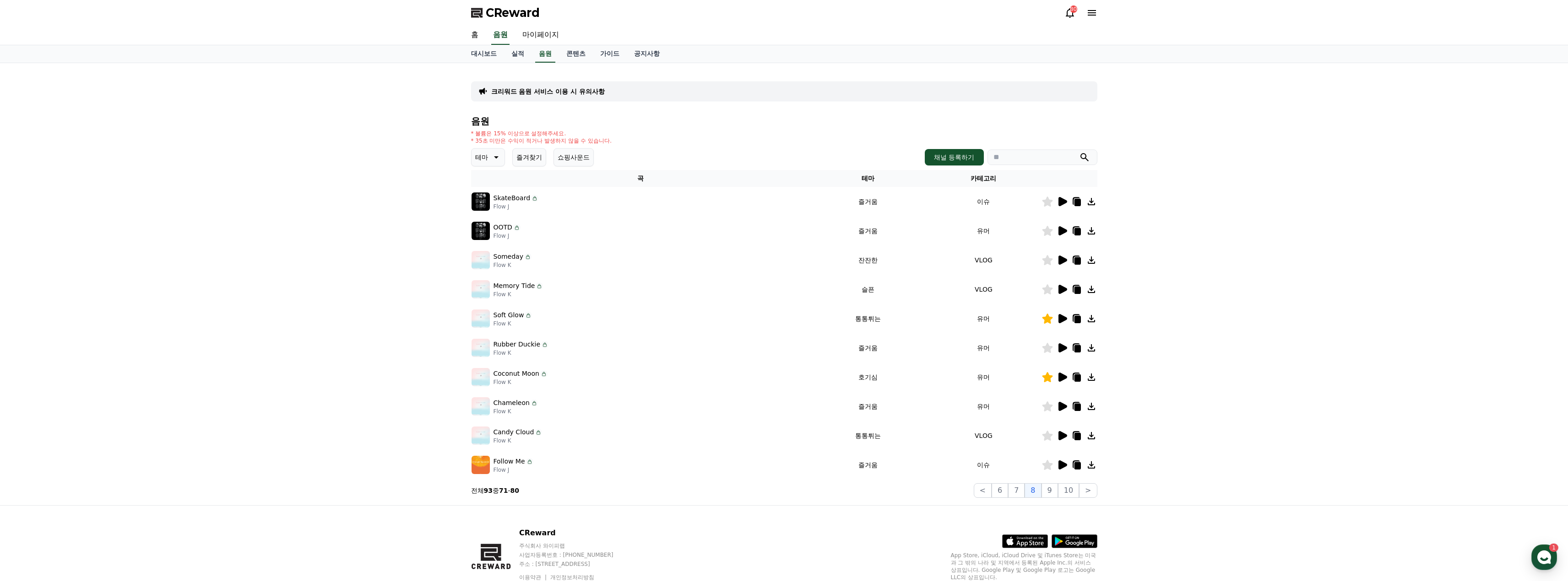
click at [1062, 405] on icon at bounding box center [1062, 406] width 8 height 9
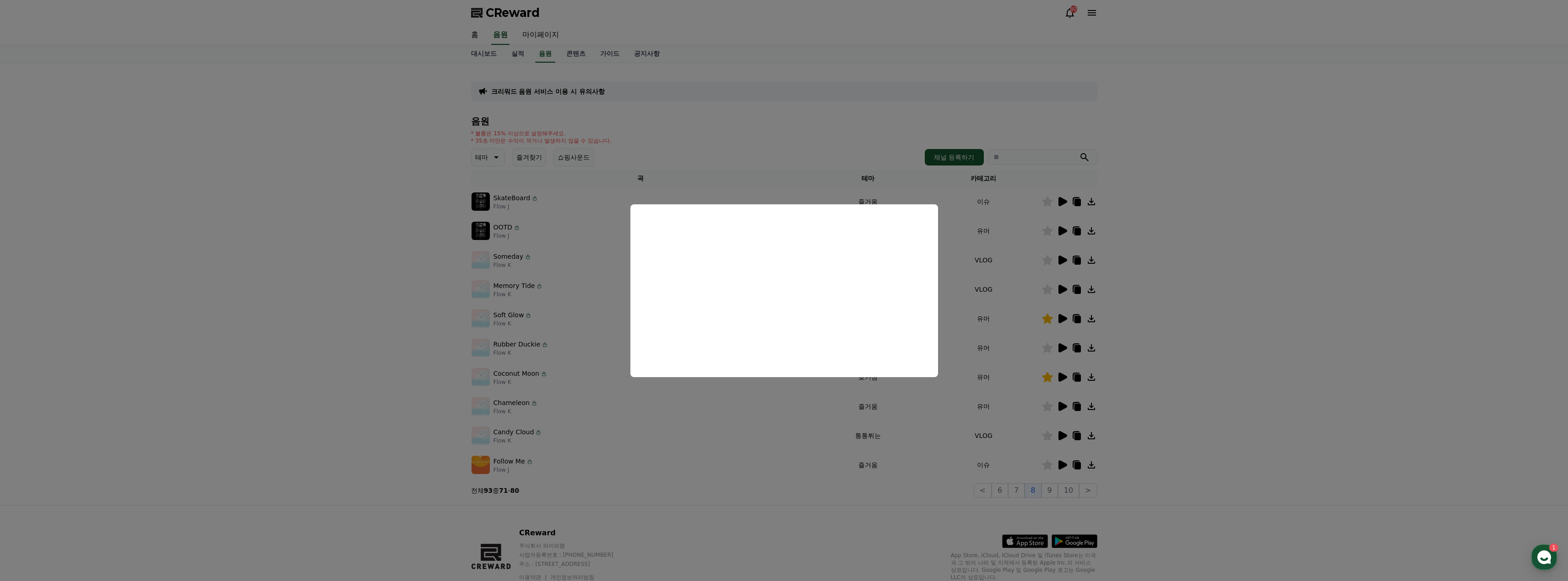
click at [1259, 298] on button "close modal" at bounding box center [784, 290] width 1568 height 581
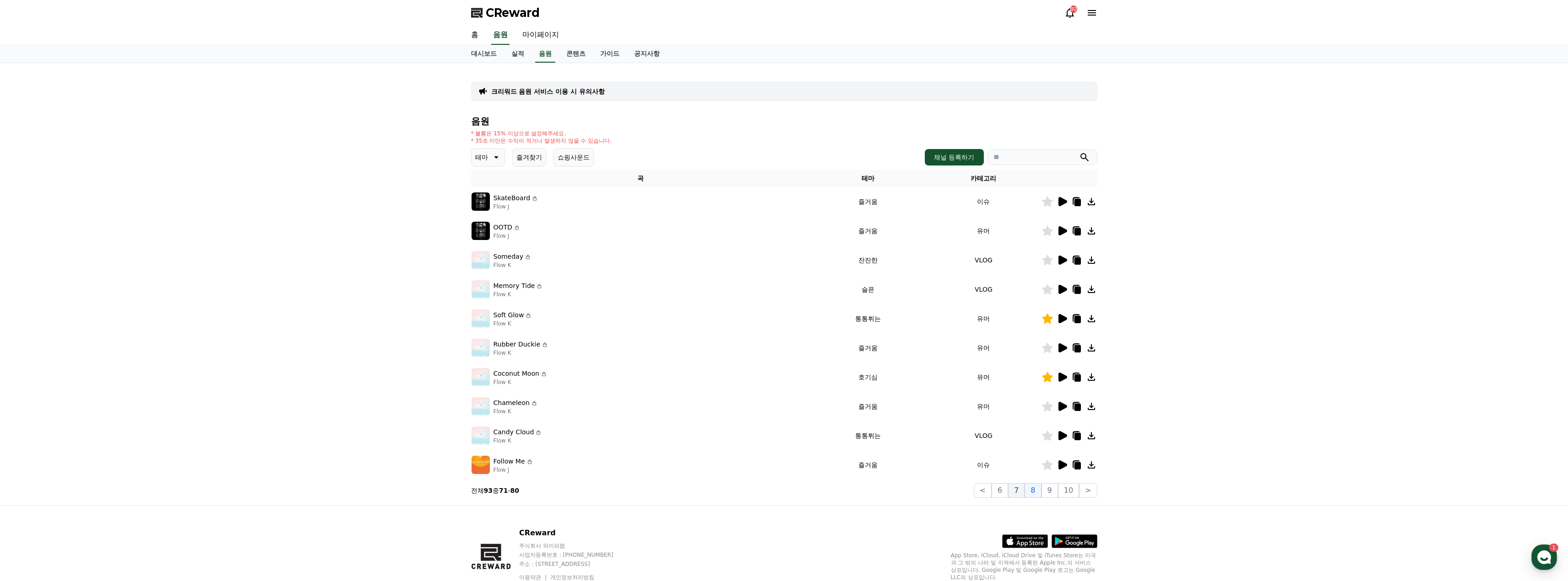
click at [1022, 489] on button "7" at bounding box center [1016, 491] width 17 height 14
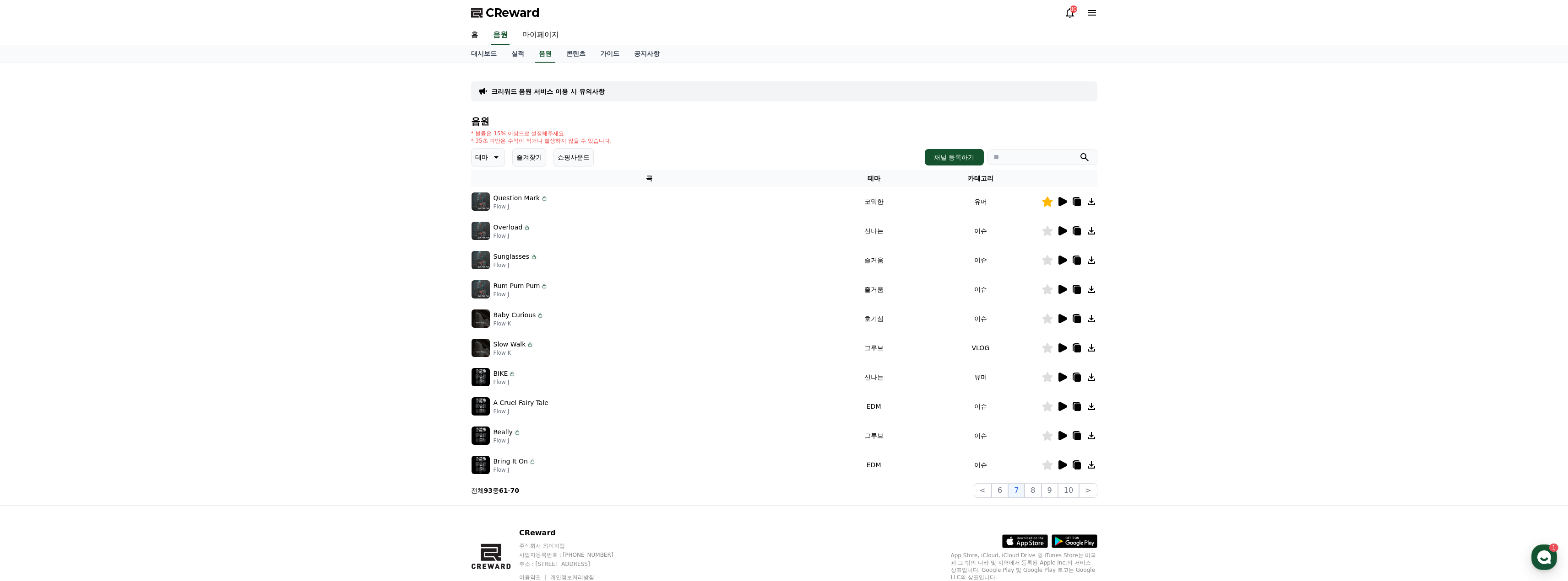
click at [1062, 376] on icon at bounding box center [1062, 377] width 8 height 9
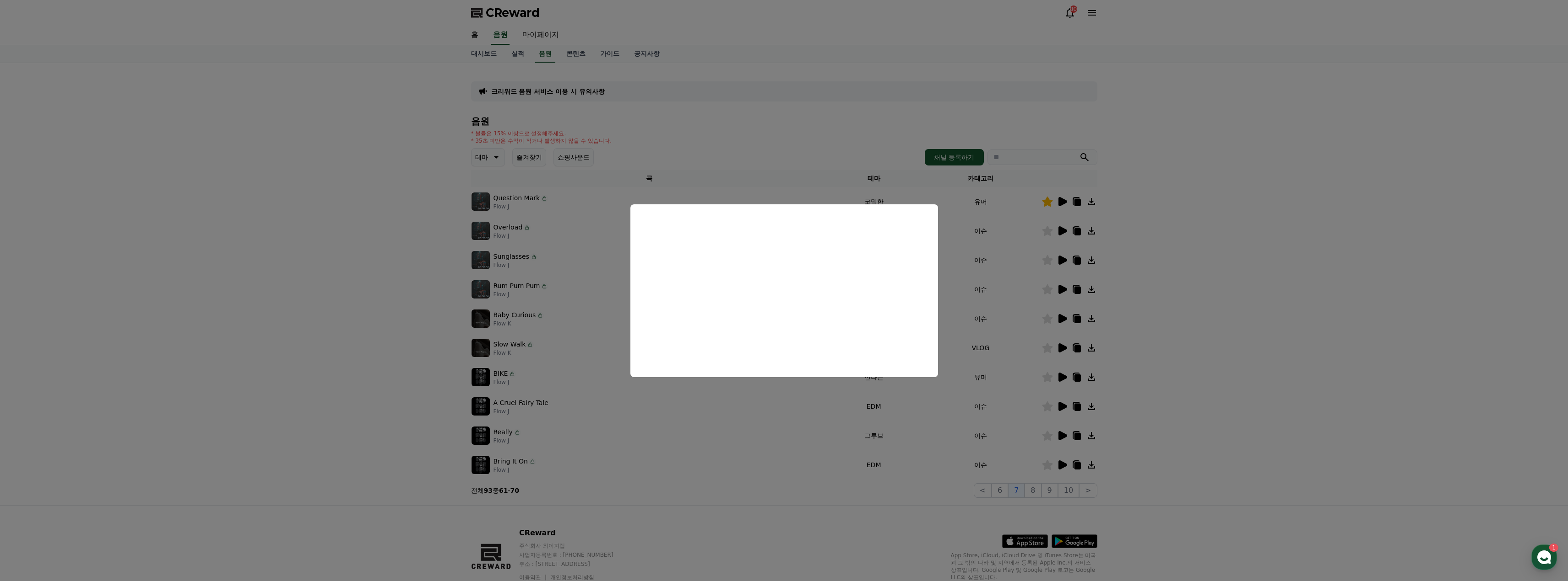
click at [1193, 325] on button "close modal" at bounding box center [784, 290] width 1568 height 581
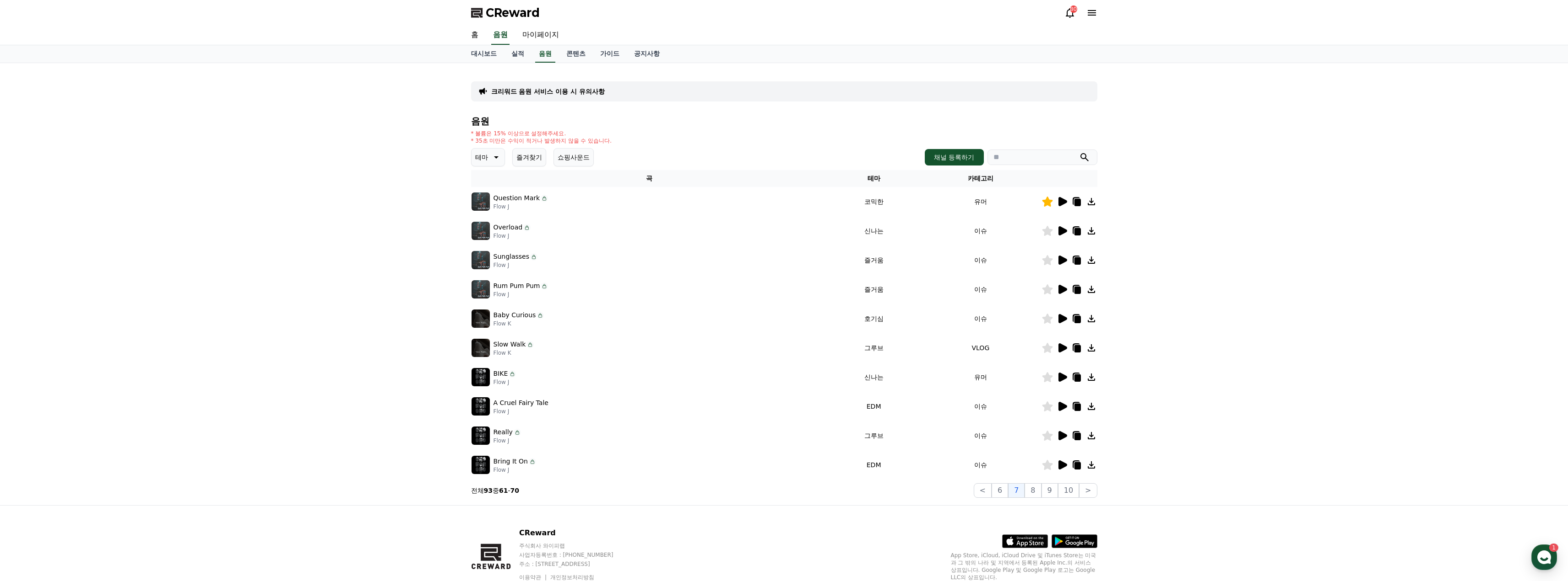
drag, startPoint x: 1065, startPoint y: 377, endPoint x: 1151, endPoint y: 365, distance: 86.8
click at [1151, 365] on div "크리워드 음원 서비스 이용 시 유의사항 음원 * 볼륨은 15% 이상으로 설정해주세요. * 35초 미만은 수익이 적거나 발생하지 않을 수 있습니…" at bounding box center [784, 284] width 1568 height 442
click at [1001, 490] on button "6" at bounding box center [999, 491] width 17 height 14
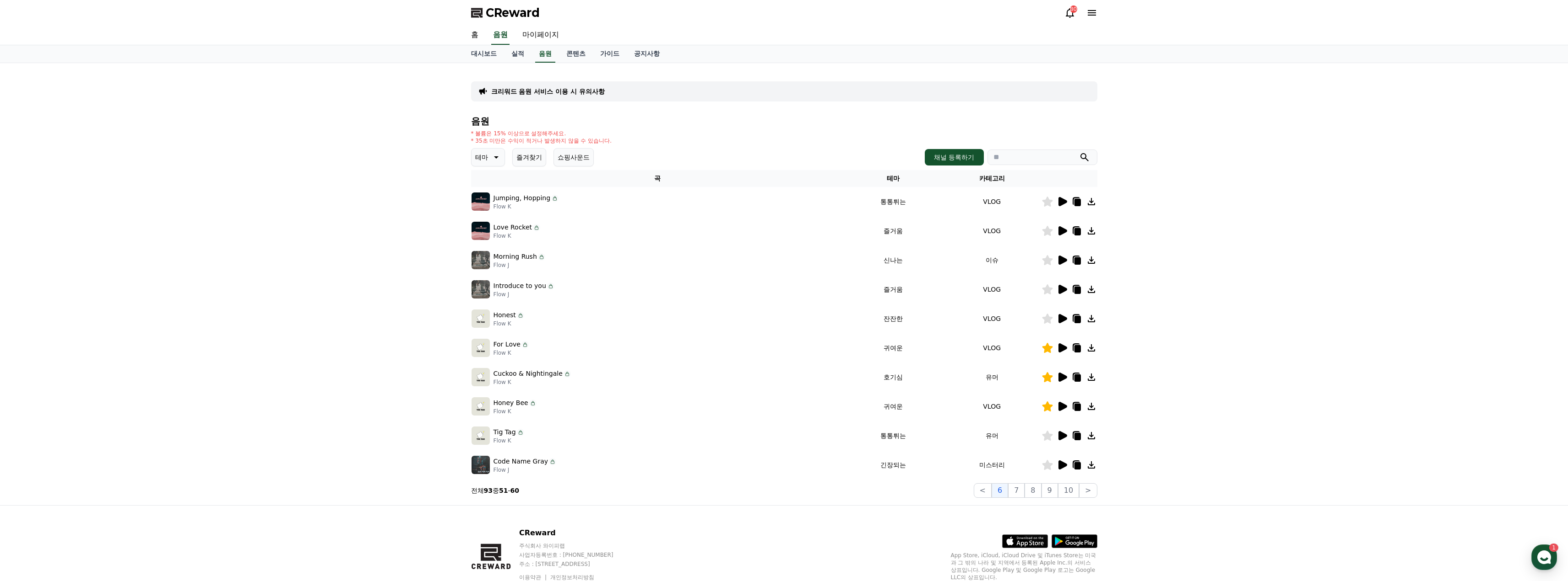
click at [1062, 263] on icon at bounding box center [1062, 261] width 8 height 9
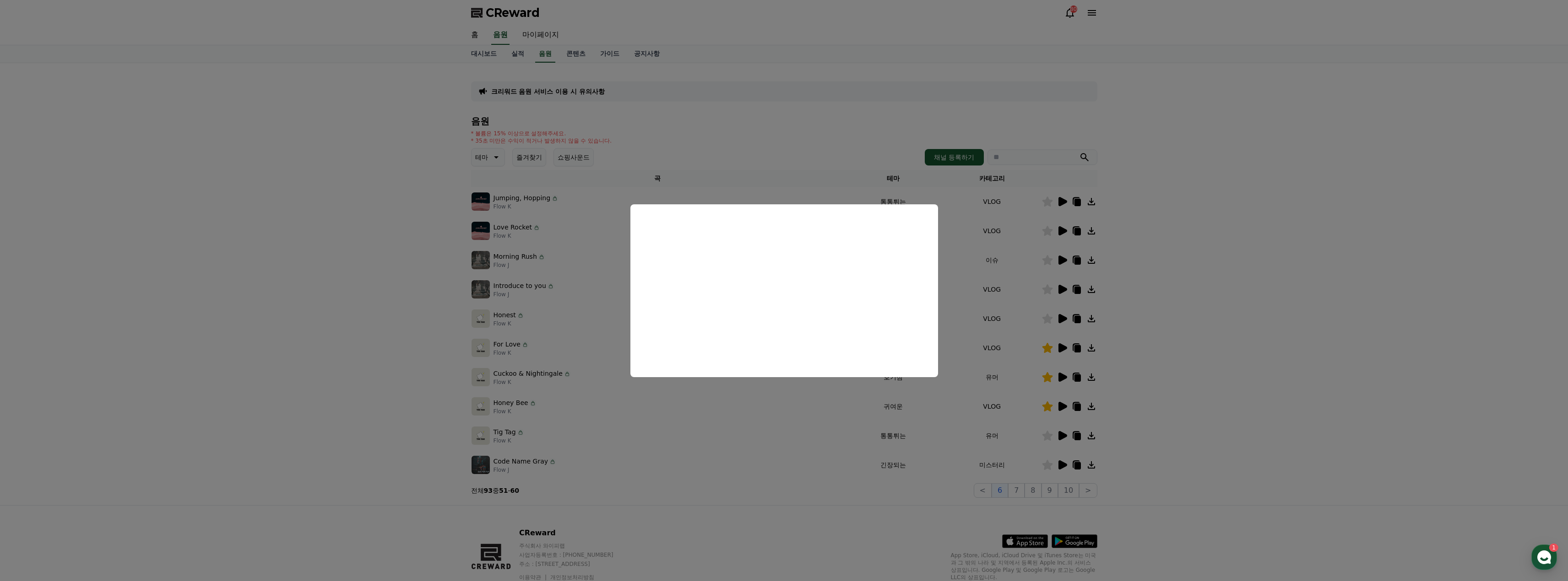
click at [1197, 397] on button "close modal" at bounding box center [784, 290] width 1568 height 581
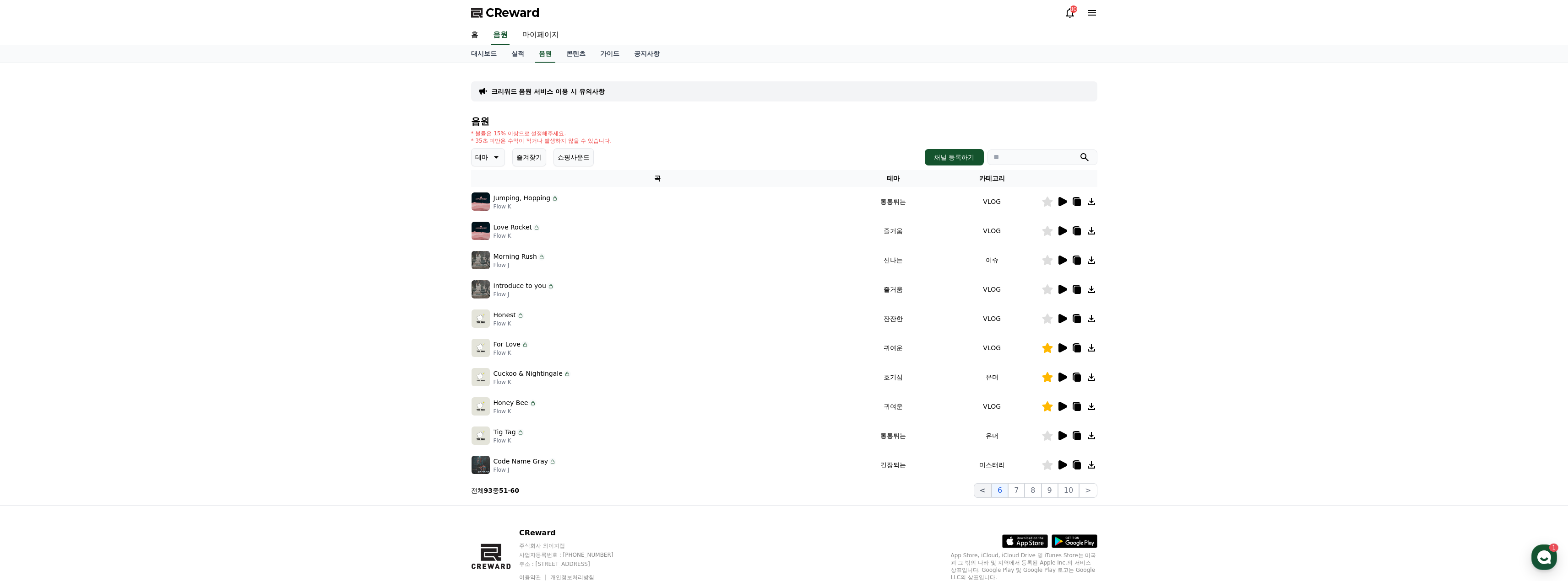
click at [988, 491] on button "<" at bounding box center [982, 491] width 17 height 14
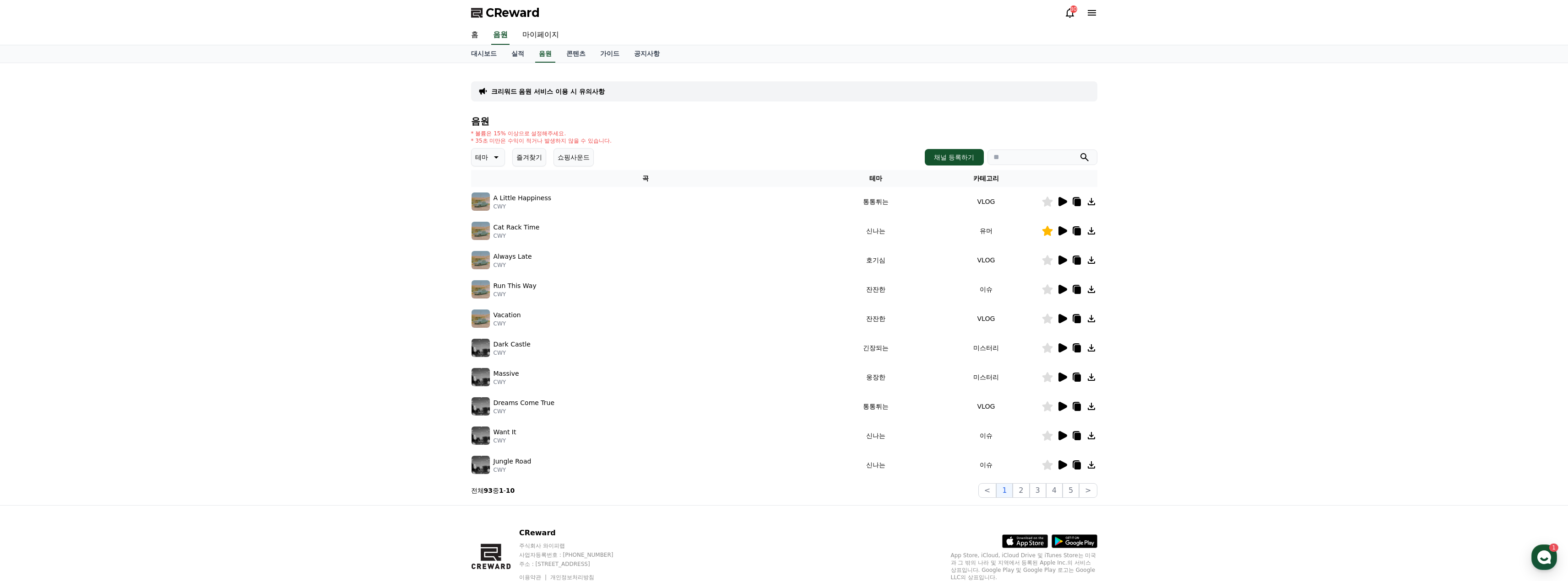
click at [1061, 288] on icon at bounding box center [1062, 289] width 8 height 9
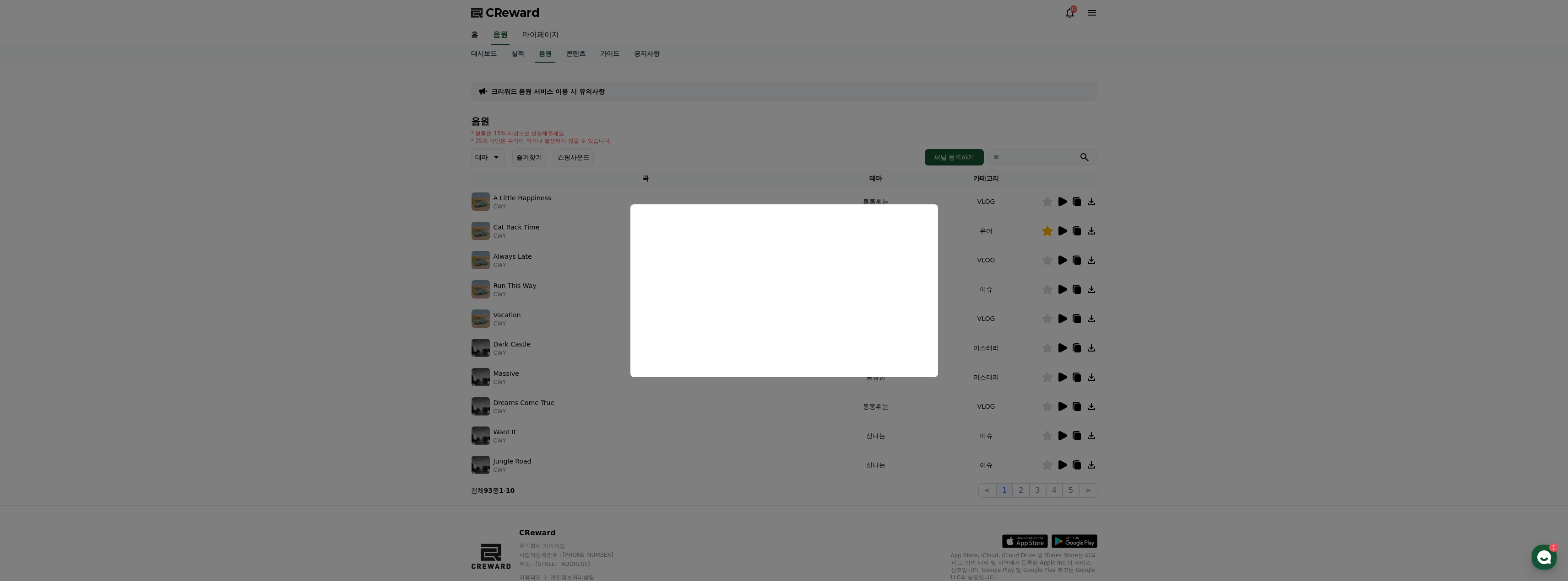
click at [1143, 355] on button "close modal" at bounding box center [784, 290] width 1568 height 581
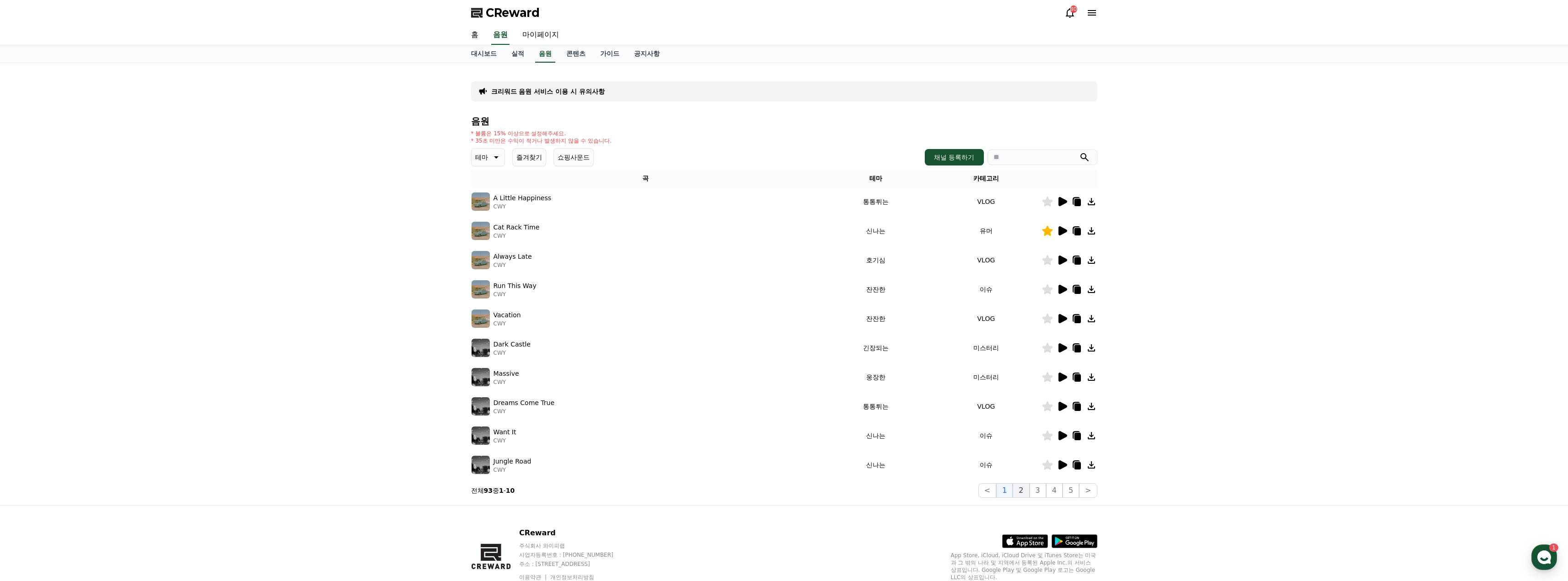
click at [1017, 491] on button "2" at bounding box center [1021, 491] width 17 height 14
click at [1063, 319] on icon at bounding box center [1062, 319] width 8 height 9
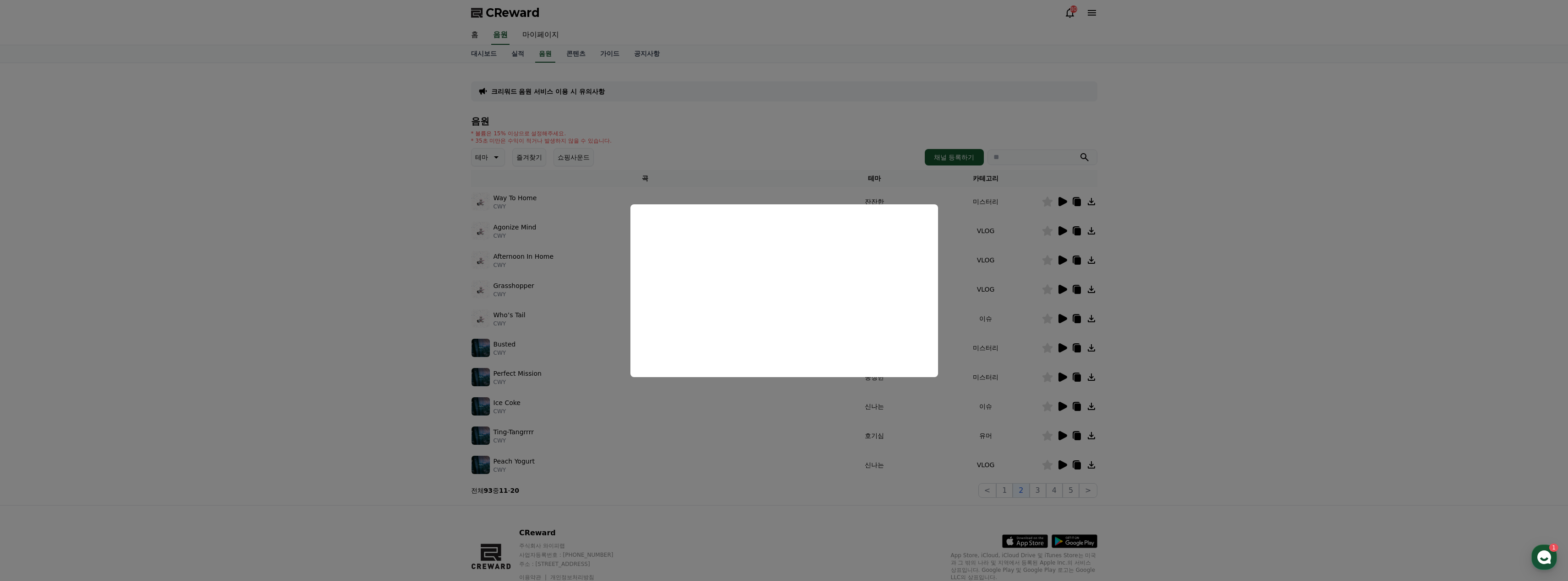
click at [1213, 277] on button "close modal" at bounding box center [784, 290] width 1568 height 581
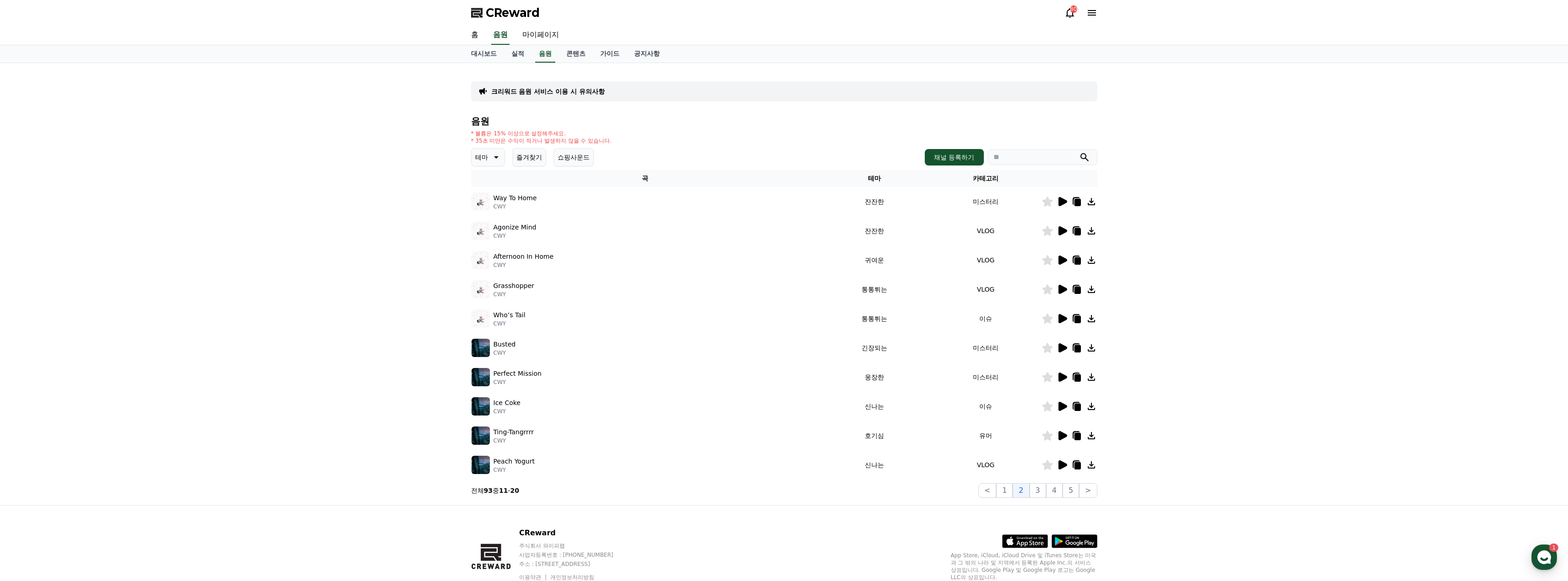
click at [1050, 263] on icon at bounding box center [1047, 260] width 11 height 10
click at [1060, 406] on icon at bounding box center [1062, 406] width 8 height 9
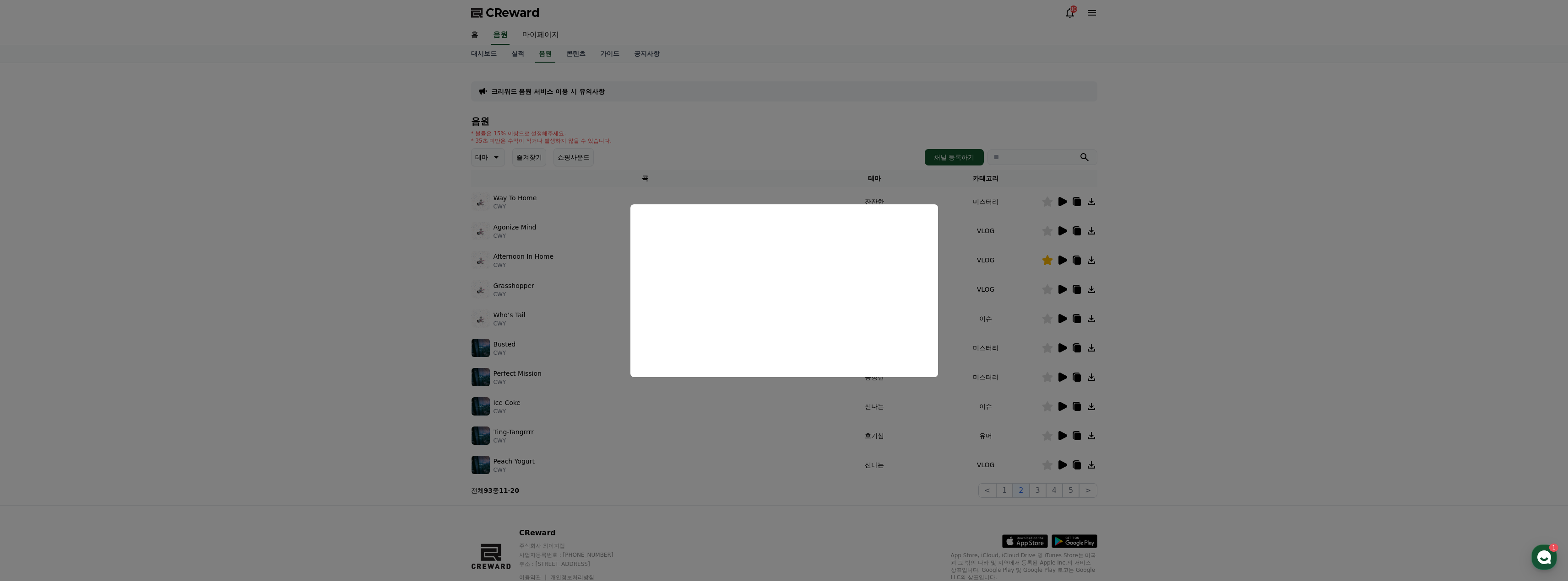
click at [1242, 384] on button "close modal" at bounding box center [784, 290] width 1568 height 581
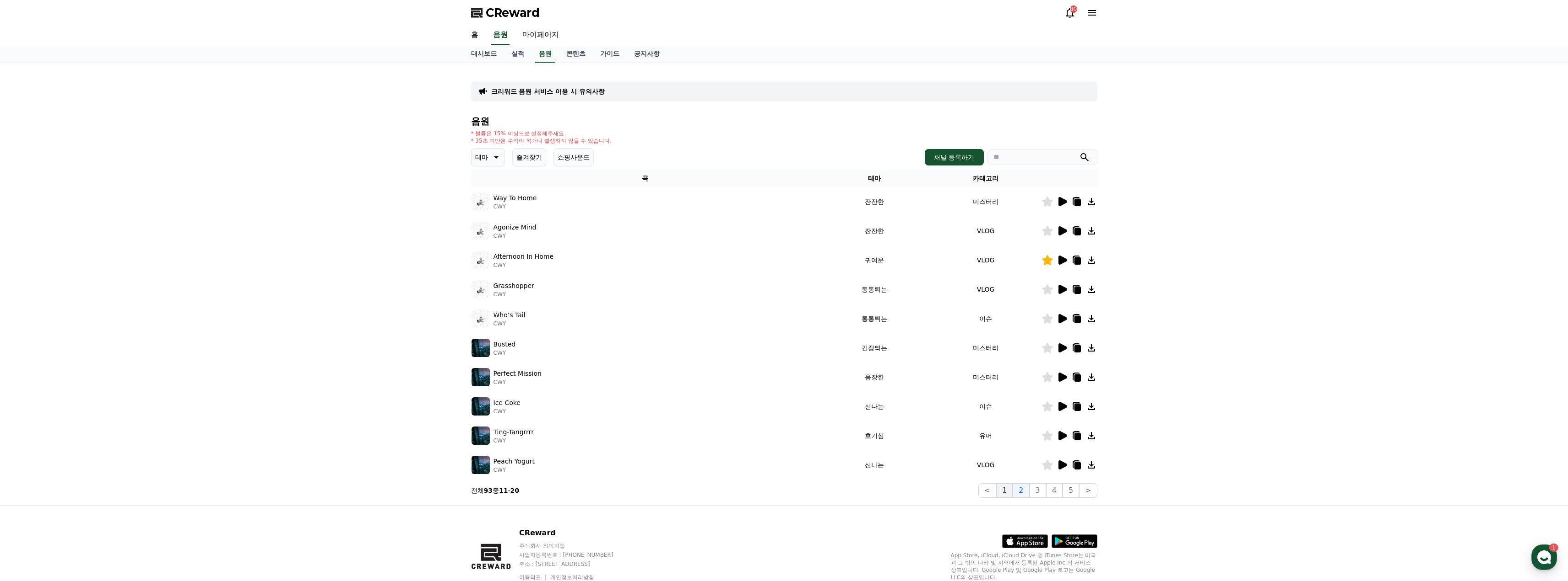
click at [1011, 494] on button "1" at bounding box center [1004, 491] width 17 height 14
click at [1230, 289] on div "크리워드 음원 서비스 이용 시 유의사항 음원 * 볼륨은 15% 이상으로 설정해주세요. * 35초 미만은 수익이 적거나 발생하지 않을 수 있습니…" at bounding box center [784, 284] width 1568 height 442
